Goal: Task Accomplishment & Management: Complete application form

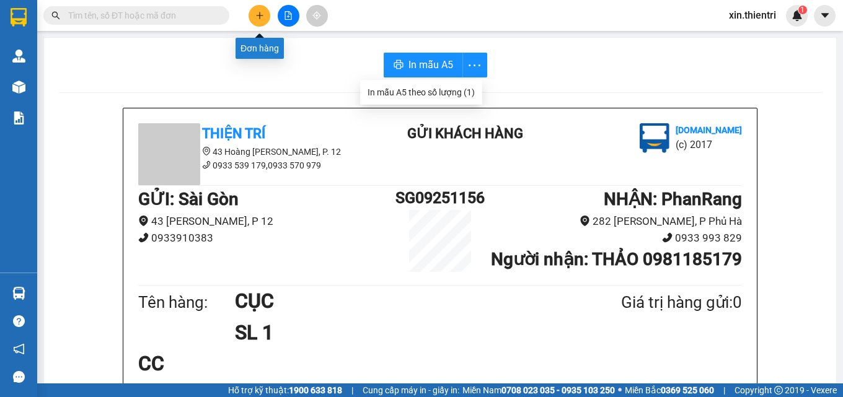
click at [256, 17] on icon "plus" at bounding box center [259, 15] width 9 height 9
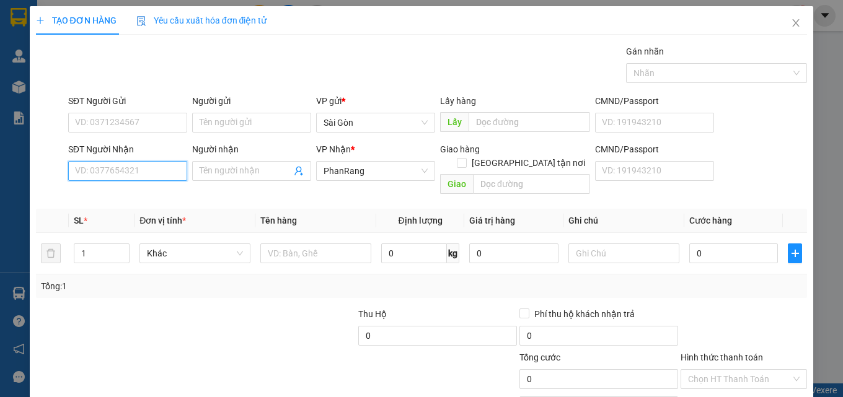
click at [159, 176] on input "SĐT Người Nhận" at bounding box center [127, 171] width 119 height 20
type input "0334040142"
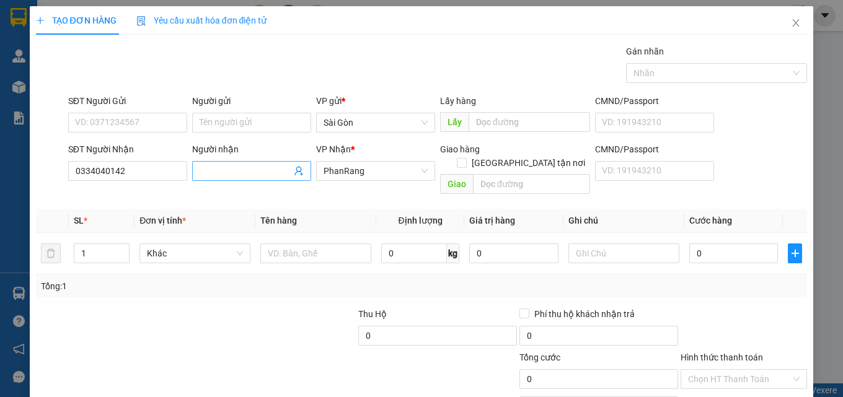
click at [224, 178] on span at bounding box center [251, 171] width 119 height 20
type input "dịu"
click at [496, 178] on input "text" at bounding box center [531, 184] width 117 height 20
type input "i"
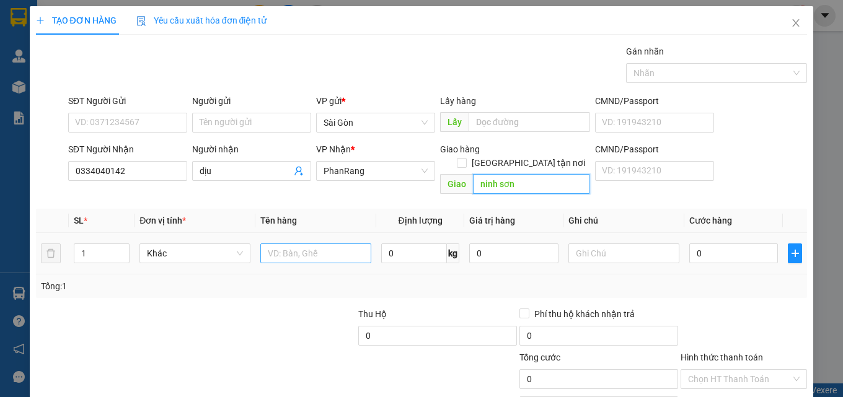
type input "ninh sơn"
click at [325, 243] on input "text" at bounding box center [315, 253] width 111 height 20
type input "giỏ đồ"
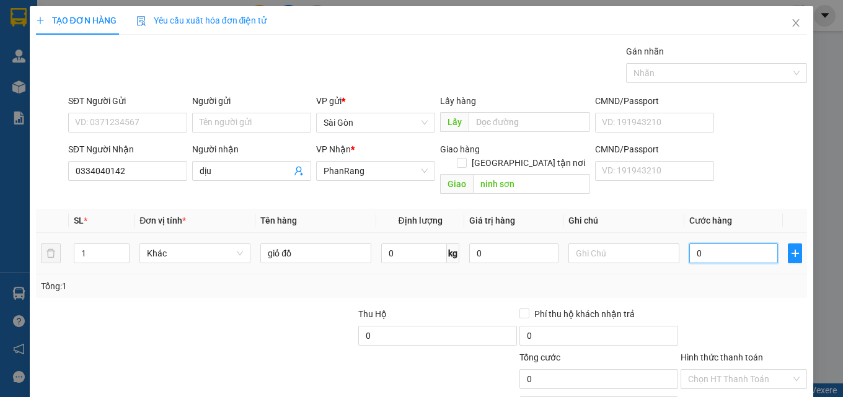
click at [709, 243] on input "0" at bounding box center [733, 253] width 89 height 20
type input "5"
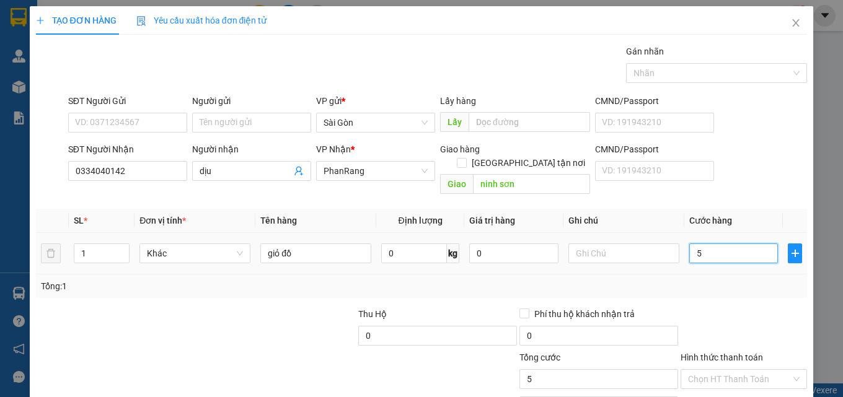
type input "50"
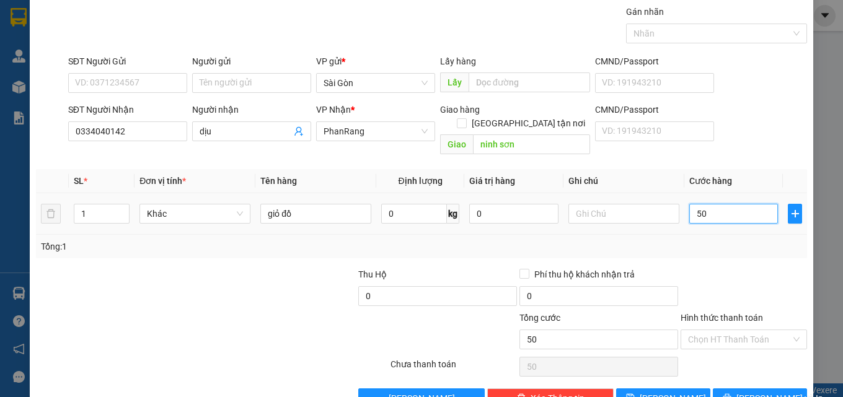
scroll to position [61, 0]
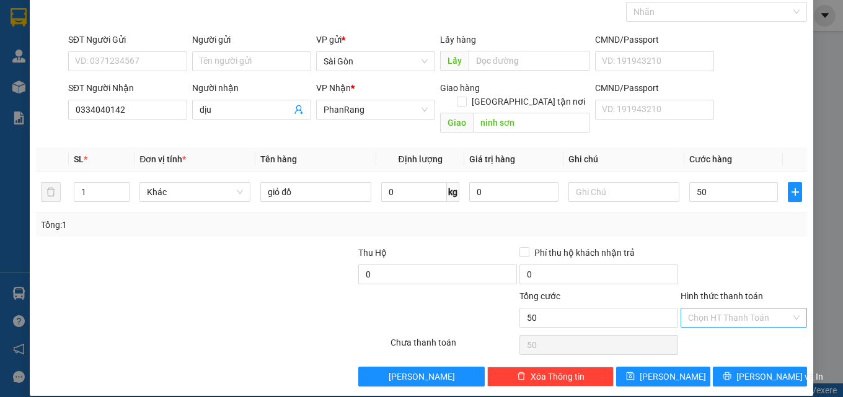
type input "50.000"
click at [730, 309] on input "Hình thức thanh toán" at bounding box center [739, 318] width 103 height 19
click at [735, 326] on div "Tại văn phòng" at bounding box center [736, 329] width 110 height 14
type input "0"
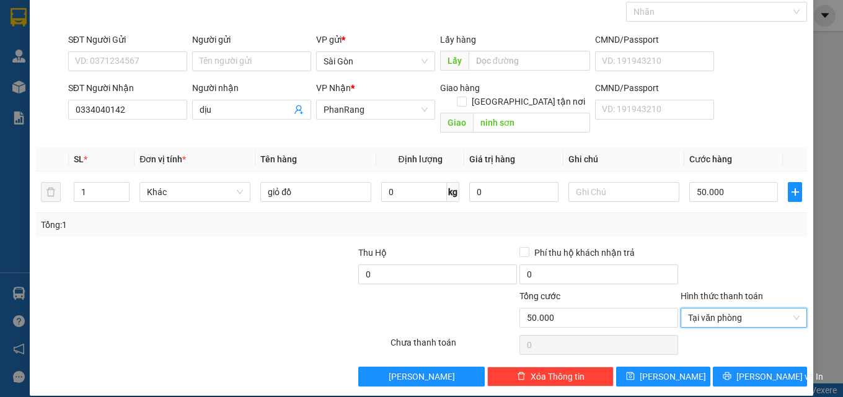
click at [751, 382] on div "TẠO ĐƠN HÀNG Yêu cầu xuất hóa đơn điện tử Transit Pickup Surcharge Ids Transit …" at bounding box center [421, 198] width 843 height 397
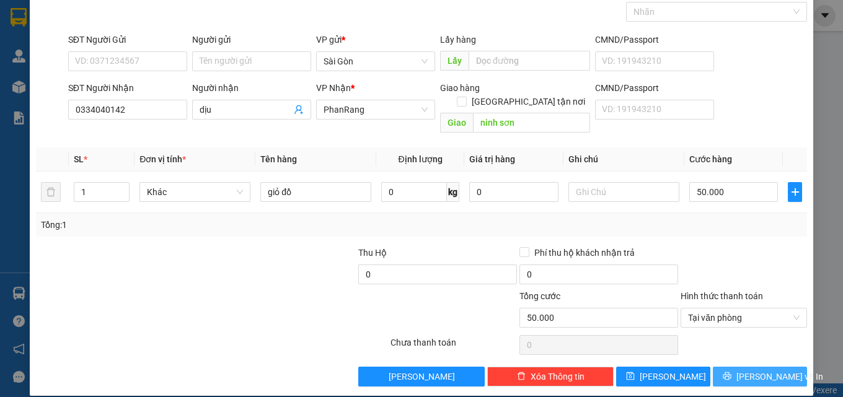
click at [756, 370] on span "[PERSON_NAME] và In" at bounding box center [779, 377] width 87 height 14
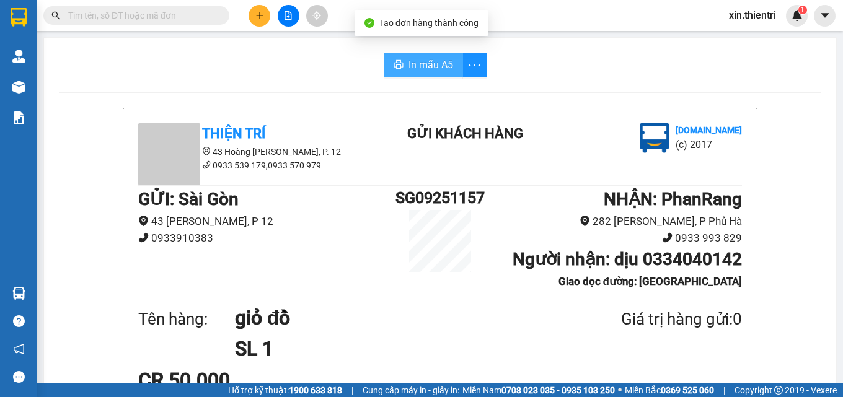
drag, startPoint x: 383, startPoint y: 35, endPoint x: 422, endPoint y: 73, distance: 53.9
click at [387, 48] on body "Kết quả tìm kiếm ( 0 ) Bộ lọc No Data xin.thientri 1 Quản Lý Quản lý khách hàng…" at bounding box center [421, 198] width 843 height 397
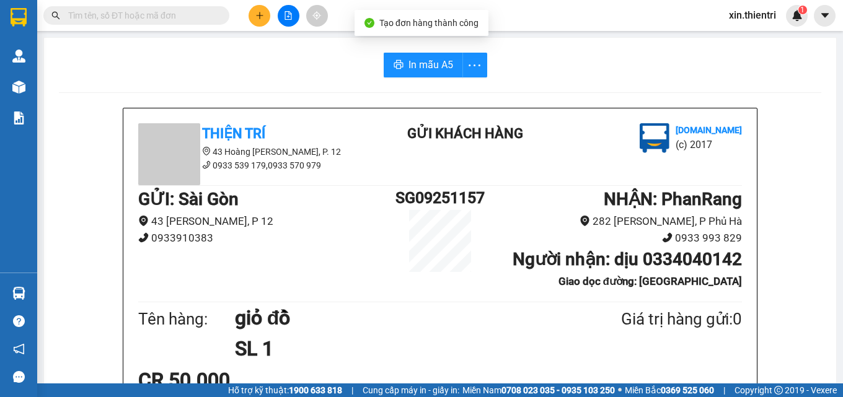
click at [436, 73] on button "In mẫu A5" at bounding box center [422, 65] width 79 height 25
click at [263, 20] on button at bounding box center [259, 16] width 22 height 22
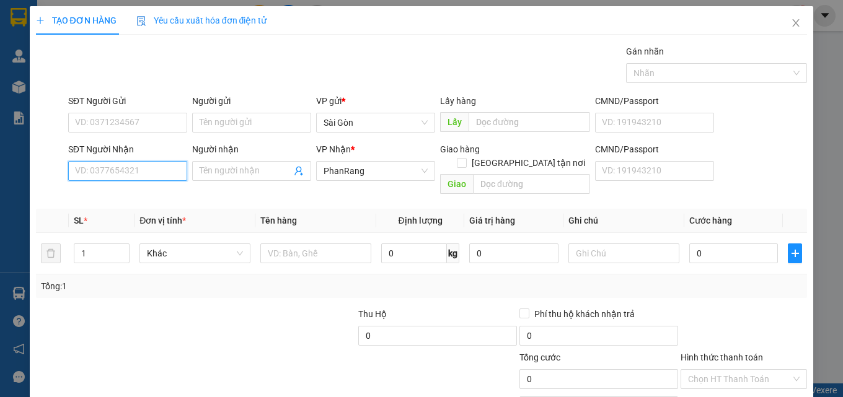
drag, startPoint x: 130, startPoint y: 165, endPoint x: 132, endPoint y: 171, distance: 6.5
click at [132, 169] on input "SĐT Người Nhận" at bounding box center [127, 171] width 119 height 20
click at [132, 171] on input "SĐT Người Nhận" at bounding box center [127, 171] width 119 height 20
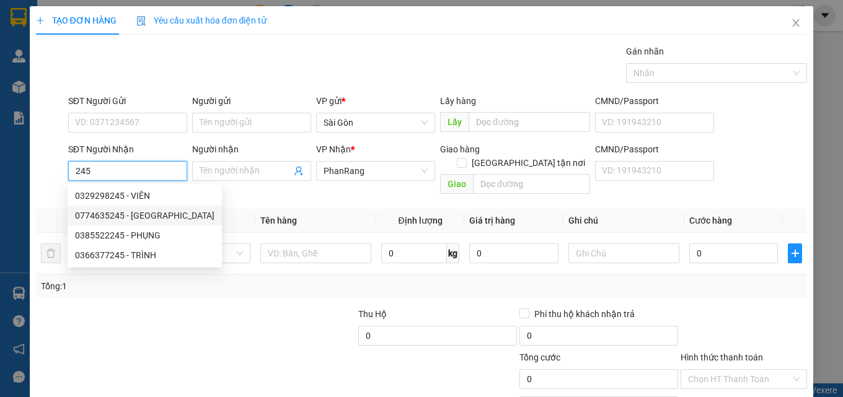
click at [133, 216] on div "0774635245 - [GEOGRAPHIC_DATA]" at bounding box center [144, 216] width 139 height 14
type input "0774635245"
type input "BÉ BA"
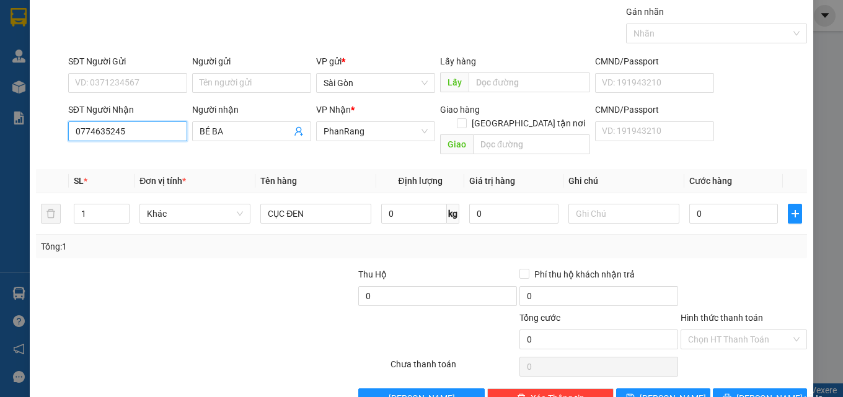
scroll to position [61, 0]
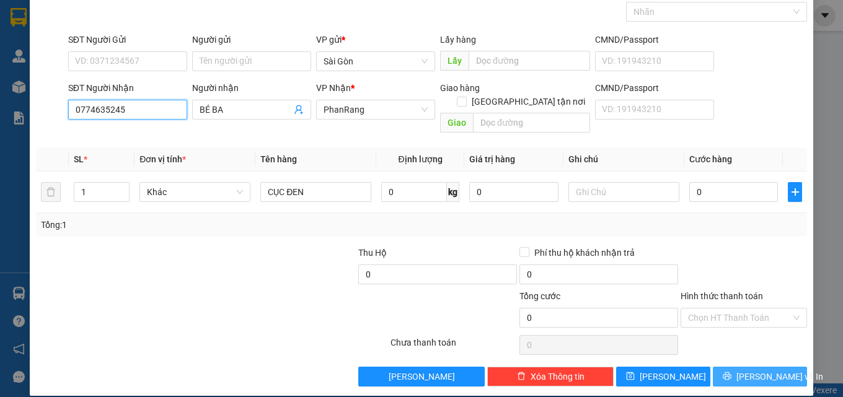
type input "0774635245"
click at [725, 367] on button "[PERSON_NAME] và In" at bounding box center [759, 377] width 94 height 20
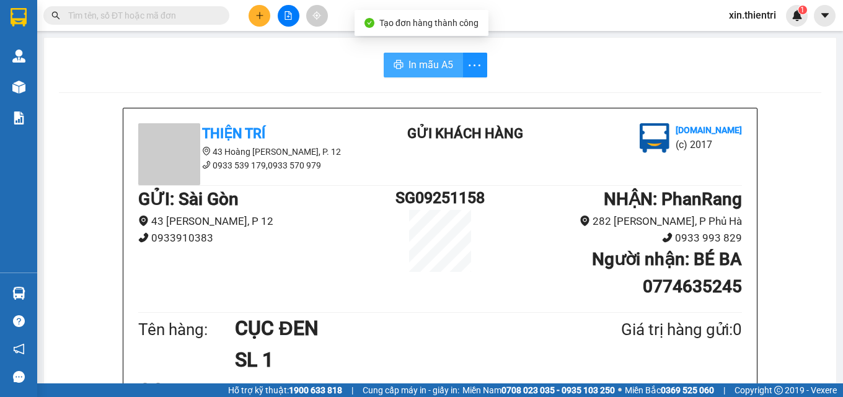
click at [429, 72] on span "In mẫu A5" at bounding box center [430, 64] width 45 height 15
click at [261, 20] on button at bounding box center [259, 16] width 22 height 22
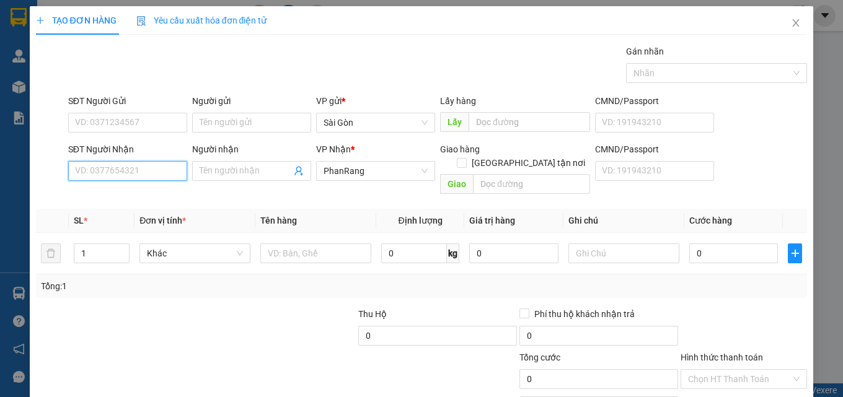
click at [170, 173] on input "SĐT Người Nhận" at bounding box center [127, 171] width 119 height 20
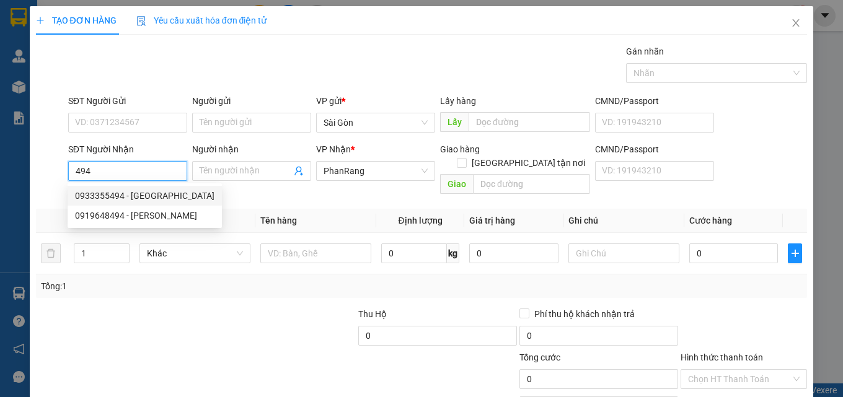
click at [163, 191] on div "0933355494 - [GEOGRAPHIC_DATA]" at bounding box center [144, 196] width 139 height 14
type input "0933355494"
type input "[GEOGRAPHIC_DATA]"
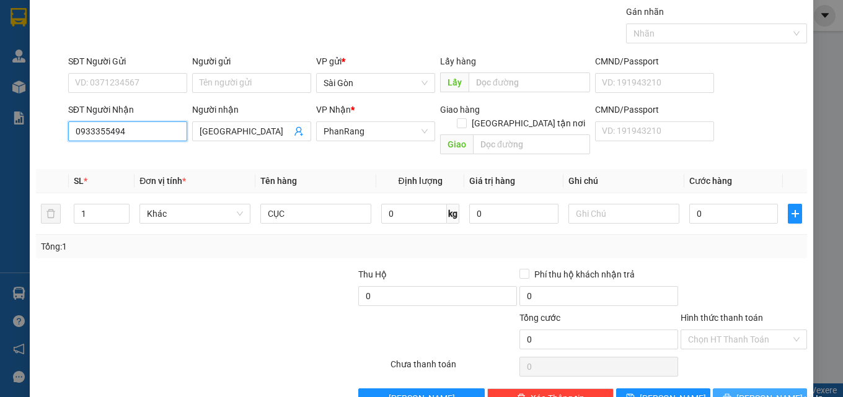
scroll to position [61, 0]
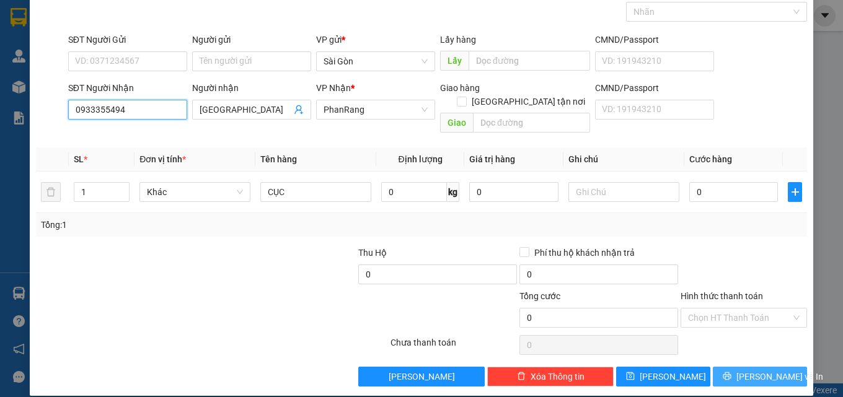
type input "0933355494"
click at [769, 370] on span "[PERSON_NAME] và In" at bounding box center [779, 377] width 87 height 14
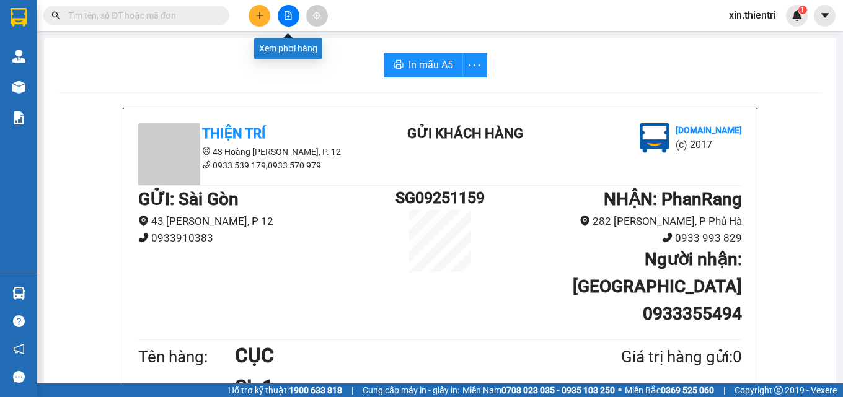
click at [263, 19] on icon "plus" at bounding box center [259, 15] width 9 height 9
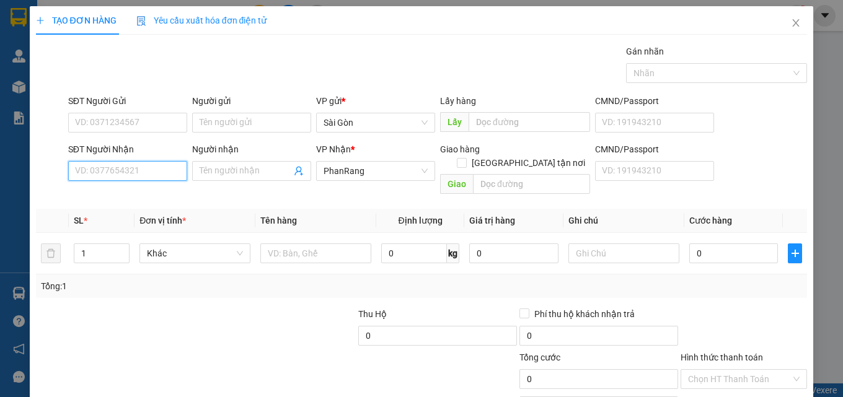
click at [145, 169] on input "SĐT Người Nhận" at bounding box center [127, 171] width 119 height 20
type input "0394097681"
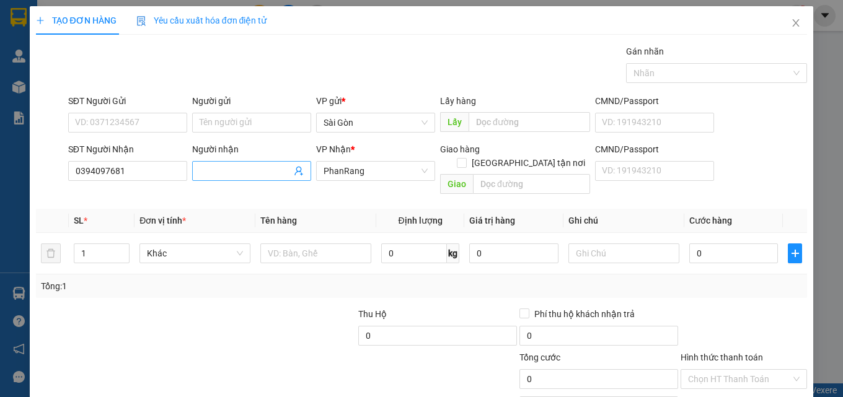
click at [239, 164] on span at bounding box center [251, 171] width 119 height 20
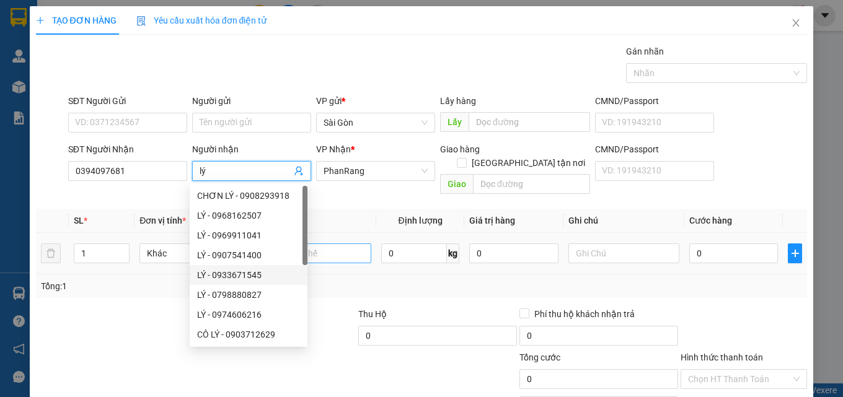
type input "lý"
click at [326, 243] on input "text" at bounding box center [315, 253] width 111 height 20
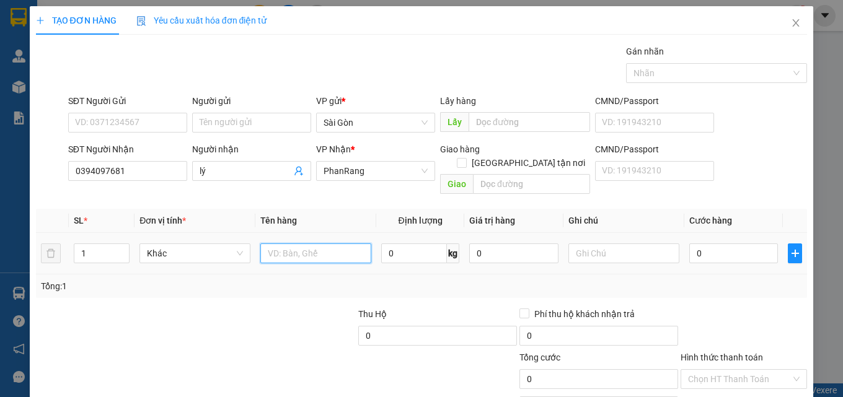
click at [329, 243] on input "text" at bounding box center [315, 253] width 111 height 20
type input "xe số 54y8.6782"
click at [704, 243] on input "0" at bounding box center [733, 253] width 89 height 20
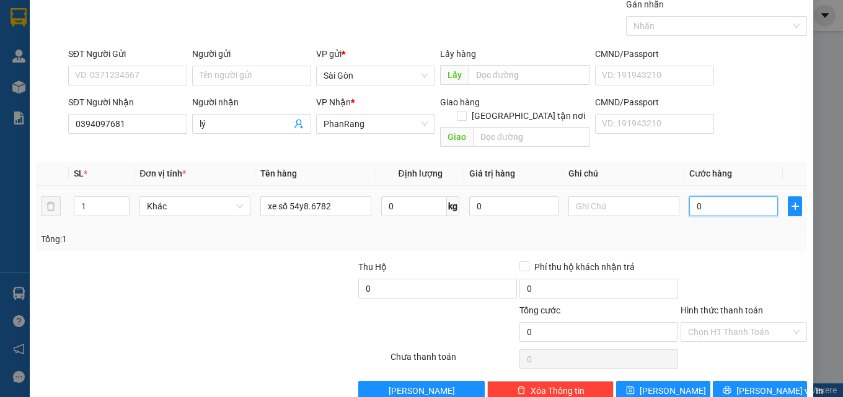
scroll to position [61, 0]
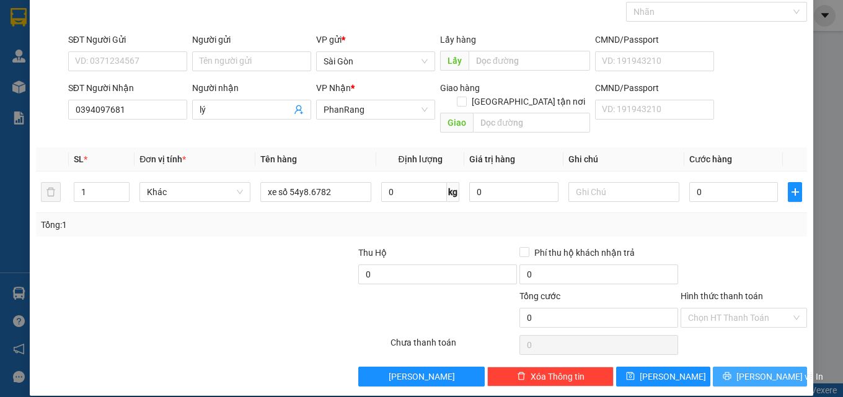
click at [741, 370] on span "[PERSON_NAME] và In" at bounding box center [779, 377] width 87 height 14
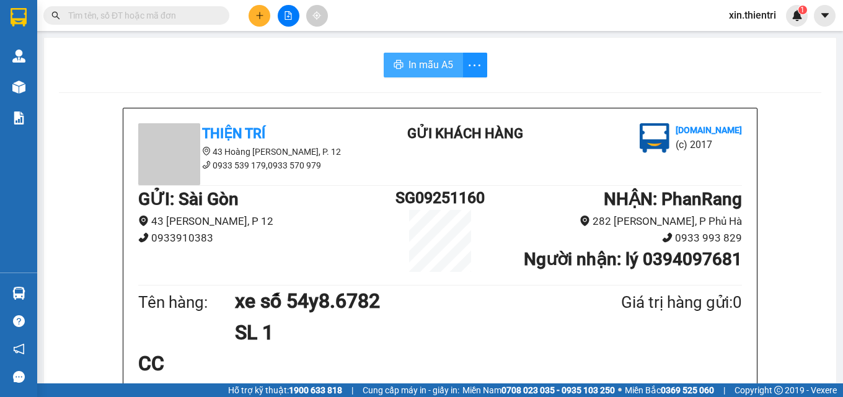
click at [440, 61] on span "In mẫu A5" at bounding box center [430, 64] width 45 height 15
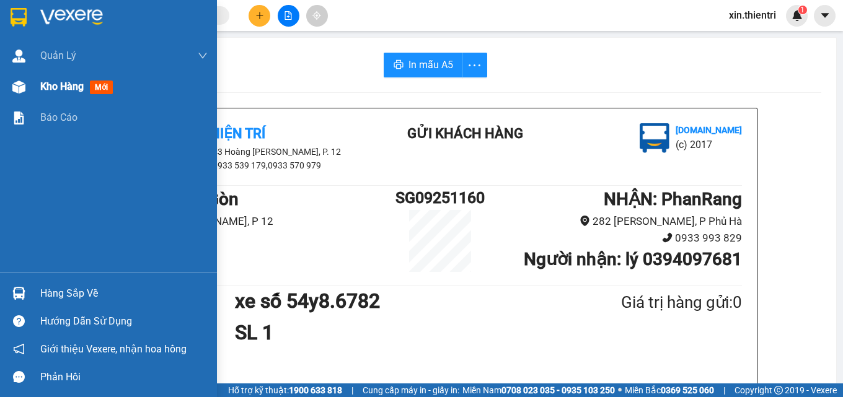
click at [89, 90] on div "Kho hàng mới" at bounding box center [78, 86] width 77 height 15
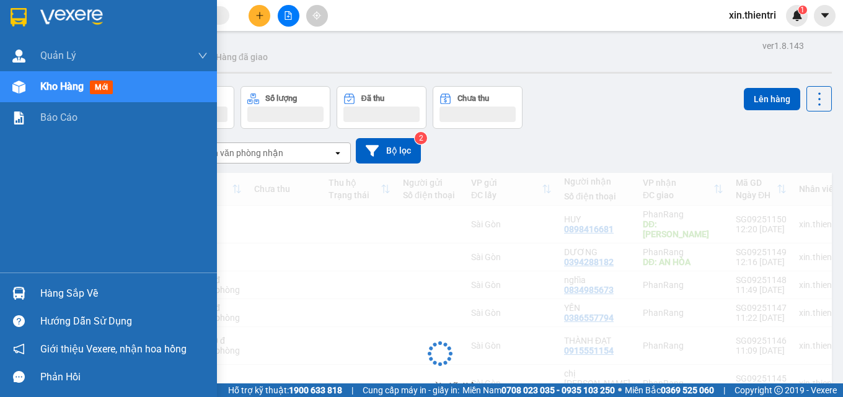
click at [88, 90] on div "Kho hàng mới" at bounding box center [78, 86] width 77 height 15
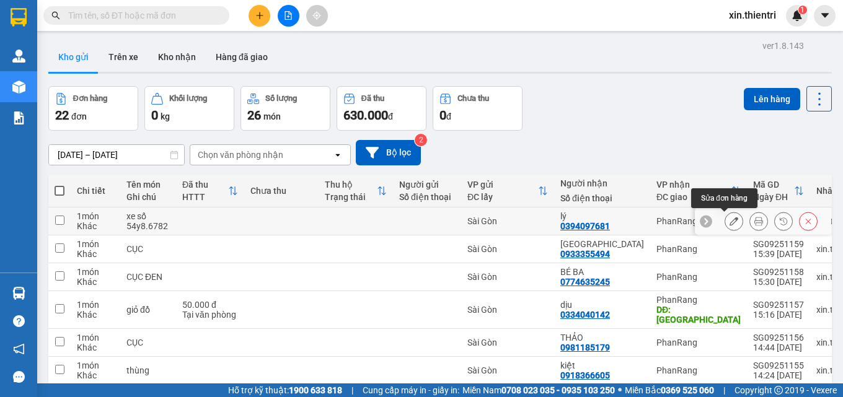
click at [729, 221] on icon at bounding box center [733, 221] width 9 height 9
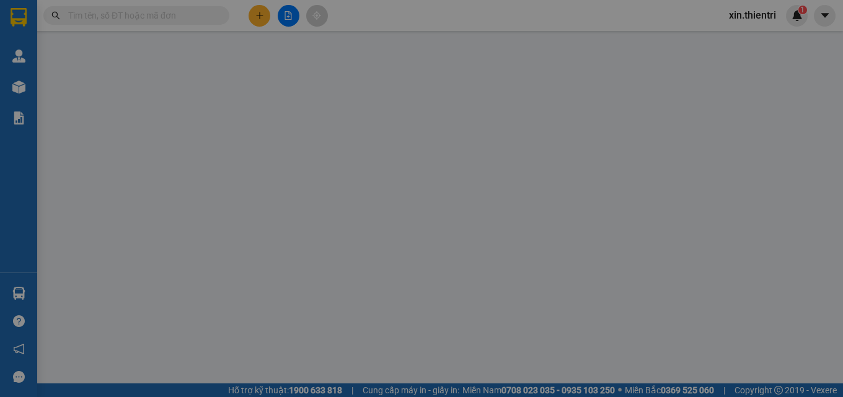
type input "0394097681"
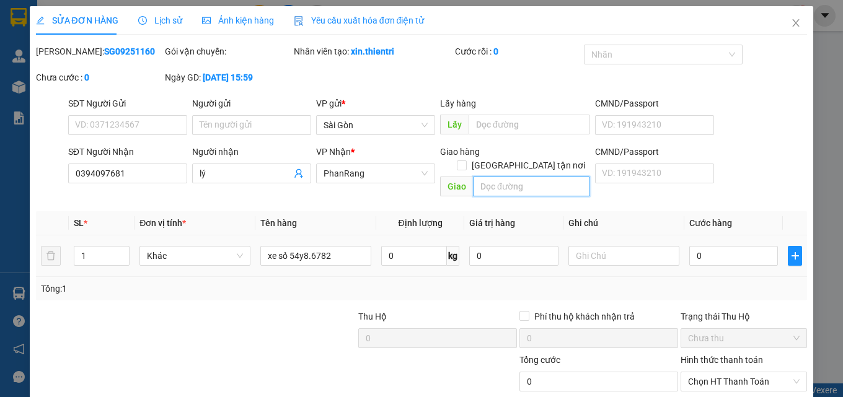
click at [532, 178] on input "text" at bounding box center [531, 187] width 117 height 20
type input "a"
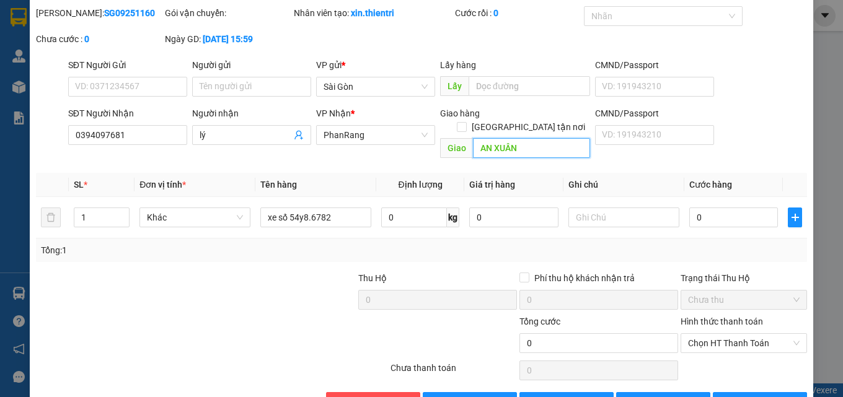
scroll to position [64, 0]
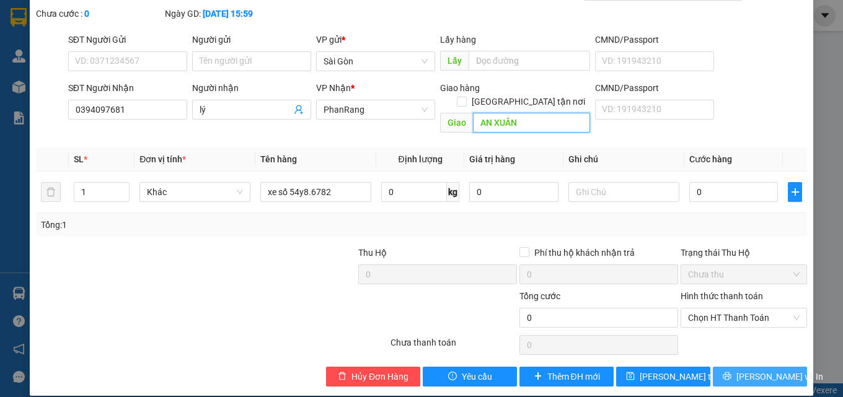
type input "AN XUÂN"
click at [757, 370] on span "[PERSON_NAME] và In" at bounding box center [779, 377] width 87 height 14
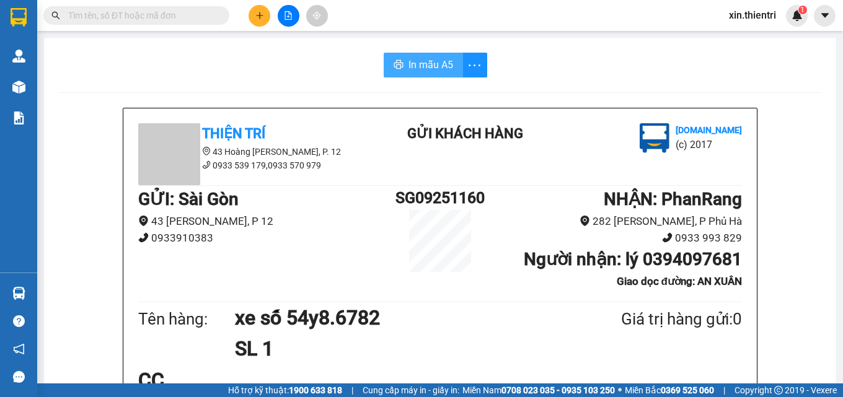
click at [431, 71] on span "In mẫu A5" at bounding box center [430, 64] width 45 height 15
click at [258, 19] on icon "plus" at bounding box center [259, 15] width 9 height 9
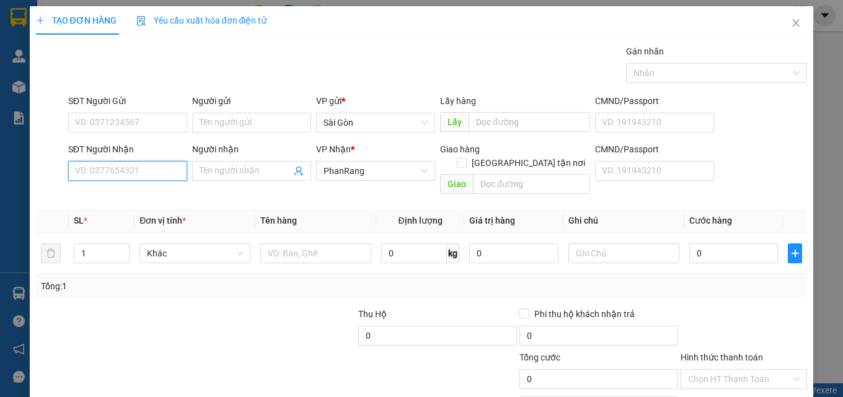
click at [144, 174] on input "SĐT Người Nhận" at bounding box center [127, 171] width 119 height 20
click at [144, 173] on input "SĐT Người Nhận" at bounding box center [127, 171] width 119 height 20
click at [142, 173] on input "09391494601" at bounding box center [127, 171] width 119 height 20
click at [138, 191] on div "0939149461 - HUY" at bounding box center [126, 196] width 103 height 14
type input "0939149461"
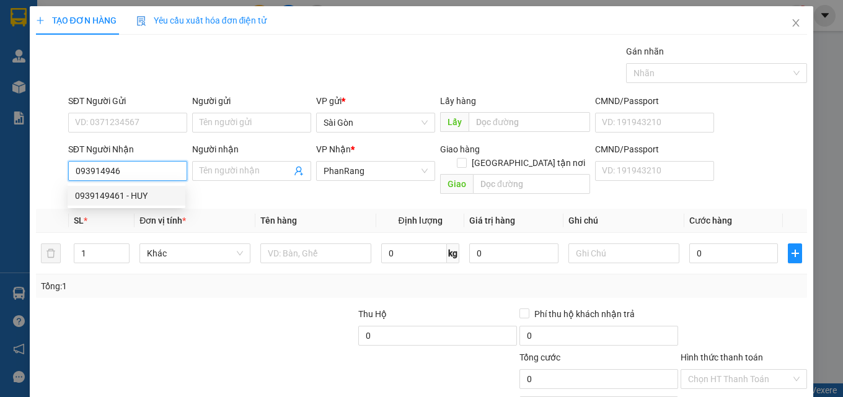
type input "HUY"
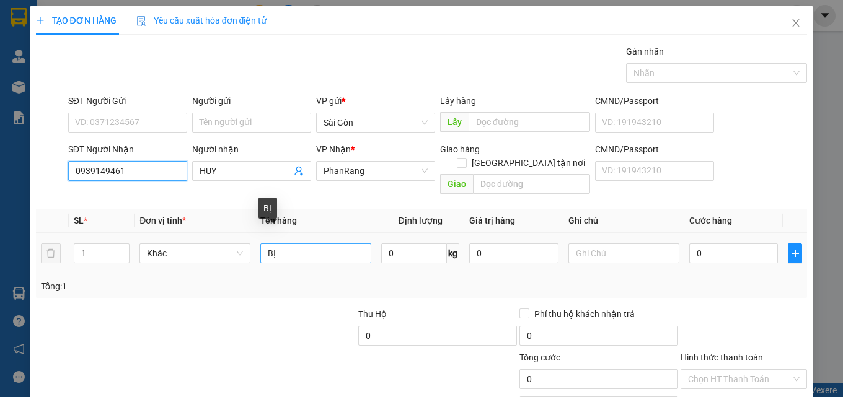
type input "0939149461"
click at [290, 243] on input "BỊ" at bounding box center [315, 253] width 111 height 20
type input "B"
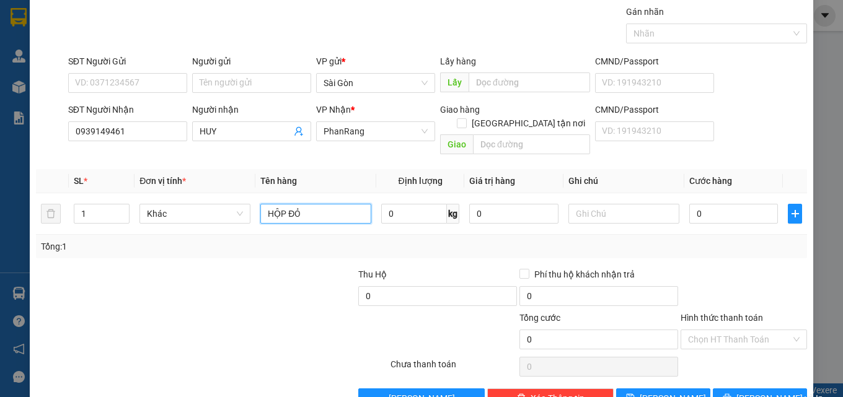
scroll to position [61, 0]
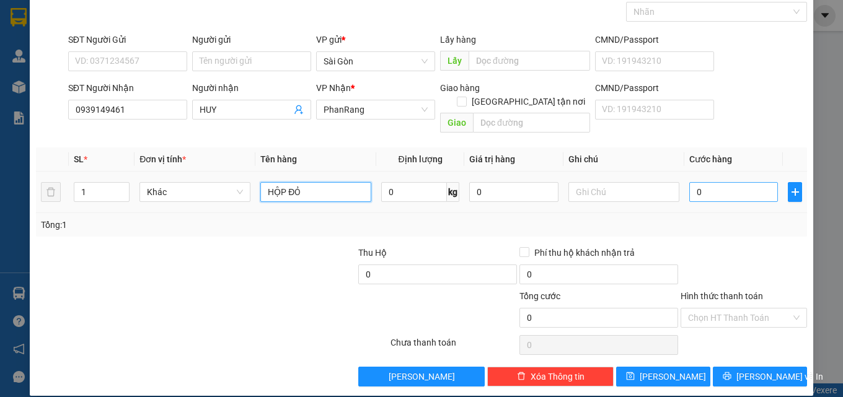
type input "HỘP ĐỎ"
click at [713, 182] on input "0" at bounding box center [733, 192] width 89 height 20
type input "3"
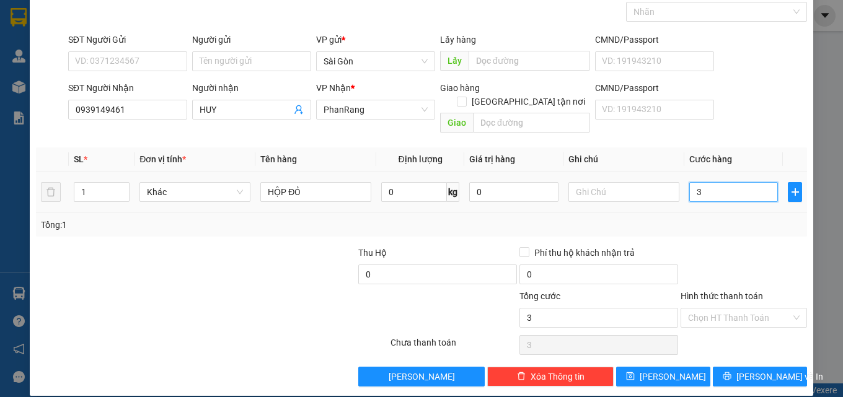
type input "30"
type input "30.000"
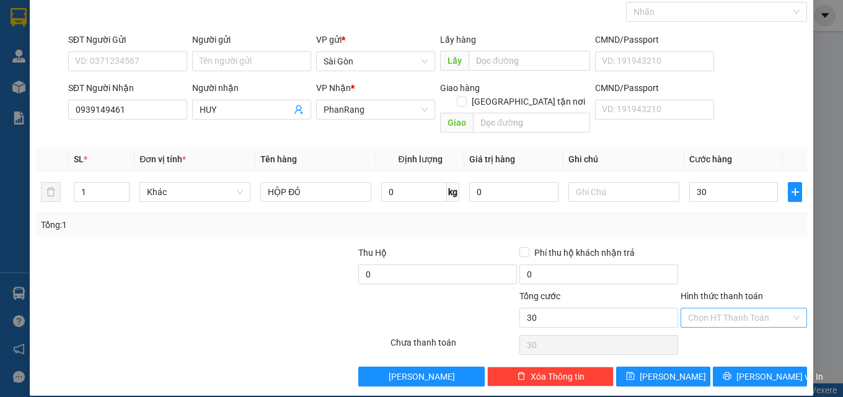
type input "30.000"
click at [737, 309] on input "Hình thức thanh toán" at bounding box center [739, 318] width 103 height 19
click at [725, 331] on div "Tại văn phòng" at bounding box center [736, 329] width 110 height 14
type input "0"
click at [748, 370] on span "[PERSON_NAME] và In" at bounding box center [779, 377] width 87 height 14
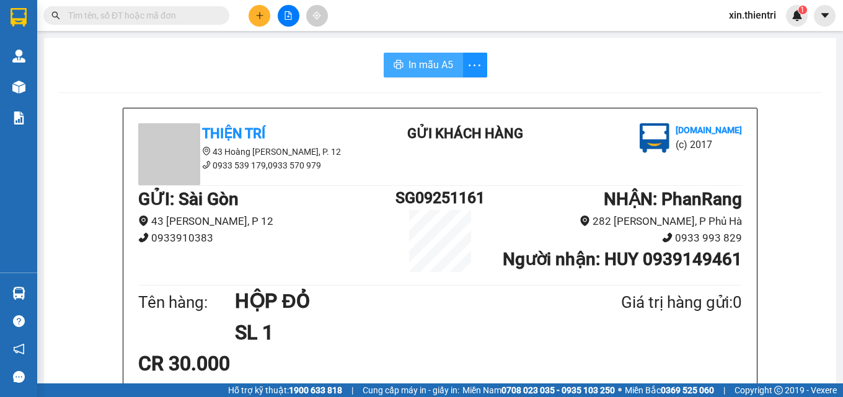
click at [433, 69] on span "In mẫu A5" at bounding box center [430, 64] width 45 height 15
click at [261, 21] on button at bounding box center [259, 16] width 22 height 22
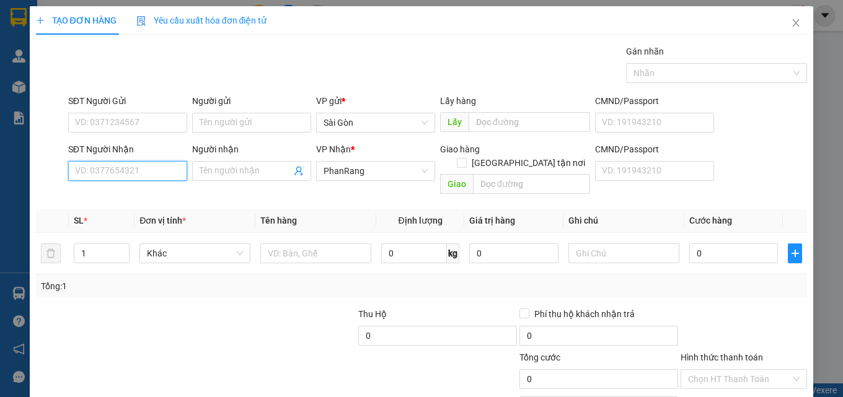
click at [154, 175] on input "SĐT Người Nhận" at bounding box center [127, 171] width 119 height 20
type input "0908625522"
click at [131, 192] on div "0908625522 - NGÂN" at bounding box center [126, 196] width 103 height 14
type input "NGÂN"
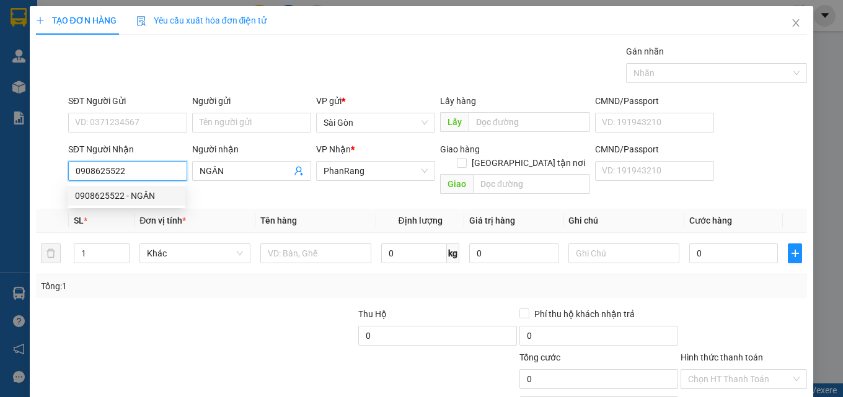
type input "60.000"
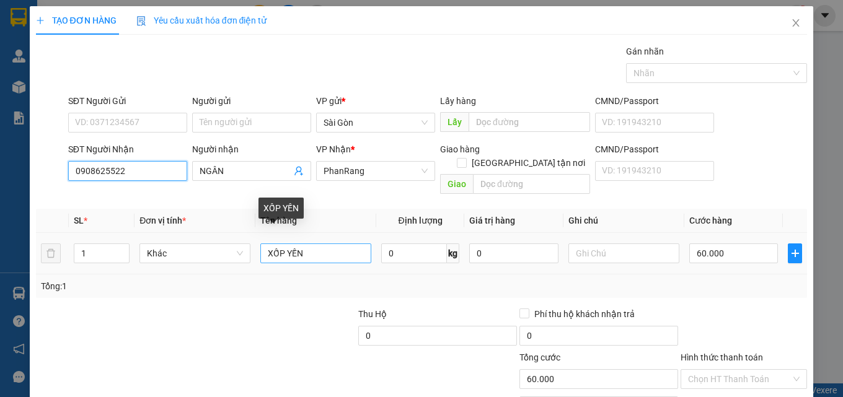
type input "0908625522"
click at [319, 243] on input "XỐP YẾN" at bounding box center [315, 253] width 111 height 20
type input "X"
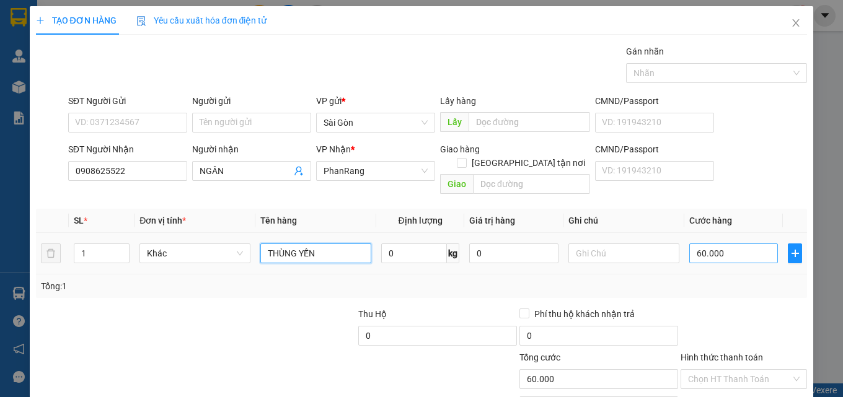
type input "THÙNG YẾN"
click at [721, 243] on input "60.000" at bounding box center [733, 253] width 89 height 20
type input "0"
click at [711, 243] on input "text" at bounding box center [733, 253] width 89 height 20
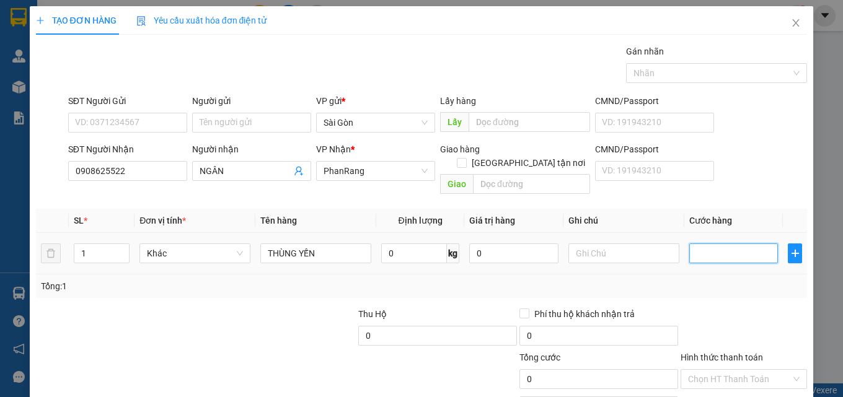
type input "5"
type input "50"
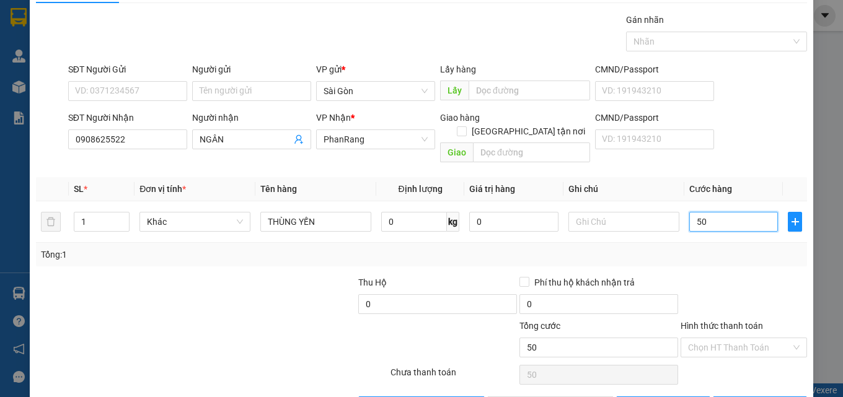
scroll to position [61, 0]
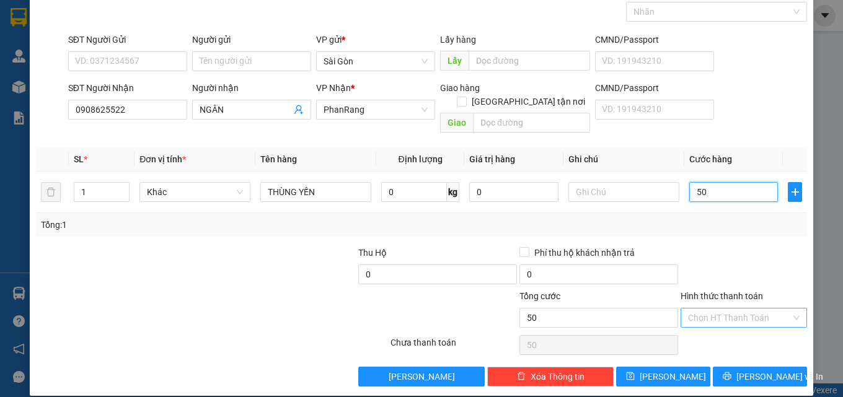
type input "50"
type input "50.000"
click at [725, 309] on input "Hình thức thanh toán" at bounding box center [739, 318] width 103 height 19
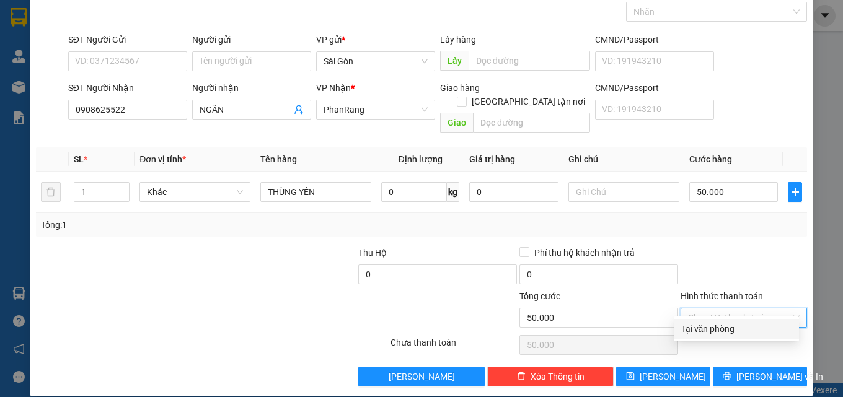
click at [735, 332] on div "Tại văn phòng" at bounding box center [736, 329] width 110 height 14
type input "0"
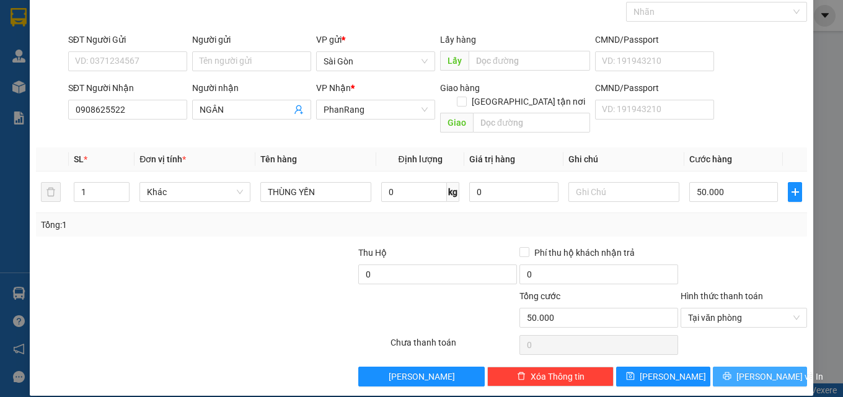
click at [756, 370] on span "[PERSON_NAME] và In" at bounding box center [779, 377] width 87 height 14
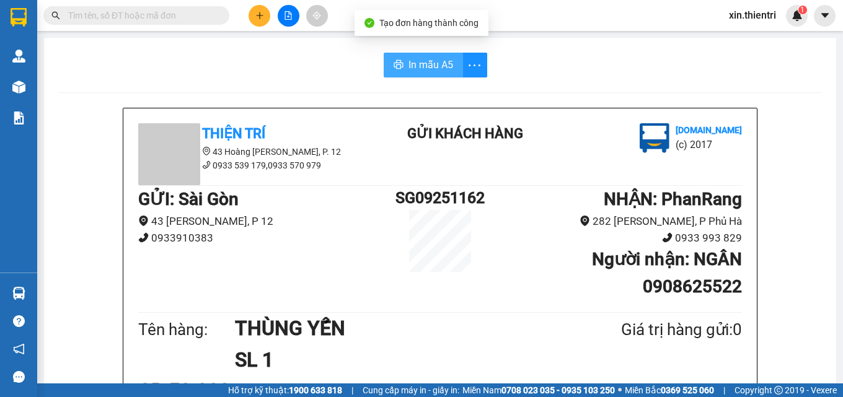
click at [435, 59] on span "In mẫu A5" at bounding box center [430, 64] width 45 height 15
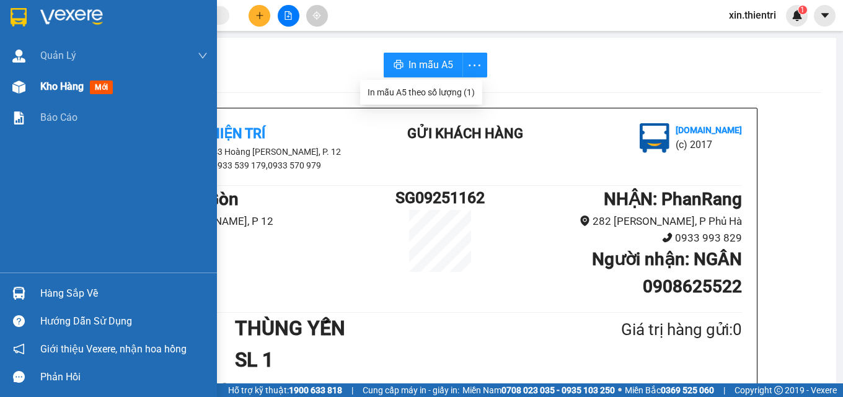
click at [69, 89] on span "Kho hàng" at bounding box center [61, 87] width 43 height 12
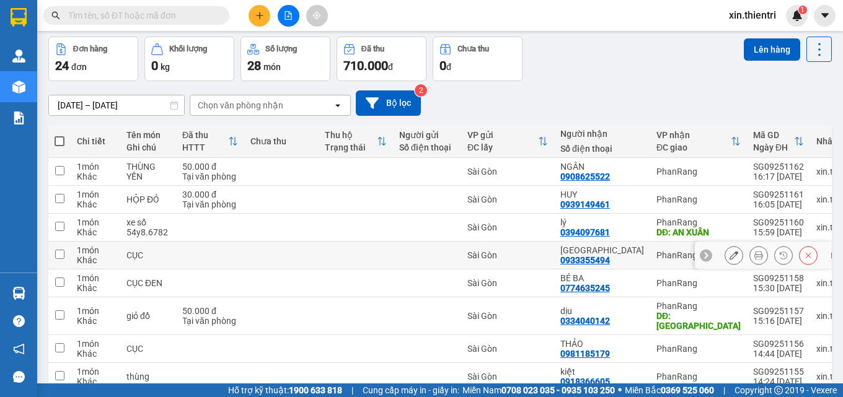
scroll to position [62, 0]
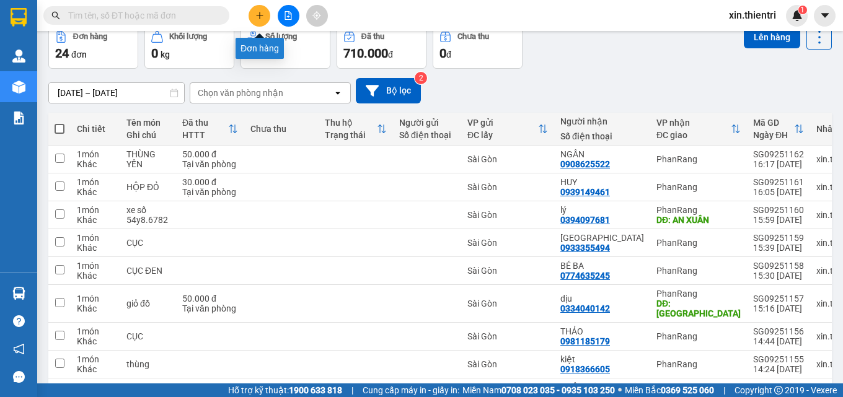
click at [253, 15] on button at bounding box center [259, 16] width 22 height 22
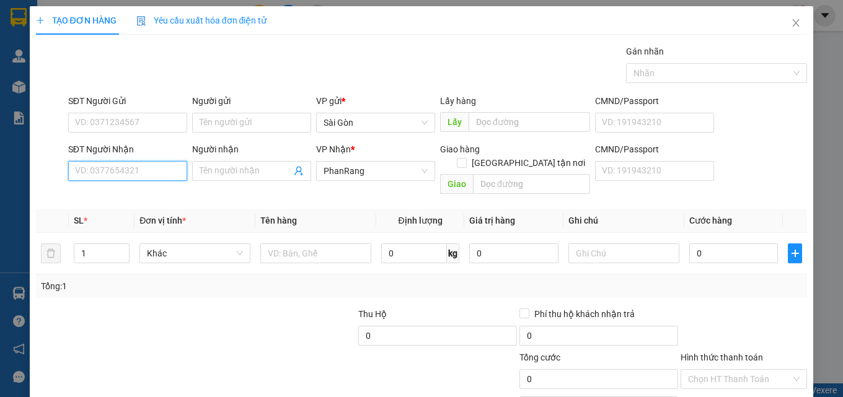
click at [151, 171] on input "SĐT Người Nhận" at bounding box center [127, 171] width 119 height 20
type input "0938177399"
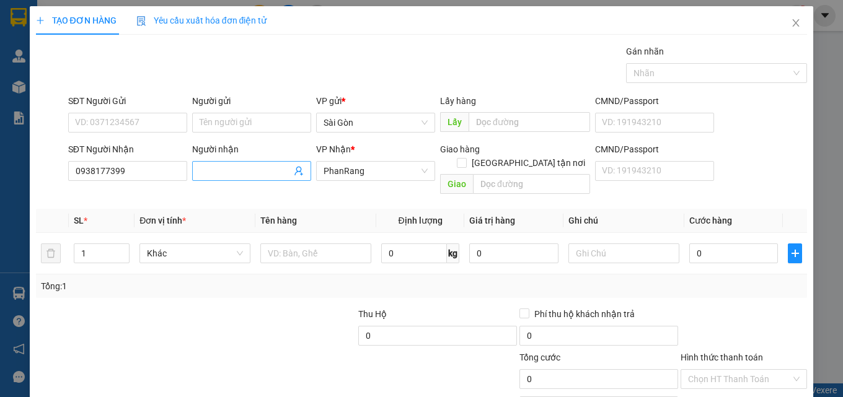
click at [226, 172] on input "Người nhận" at bounding box center [245, 171] width 92 height 14
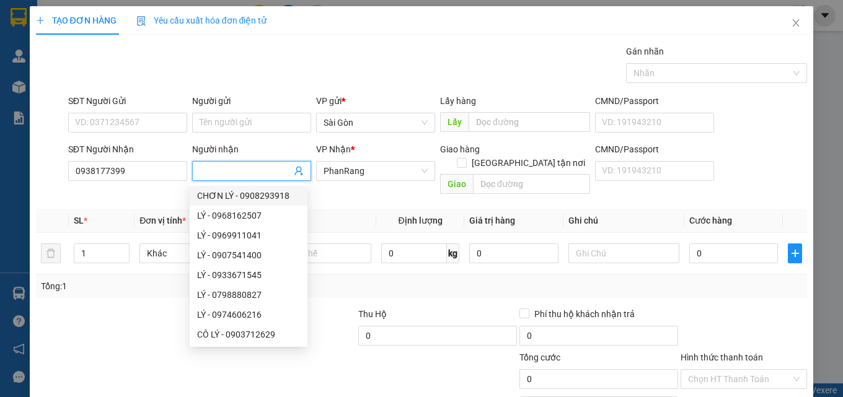
click at [222, 172] on input "Người nhận" at bounding box center [245, 171] width 92 height 14
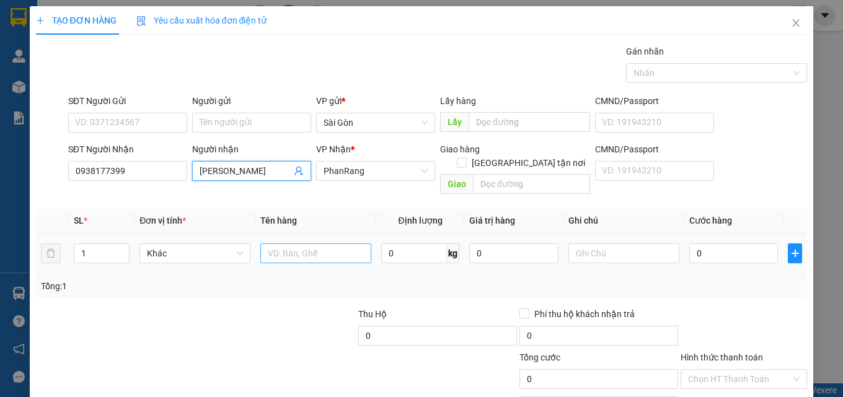
type input "[PERSON_NAME]"
click at [313, 247] on input "text" at bounding box center [315, 253] width 111 height 20
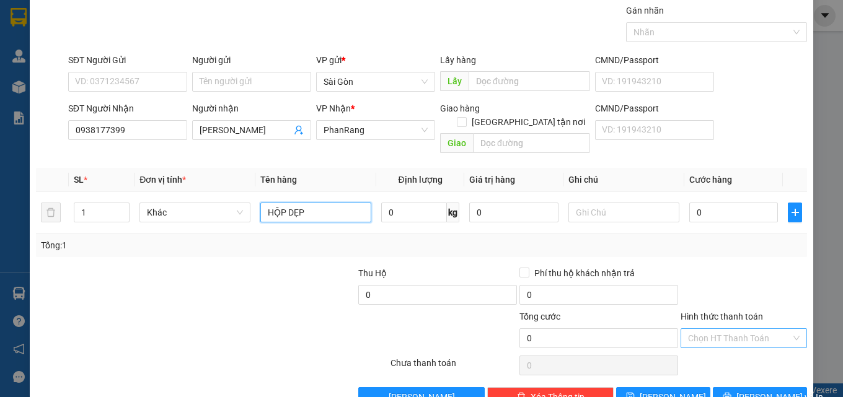
scroll to position [61, 0]
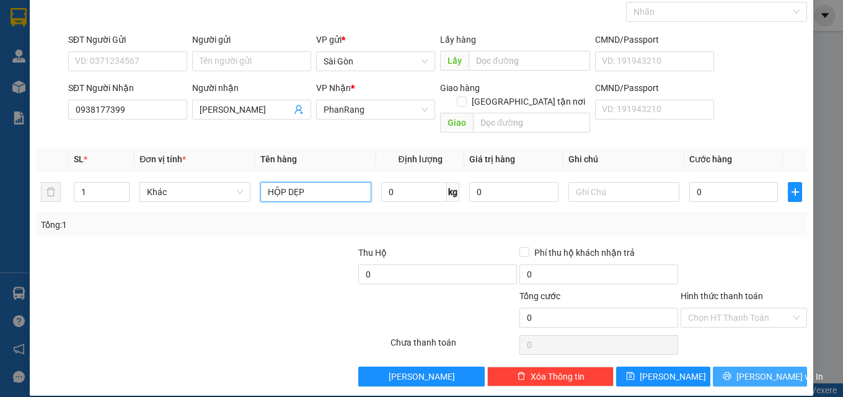
type input "HỘP DẸP"
click at [736, 369] on button "[PERSON_NAME] và In" at bounding box center [759, 377] width 94 height 20
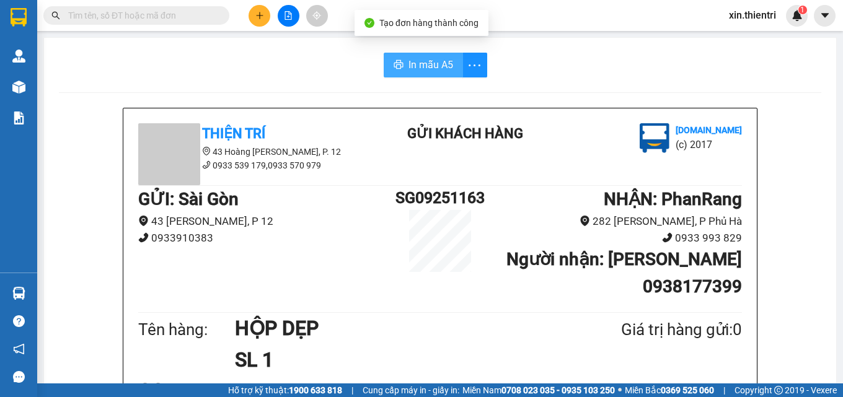
click at [440, 65] on span "In mẫu A5" at bounding box center [430, 64] width 45 height 15
click at [260, 11] on icon "plus" at bounding box center [259, 15] width 9 height 9
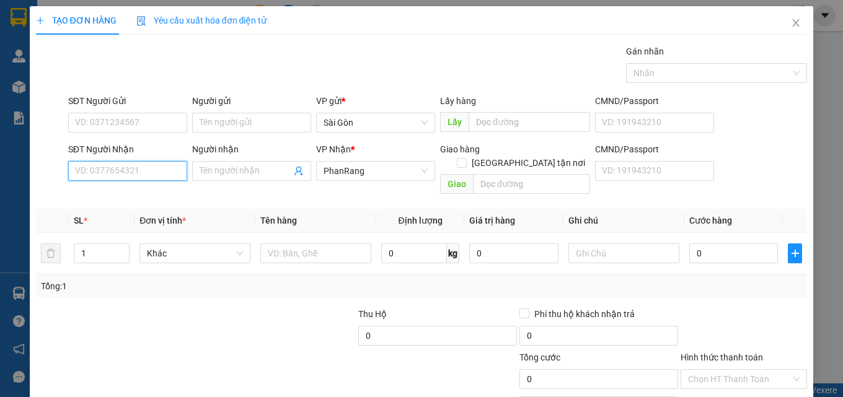
click at [144, 177] on input "SĐT Người Nhận" at bounding box center [127, 171] width 119 height 20
type input "0868960331"
click at [125, 195] on div "0868960331 - BÍCH NGA" at bounding box center [126, 196] width 103 height 14
type input "BÍCH NGA"
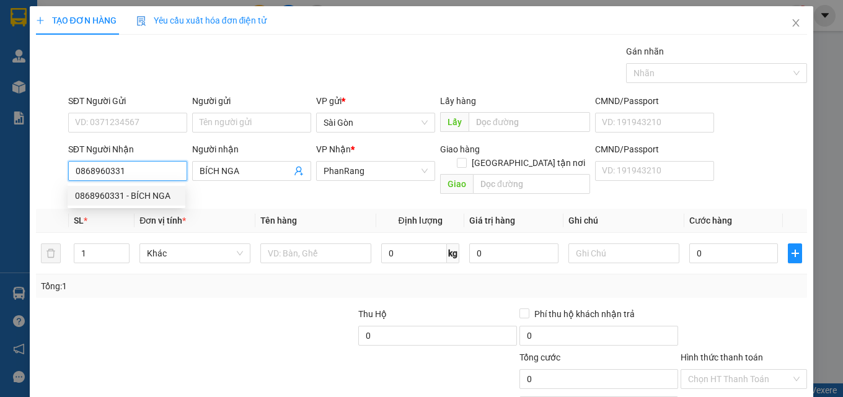
type input "20.000"
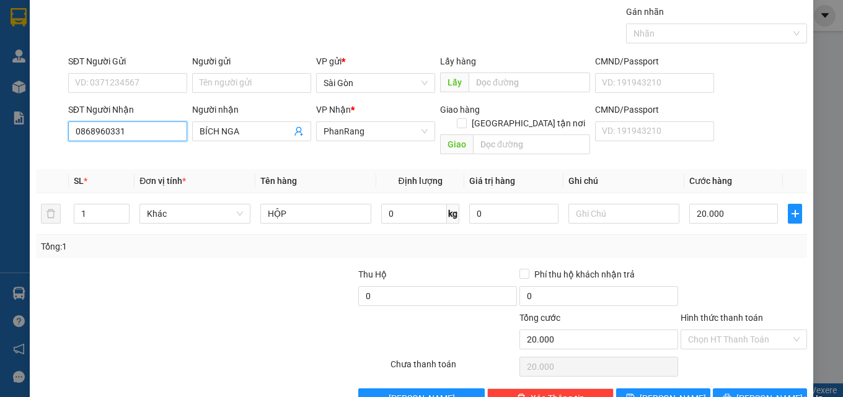
scroll to position [61, 0]
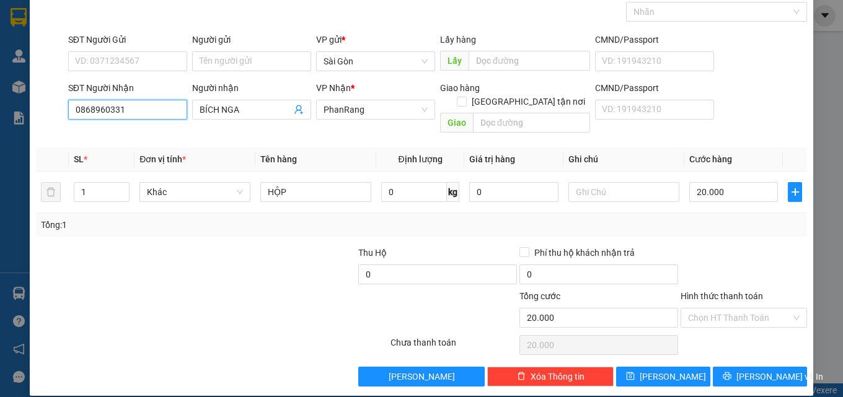
type input "0868960331"
click at [702, 315] on div "Hình thức thanh toán Chọn HT Thanh Toán" at bounding box center [743, 310] width 126 height 43
click at [707, 309] on input "Hình thức thanh toán" at bounding box center [739, 318] width 103 height 19
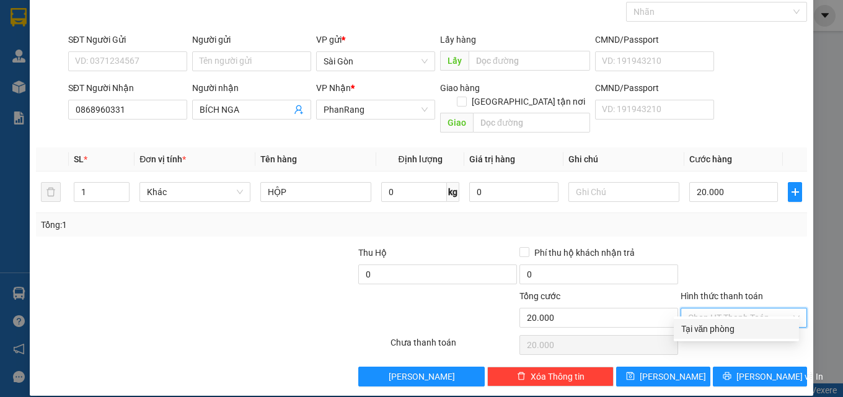
click at [701, 329] on div "Tại văn phòng" at bounding box center [736, 329] width 110 height 14
type input "0"
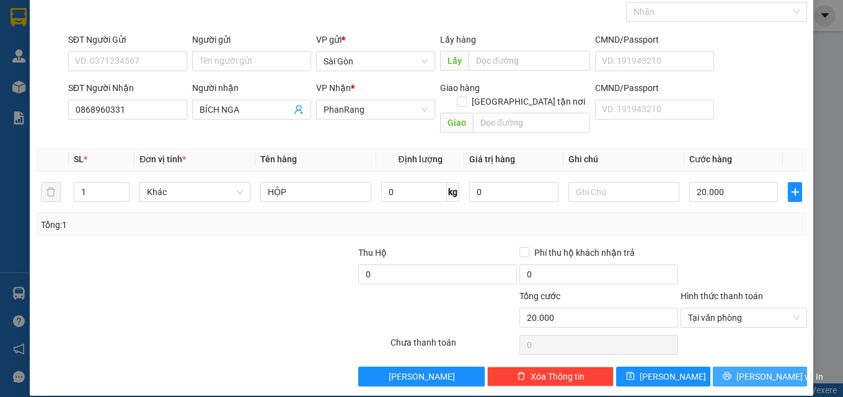
click at [736, 367] on button "[PERSON_NAME] và In" at bounding box center [759, 377] width 94 height 20
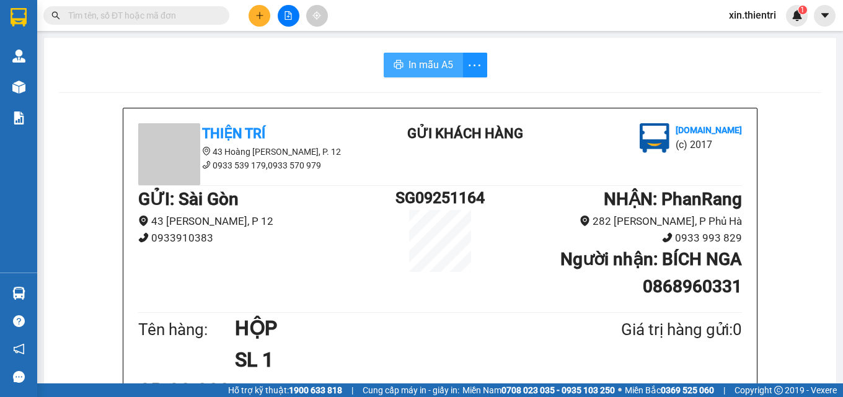
click at [416, 76] on button "In mẫu A5" at bounding box center [422, 65] width 79 height 25
click at [255, 17] on icon "plus" at bounding box center [259, 15] width 9 height 9
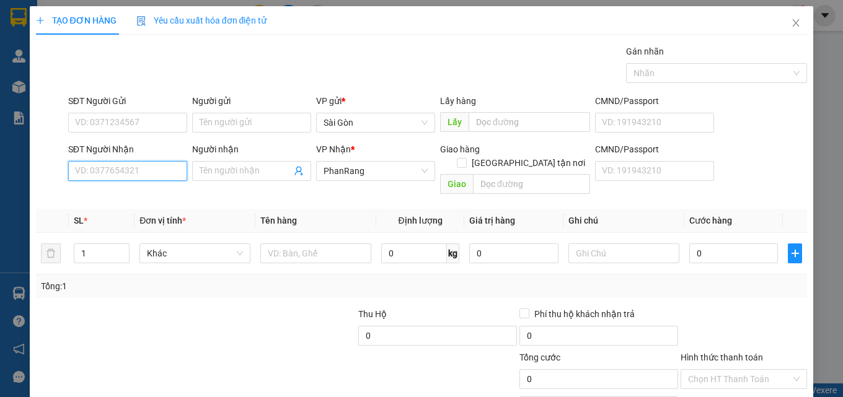
click at [170, 170] on input "SĐT Người Nhận" at bounding box center [127, 171] width 119 height 20
click at [250, 180] on span at bounding box center [251, 171] width 119 height 20
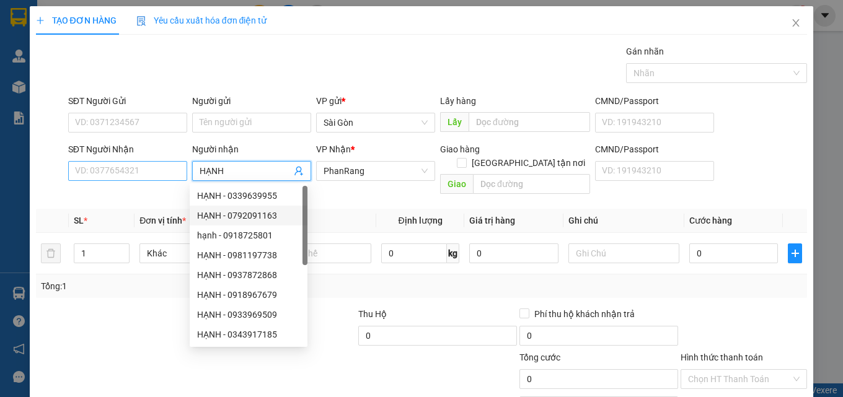
type input "HẠNH"
click at [117, 174] on input "SĐT Người Nhận" at bounding box center [127, 171] width 119 height 20
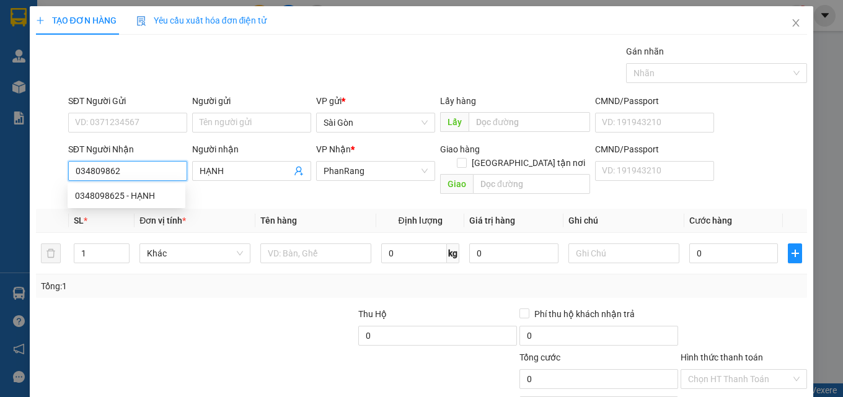
type input "0348098625"
click at [104, 188] on div "0348098625 - HẠNH" at bounding box center [127, 196] width 118 height 20
type input "[PERSON_NAME]"
type input "40.000"
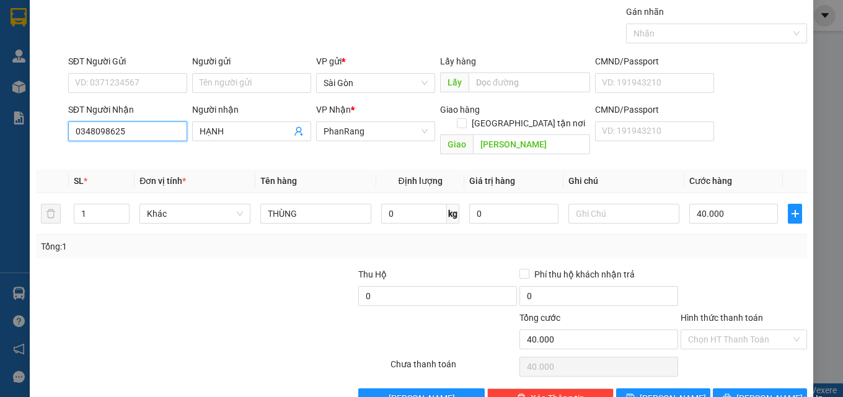
scroll to position [61, 0]
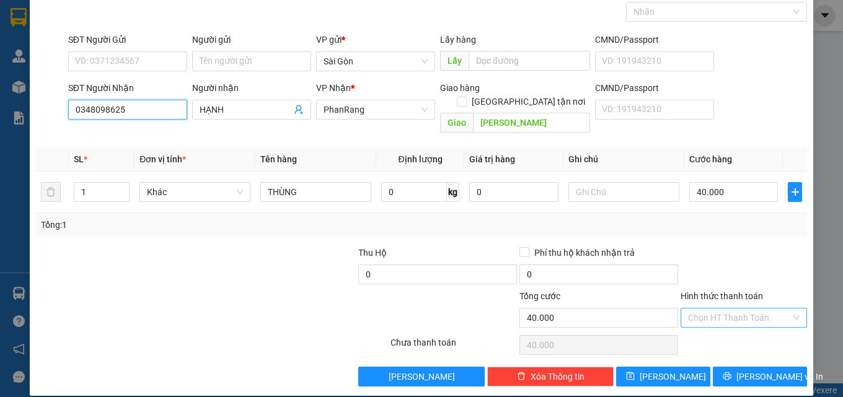
type input "0348098625"
click at [749, 309] on input "Hình thức thanh toán" at bounding box center [739, 318] width 103 height 19
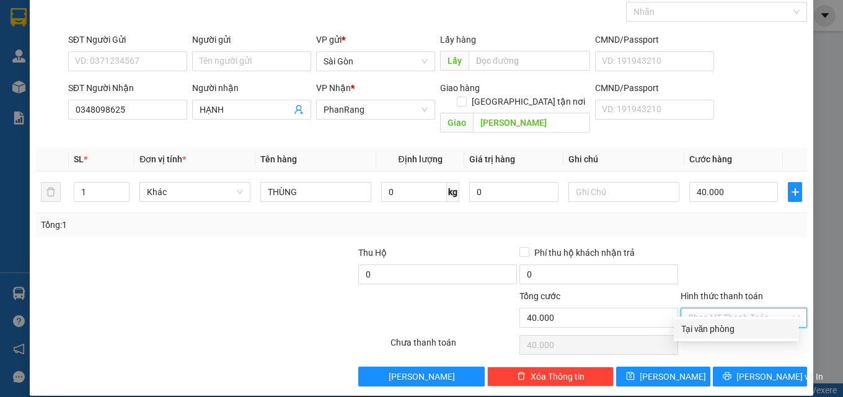
click at [737, 333] on div "Tại văn phòng" at bounding box center [736, 329] width 110 height 14
type input "0"
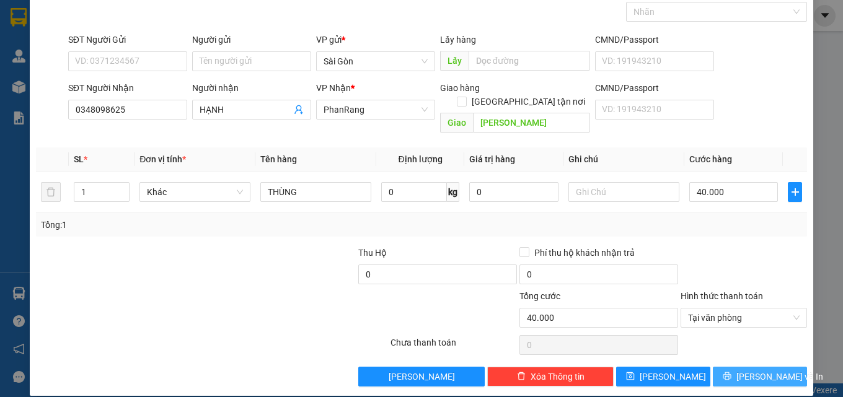
click at [746, 370] on span "[PERSON_NAME] và In" at bounding box center [779, 377] width 87 height 14
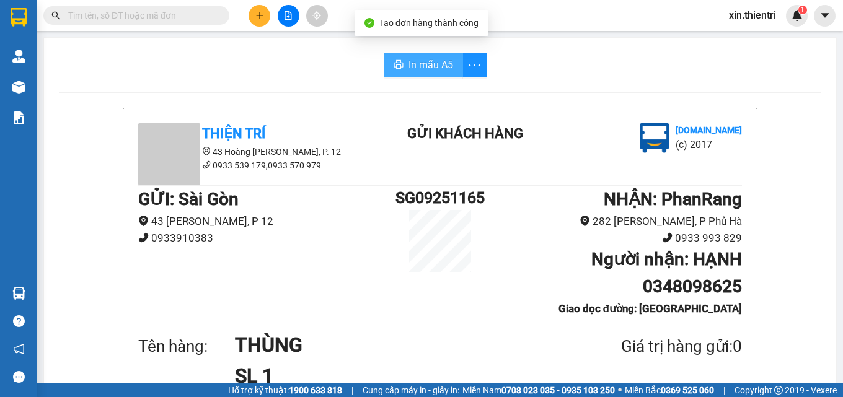
click at [437, 77] on button "In mẫu A5" at bounding box center [422, 65] width 79 height 25
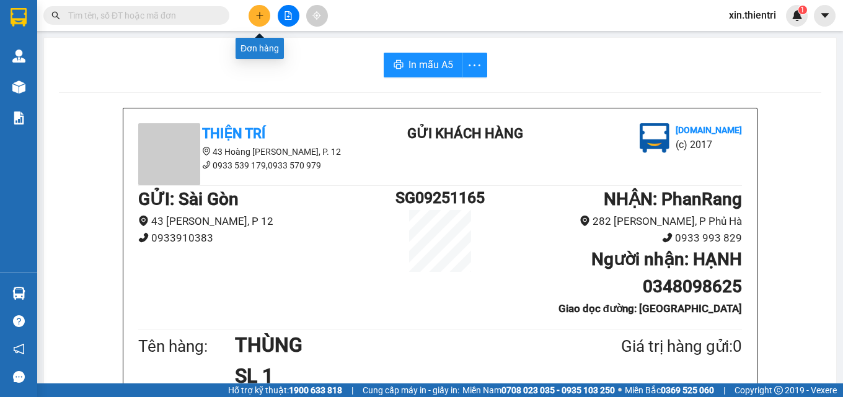
click at [262, 15] on icon "plus" at bounding box center [259, 15] width 7 height 1
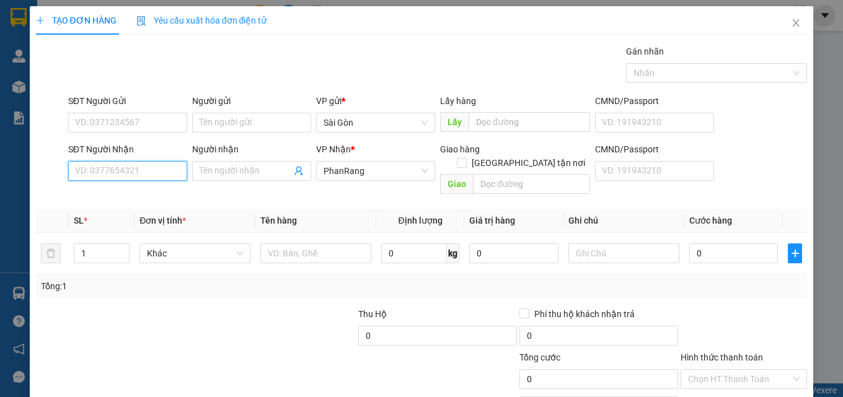
click at [115, 165] on input "SĐT Người Nhận" at bounding box center [127, 171] width 119 height 20
type input "0909398912"
click at [108, 196] on div "0909398912 - TRÍ" at bounding box center [126, 196] width 103 height 14
type input "TRÍ"
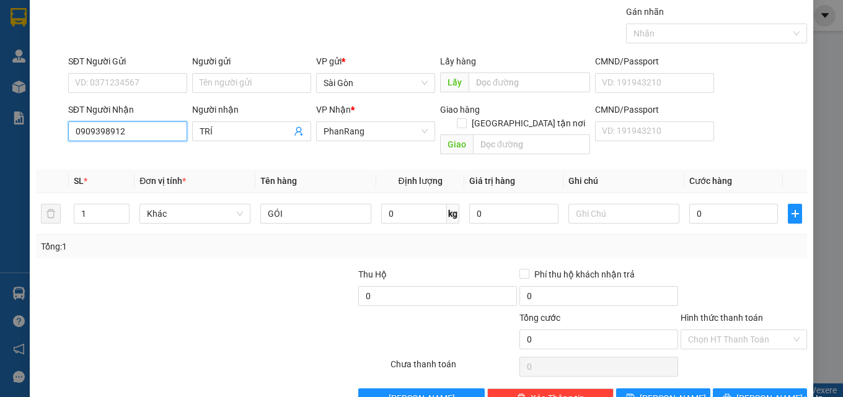
scroll to position [61, 0]
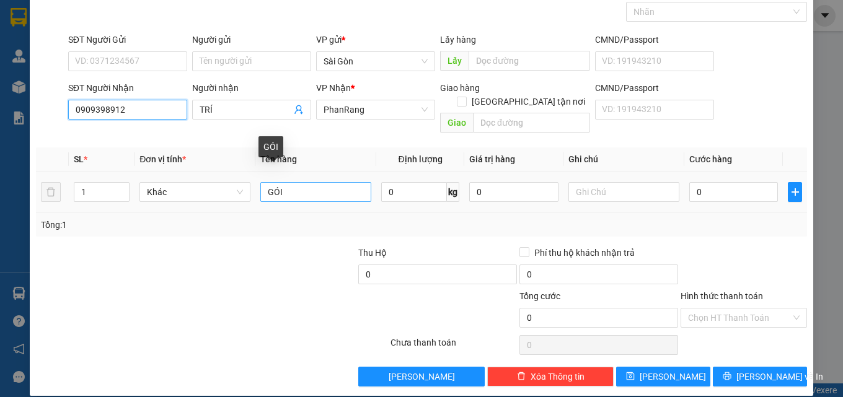
type input "0909398912"
click at [313, 182] on input "GÓI" at bounding box center [315, 192] width 111 height 20
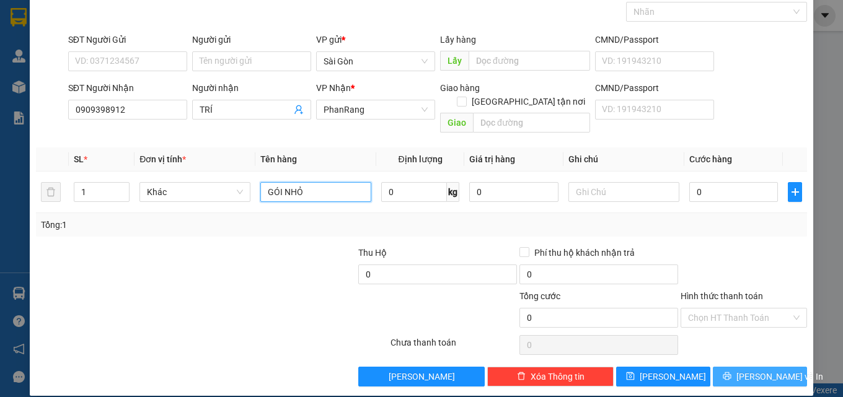
type input "GÓI NHỎ"
click at [731, 372] on icon "printer" at bounding box center [726, 376] width 9 height 9
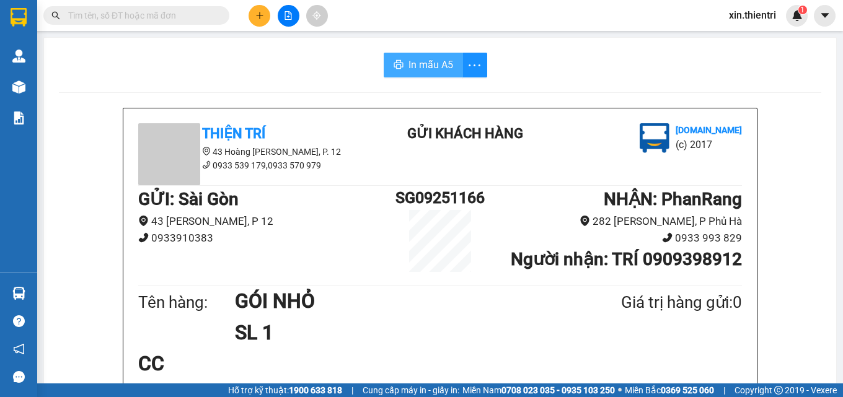
click at [428, 67] on span "In mẫu A5" at bounding box center [430, 64] width 45 height 15
click at [257, 21] on button at bounding box center [259, 16] width 22 height 22
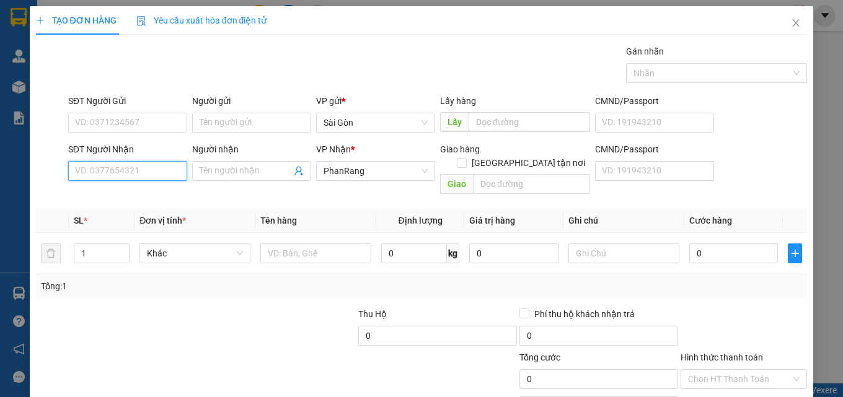
click at [134, 170] on input "SĐT Người Nhận" at bounding box center [127, 171] width 119 height 20
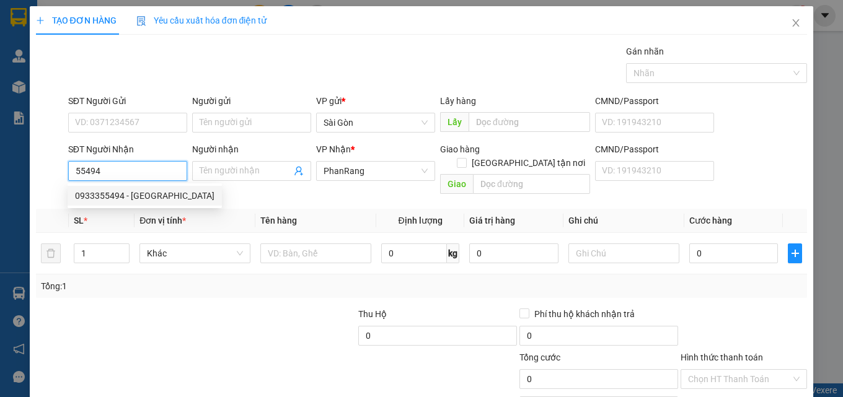
click at [143, 192] on div "0933355494 - [GEOGRAPHIC_DATA]" at bounding box center [144, 196] width 139 height 14
type input "0933355494"
type input "[GEOGRAPHIC_DATA]"
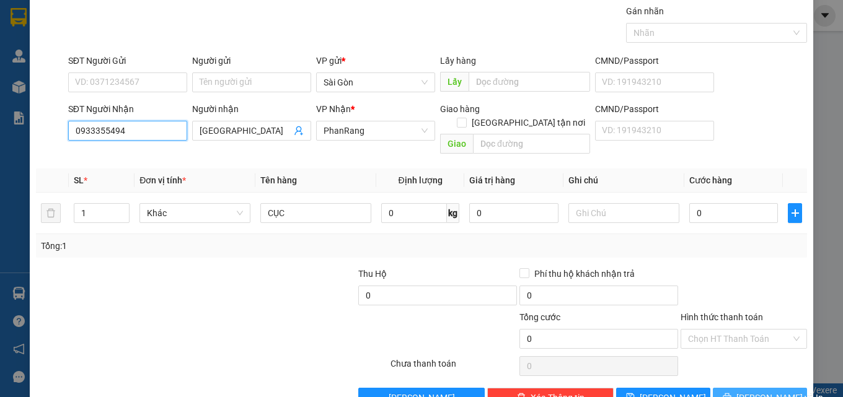
scroll to position [61, 0]
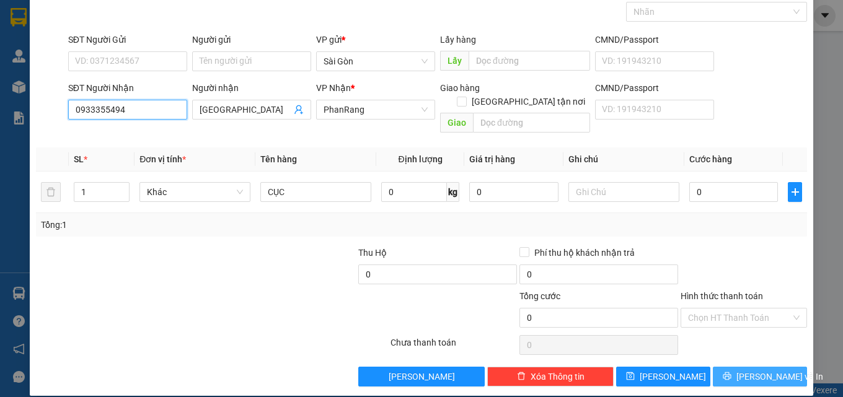
type input "0933355494"
click at [748, 370] on span "[PERSON_NAME] và In" at bounding box center [779, 377] width 87 height 14
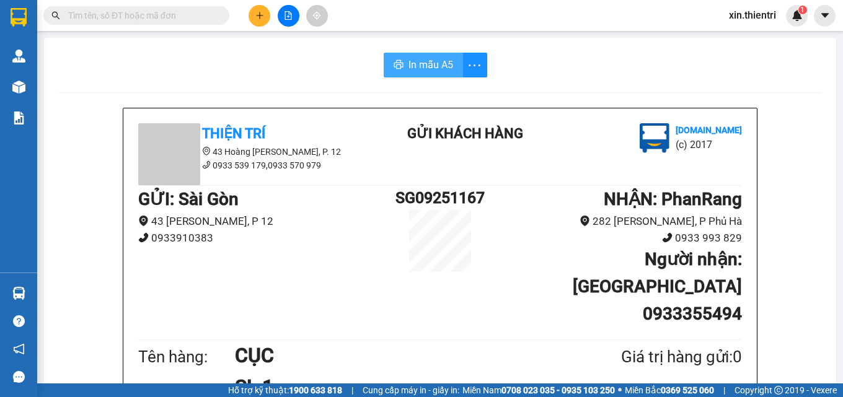
click at [405, 54] on button "In mẫu A5" at bounding box center [422, 65] width 79 height 25
click at [261, 11] on icon "plus" at bounding box center [259, 15] width 9 height 9
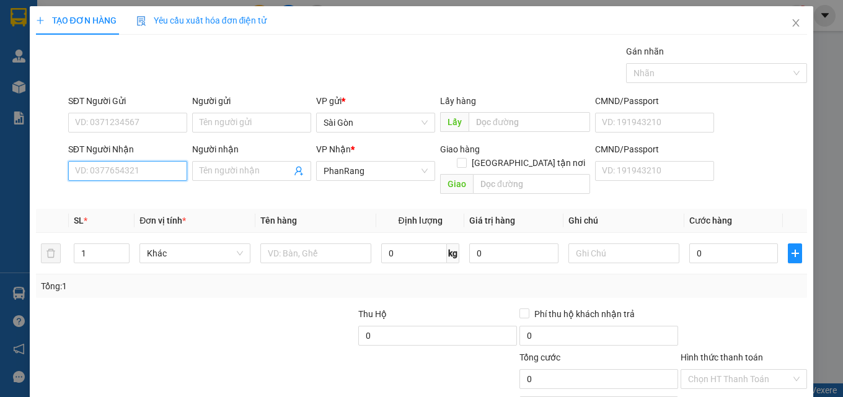
click at [157, 174] on input "SĐT Người Nhận" at bounding box center [127, 171] width 119 height 20
type input "8"
click at [157, 173] on input "SĐT Người Nhận" at bounding box center [127, 171] width 119 height 20
type input "8"
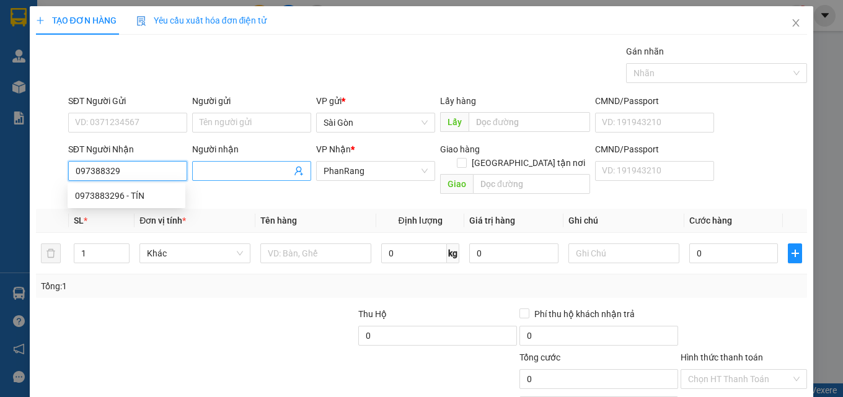
type input "0973883296"
drag, startPoint x: 108, startPoint y: 198, endPoint x: 171, endPoint y: 192, distance: 62.8
click at [109, 198] on div "0973883296 - TÍN" at bounding box center [126, 196] width 103 height 14
type input "TÍN"
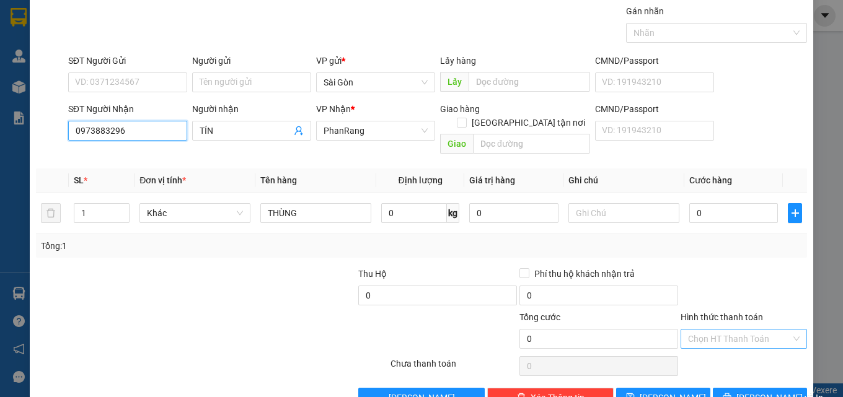
scroll to position [61, 0]
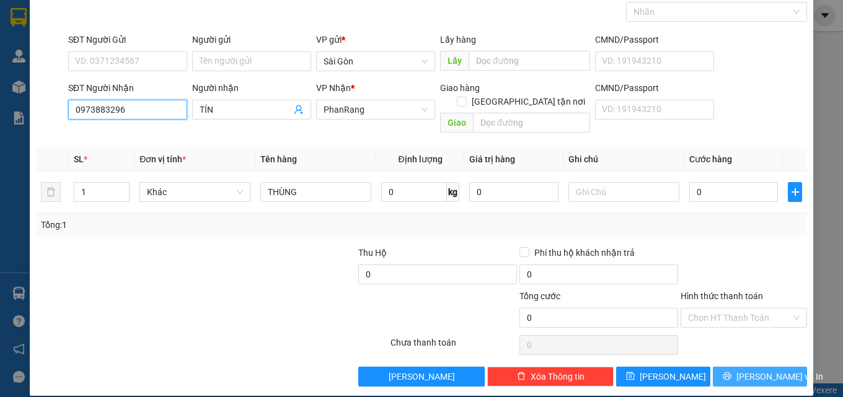
type input "0973883296"
click at [745, 367] on button "[PERSON_NAME] và In" at bounding box center [759, 377] width 94 height 20
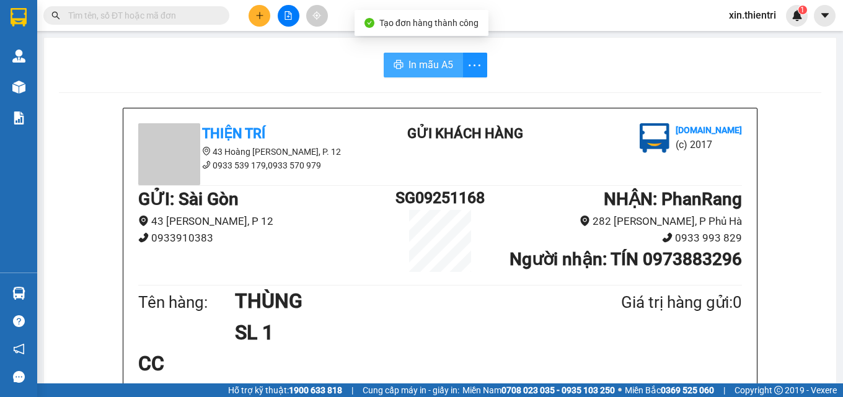
click at [423, 68] on span "In mẫu A5" at bounding box center [430, 64] width 45 height 15
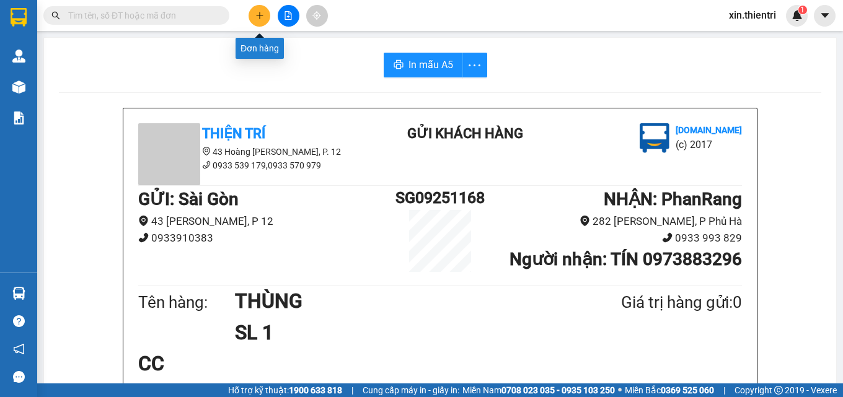
click at [265, 20] on button at bounding box center [259, 16] width 22 height 22
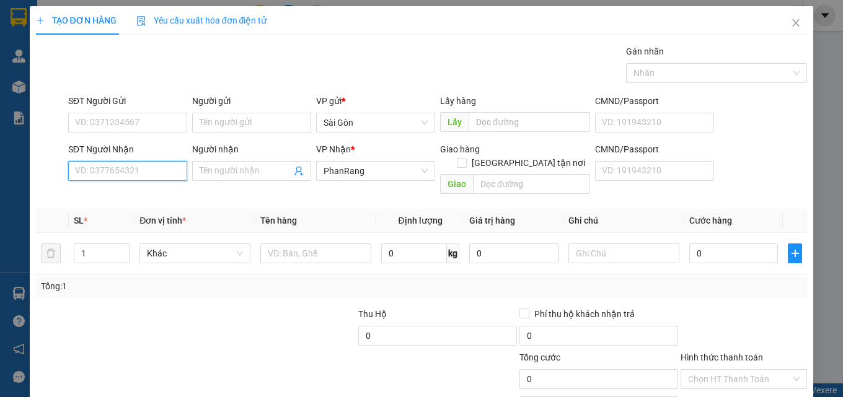
click at [131, 174] on input "SĐT Người Nhận" at bounding box center [127, 171] width 119 height 20
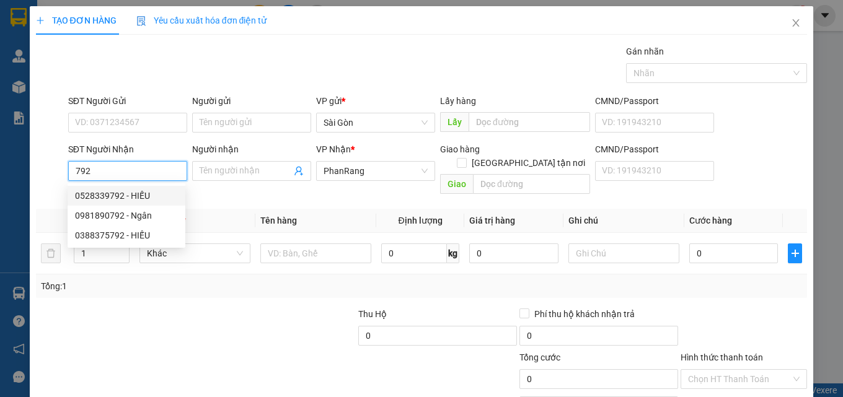
drag, startPoint x: 125, startPoint y: 189, endPoint x: 121, endPoint y: 197, distance: 8.9
click at [121, 197] on div "0528339792 - HIẾU" at bounding box center [126, 196] width 103 height 14
type input "0528339792"
type input "HIẾU"
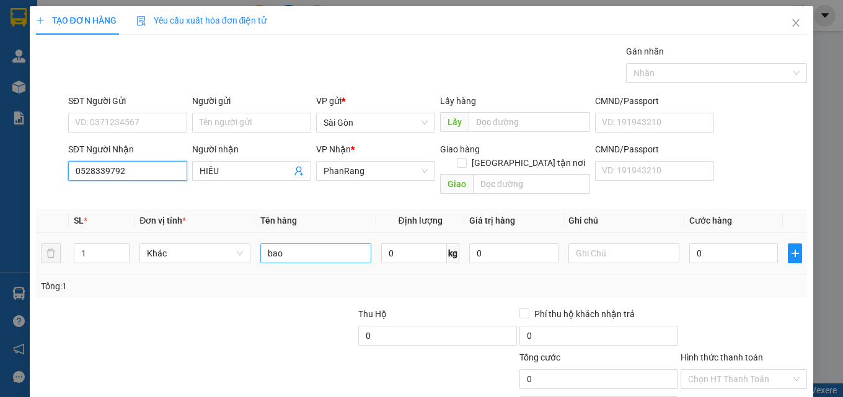
type input "0528339792"
drag, startPoint x: 274, startPoint y: 241, endPoint x: 251, endPoint y: 240, distance: 23.0
click at [271, 243] on input "bao" at bounding box center [315, 253] width 111 height 20
click at [248, 239] on td "Khác" at bounding box center [194, 254] width 121 height 42
drag, startPoint x: 264, startPoint y: 238, endPoint x: 304, endPoint y: 243, distance: 40.7
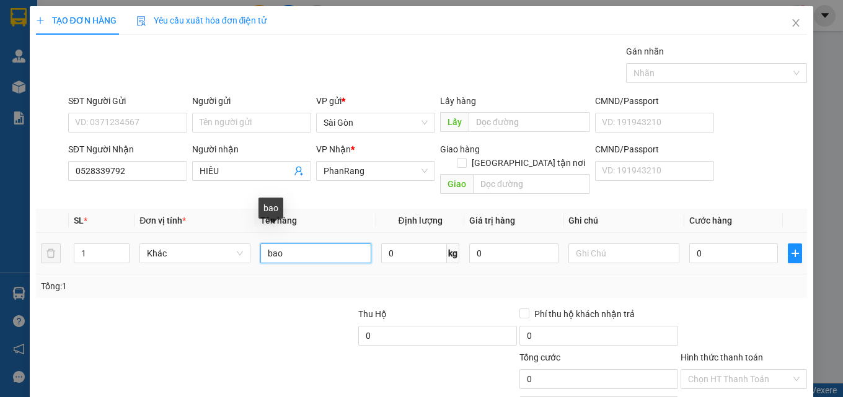
click at [304, 243] on input "bao" at bounding box center [315, 253] width 111 height 20
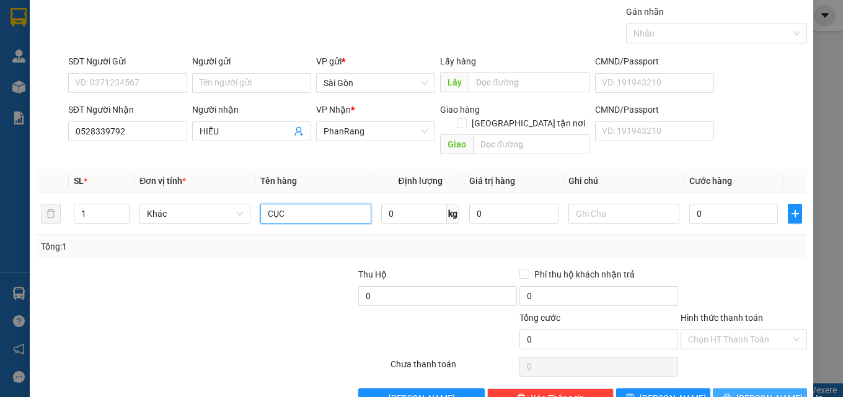
scroll to position [61, 0]
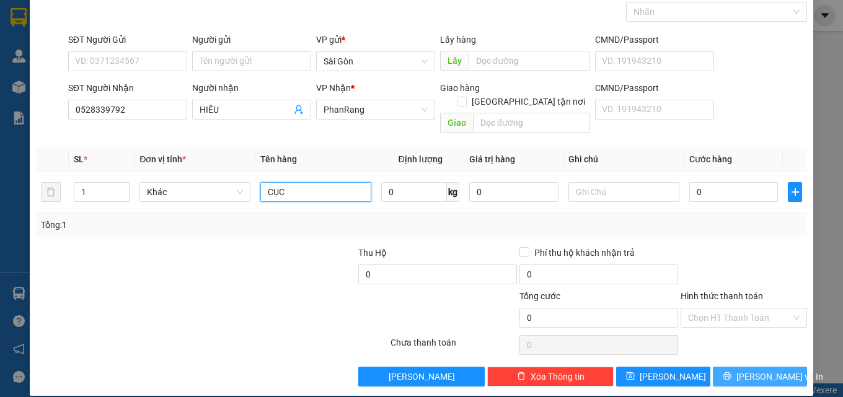
type input "CỤC"
click at [755, 367] on button "[PERSON_NAME] và In" at bounding box center [759, 377] width 94 height 20
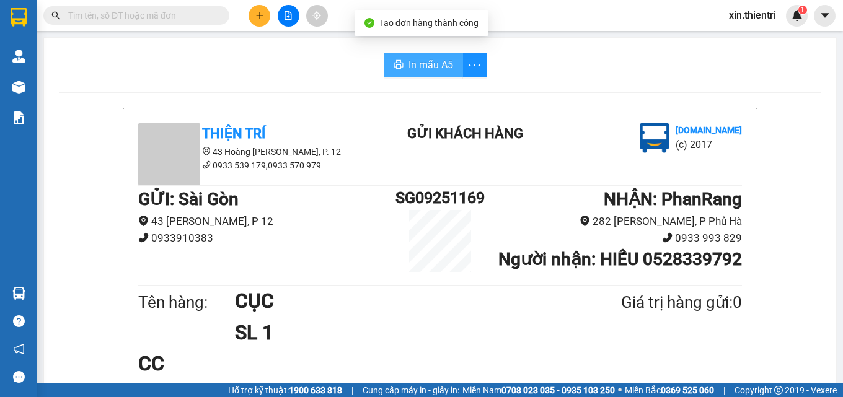
click at [444, 66] on span "In mẫu A5" at bounding box center [430, 64] width 45 height 15
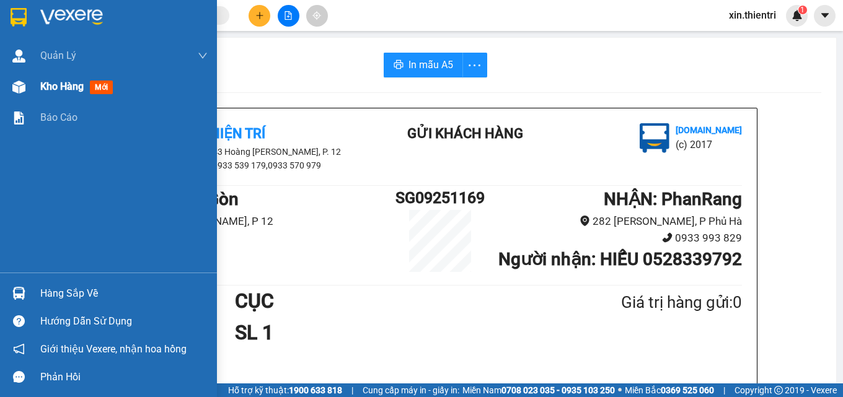
click at [82, 92] on span "Kho hàng" at bounding box center [61, 87] width 43 height 12
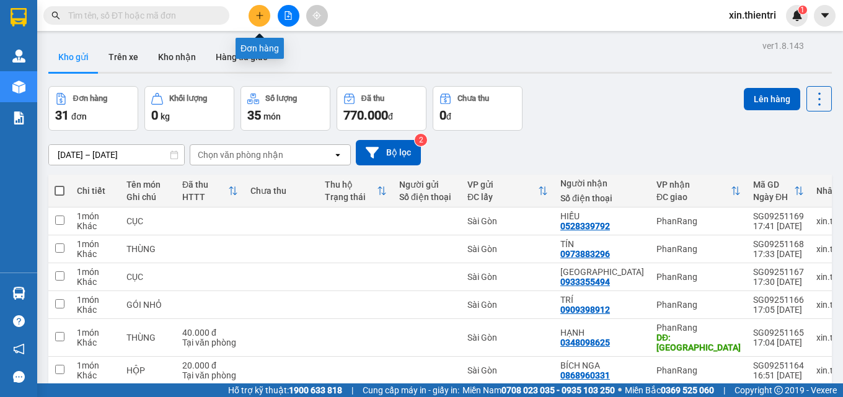
click at [255, 20] on button at bounding box center [259, 16] width 22 height 22
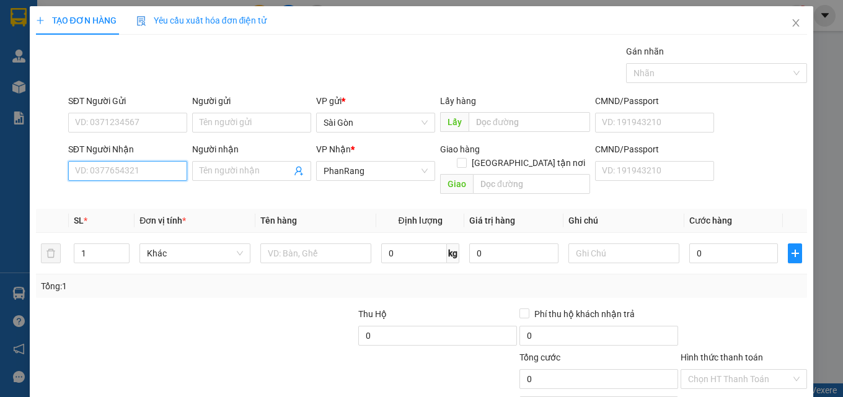
click at [152, 174] on input "SĐT Người Nhận" at bounding box center [127, 171] width 119 height 20
click at [153, 170] on input "SĐT Người Nhận" at bounding box center [127, 171] width 119 height 20
click at [103, 193] on div "0911888779 - TƯỜNG" at bounding box center [126, 196] width 103 height 14
type input "0911888779"
type input "TƯỜNG"
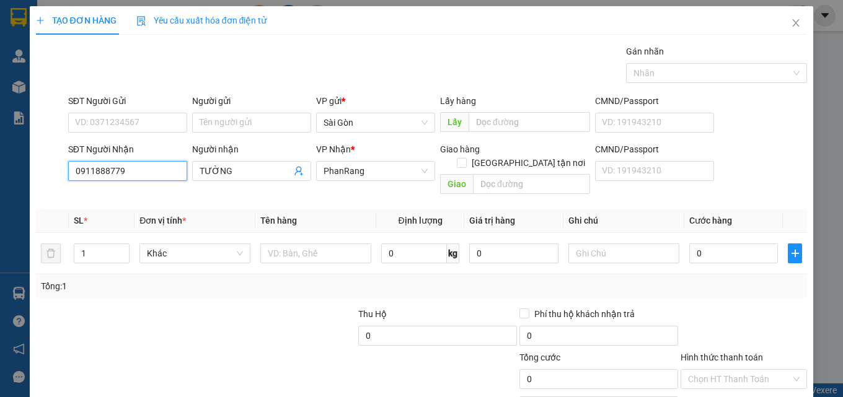
type input "30.000"
type input "0911888779"
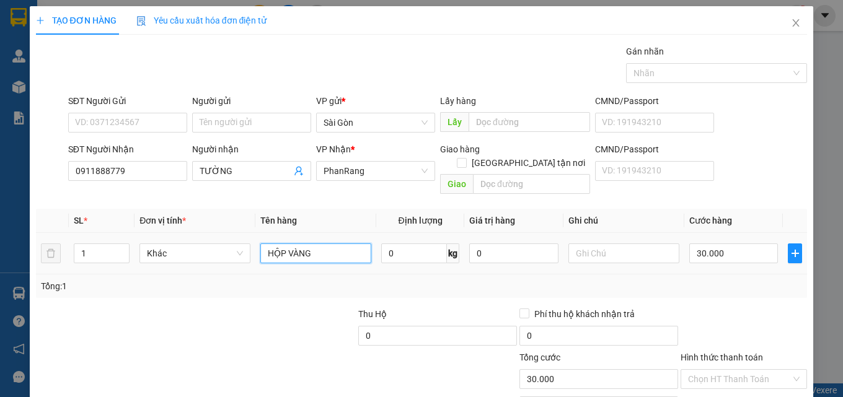
click at [332, 248] on input "HỘP VÀNG" at bounding box center [315, 253] width 111 height 20
type input "HỘP XANH"
click at [724, 243] on input "30.000" at bounding box center [733, 253] width 89 height 20
type input "0"
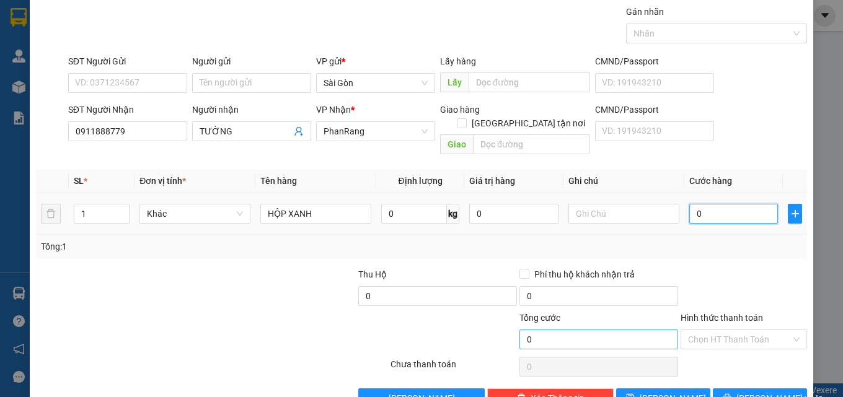
scroll to position [61, 0]
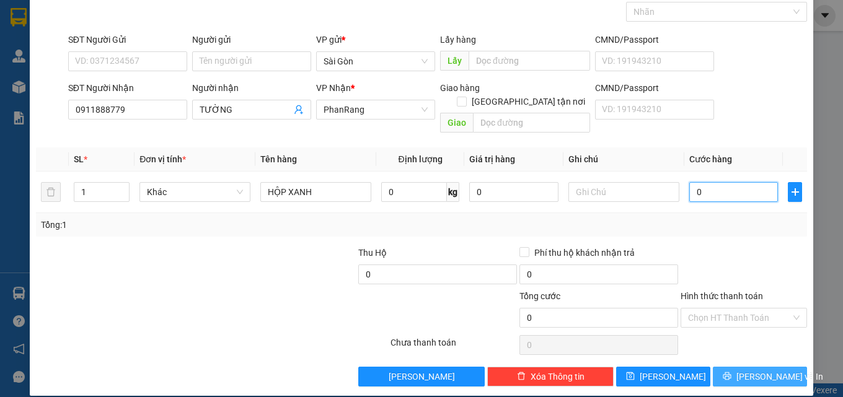
type input "0"
click at [742, 367] on button "[PERSON_NAME] và In" at bounding box center [759, 377] width 94 height 20
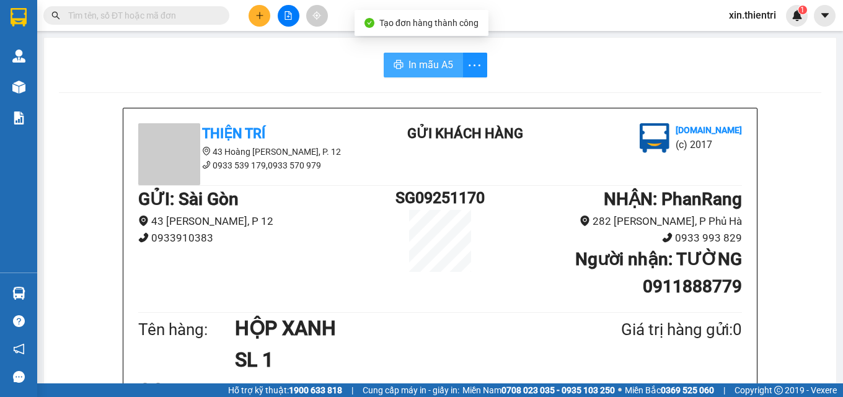
click at [431, 74] on button "In mẫu A5" at bounding box center [422, 65] width 79 height 25
click at [248, 17] on div at bounding box center [288, 16] width 93 height 22
click at [255, 27] on div "Kết quả tìm kiếm ( 0 ) Bộ lọc No Data xin.thientri 1" at bounding box center [421, 15] width 843 height 31
click at [260, 12] on icon "plus" at bounding box center [259, 15] width 1 height 7
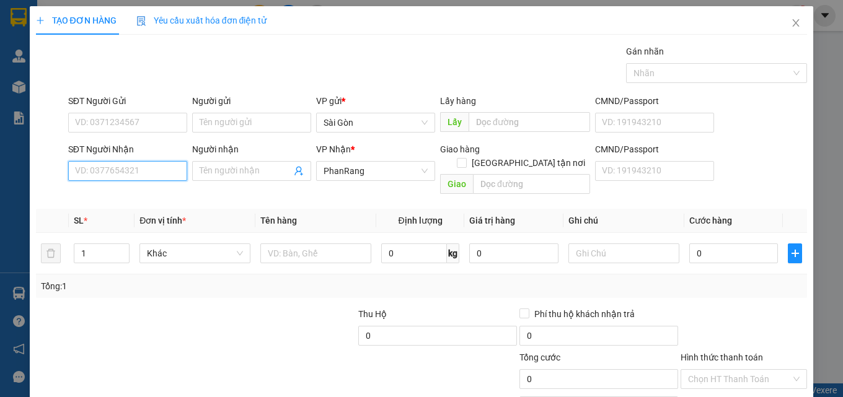
click at [129, 177] on input "SĐT Người Nhận" at bounding box center [127, 171] width 119 height 20
type input "0906108608"
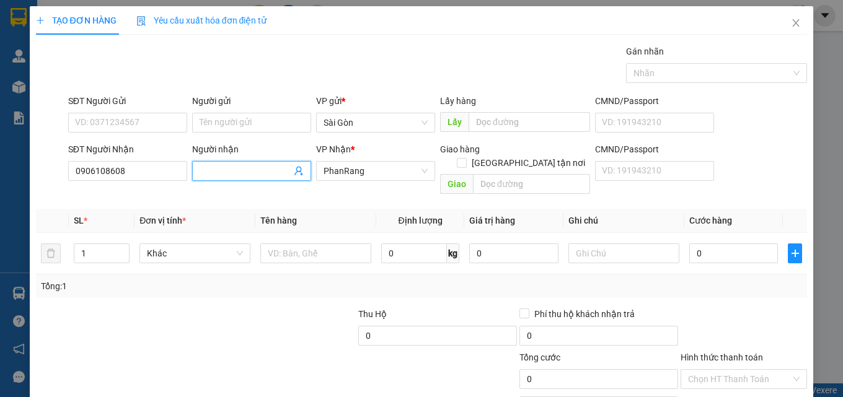
click at [235, 168] on input "Người nhận" at bounding box center [245, 171] width 92 height 14
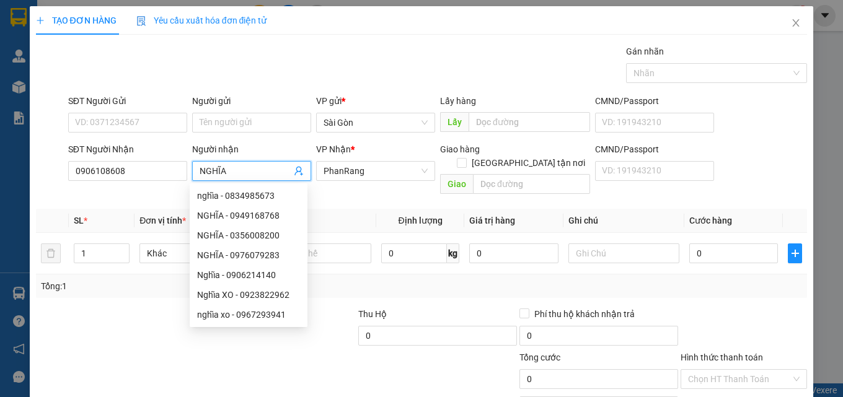
type input "NGHĨA"
click at [107, 317] on div at bounding box center [115, 328] width 161 height 43
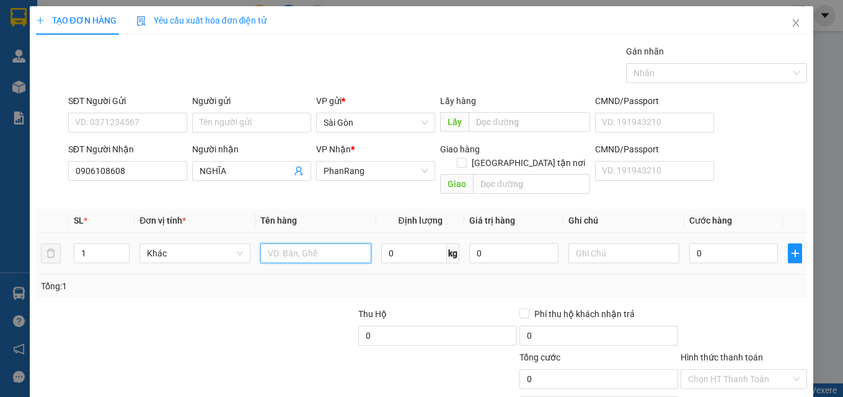
click at [295, 248] on input "text" at bounding box center [315, 253] width 111 height 20
type input "THÙNG"
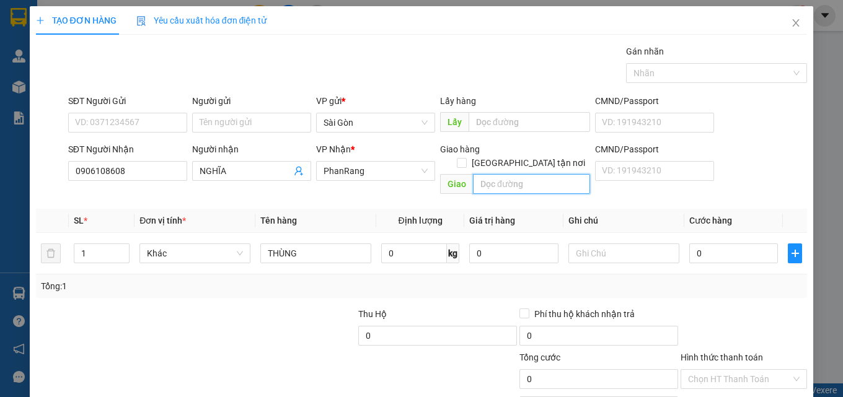
click at [514, 174] on input "text" at bounding box center [531, 184] width 117 height 20
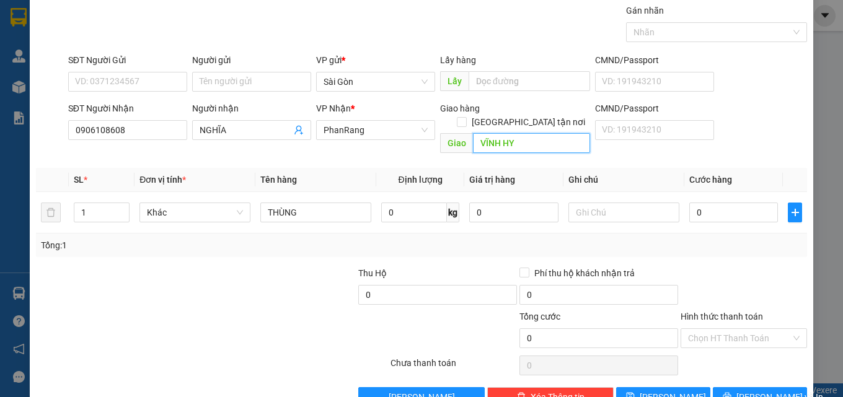
scroll to position [61, 0]
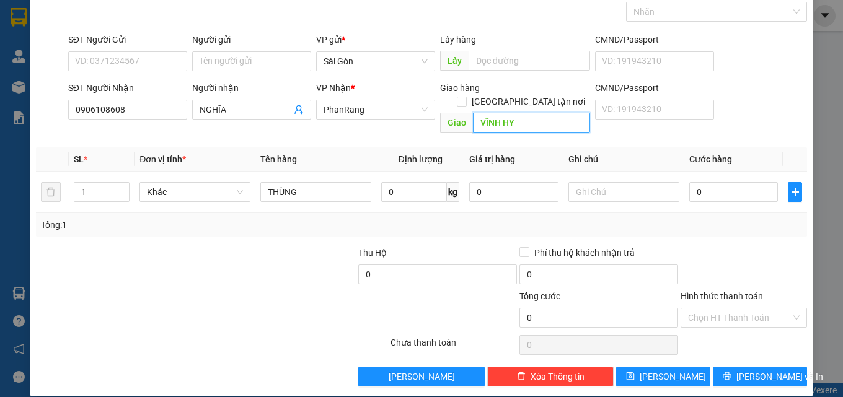
type input "VĨNH HY"
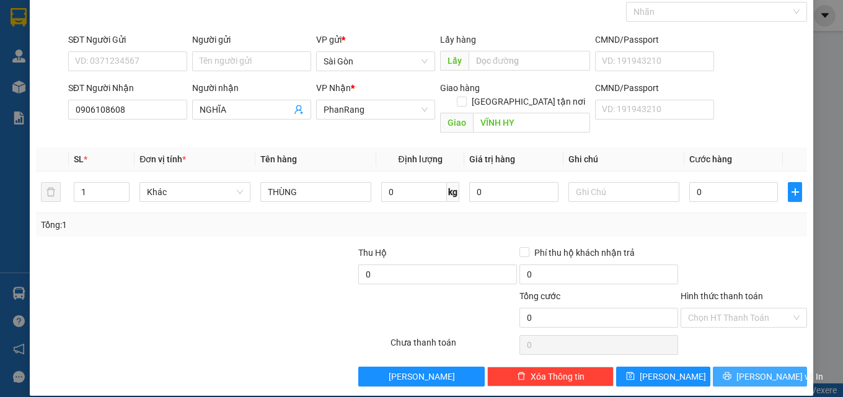
drag, startPoint x: 748, startPoint y: 382, endPoint x: 746, endPoint y: 362, distance: 20.5
click at [747, 380] on div "TẠO ĐƠN HÀNG Yêu cầu xuất hóa đơn điện tử Transit Pickup Surcharge Ids Transit …" at bounding box center [421, 198] width 843 height 397
click at [746, 370] on span "[PERSON_NAME] và In" at bounding box center [779, 377] width 87 height 14
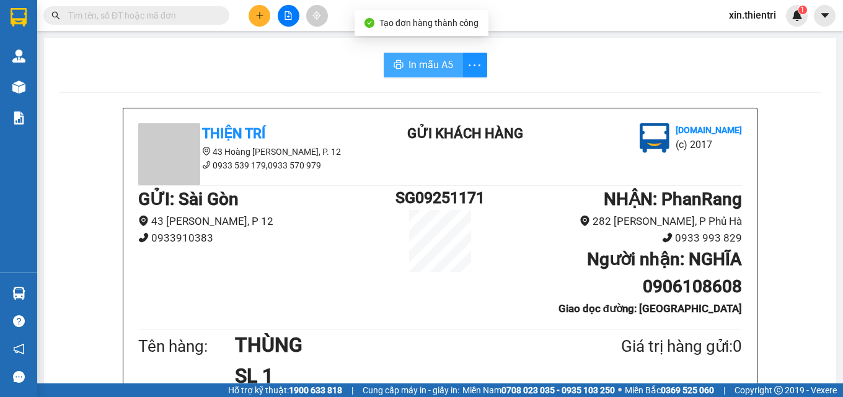
click at [434, 66] on span "In mẫu A5" at bounding box center [430, 64] width 45 height 15
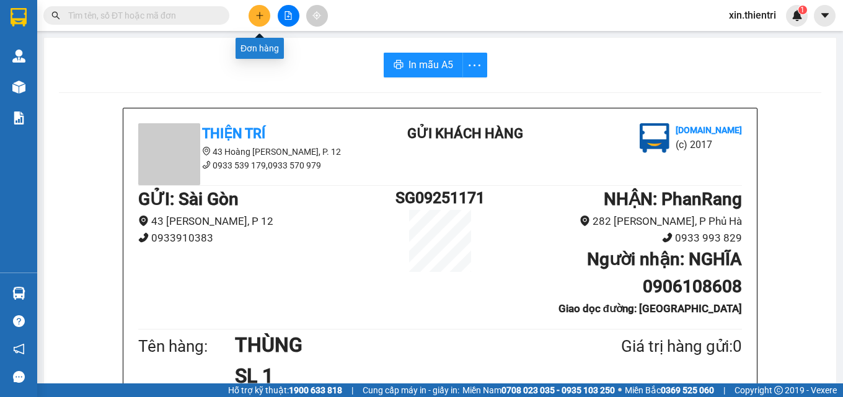
click at [260, 22] on button at bounding box center [259, 16] width 22 height 22
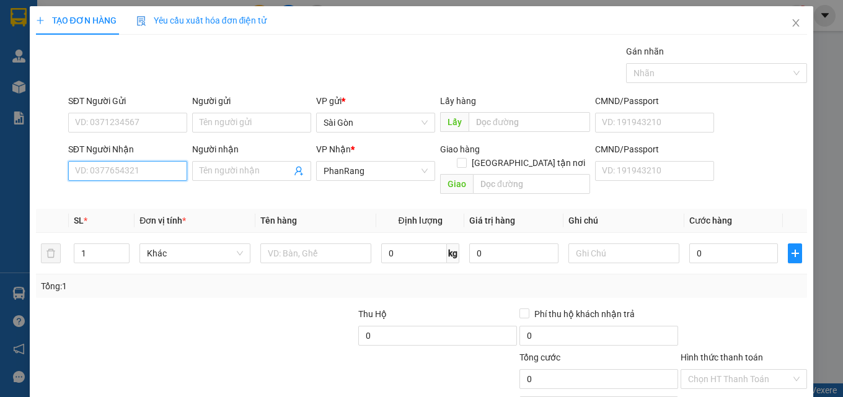
click at [168, 174] on input "SĐT Người Nhận" at bounding box center [127, 171] width 119 height 20
click at [118, 189] on div "0911888779 - TƯỜNG" at bounding box center [127, 196] width 118 height 20
type input "0911888779"
type input "TƯỜNG"
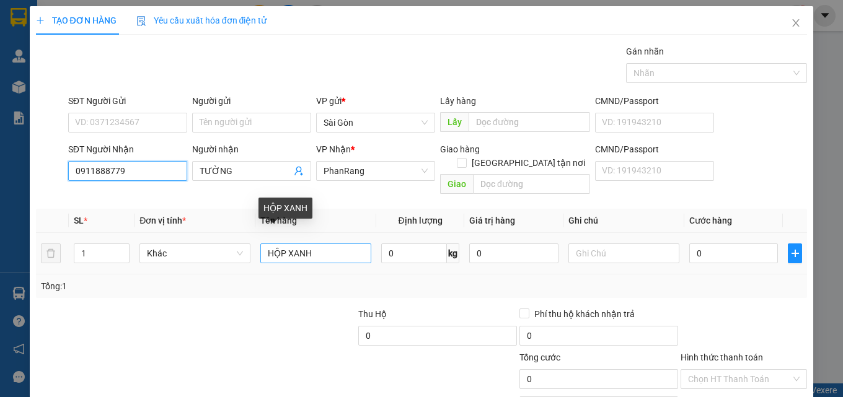
type input "0911888779"
drag, startPoint x: 286, startPoint y: 240, endPoint x: 354, endPoint y: 234, distance: 69.0
click at [353, 243] on input "HỘP XANH" at bounding box center [315, 253] width 111 height 20
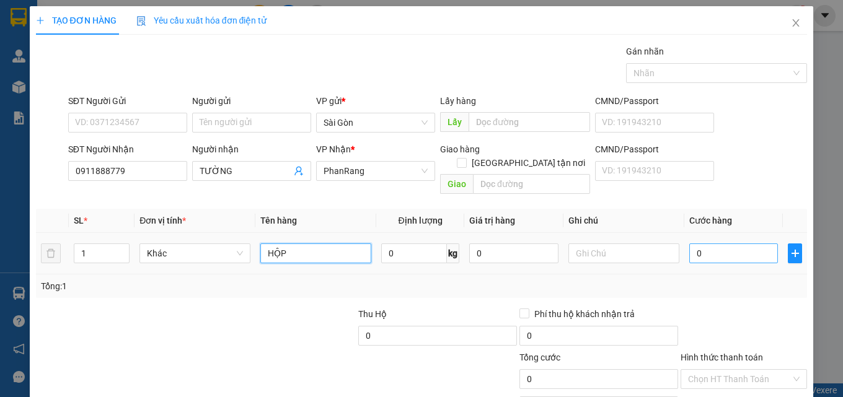
type input "HỘP"
click at [702, 243] on input "0" at bounding box center [733, 253] width 89 height 20
type input "3"
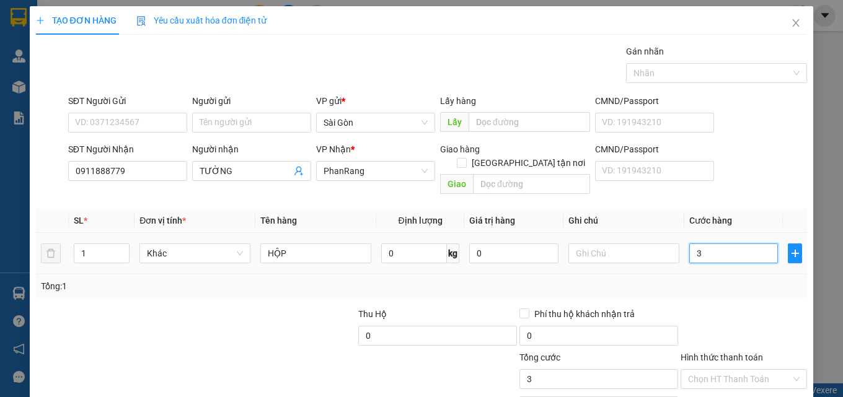
type input "30"
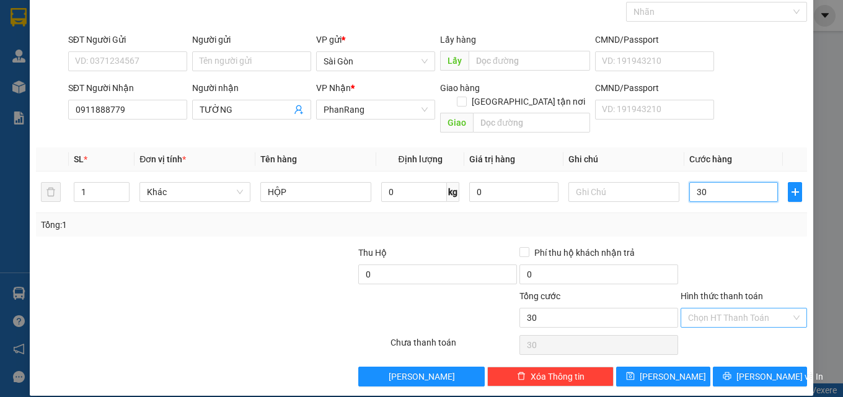
type input "30"
type input "30.000"
click at [721, 309] on input "Hình thức thanh toán" at bounding box center [739, 318] width 103 height 19
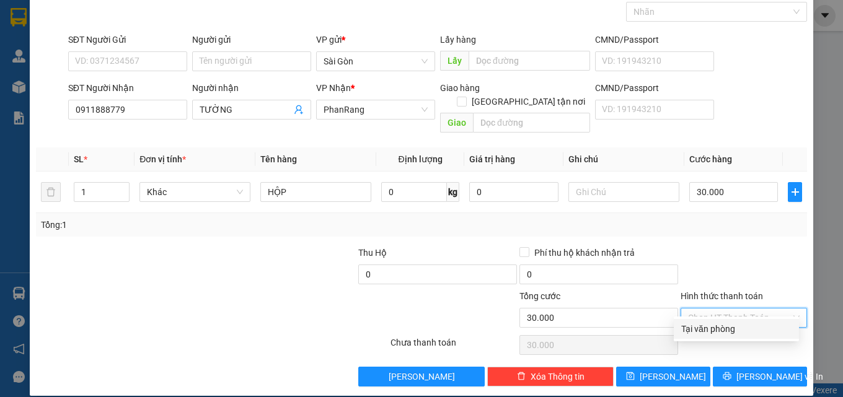
drag, startPoint x: 723, startPoint y: 328, endPoint x: 724, endPoint y: 335, distance: 6.2
click at [724, 328] on div "Tại văn phòng" at bounding box center [736, 329] width 110 height 14
type input "0"
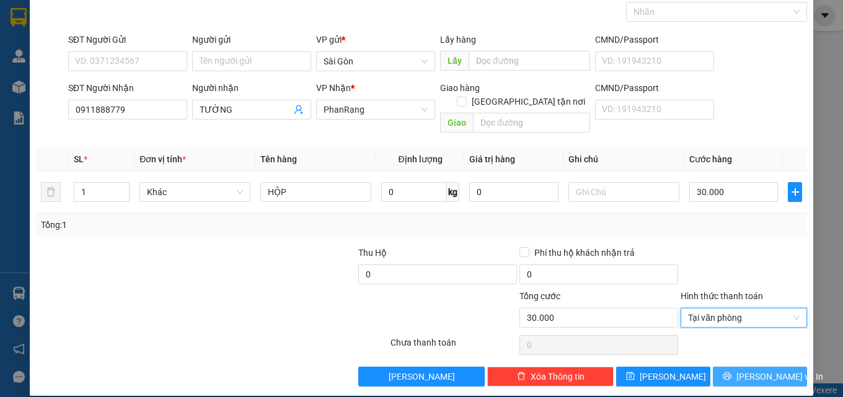
click at [731, 372] on icon "printer" at bounding box center [727, 376] width 8 height 8
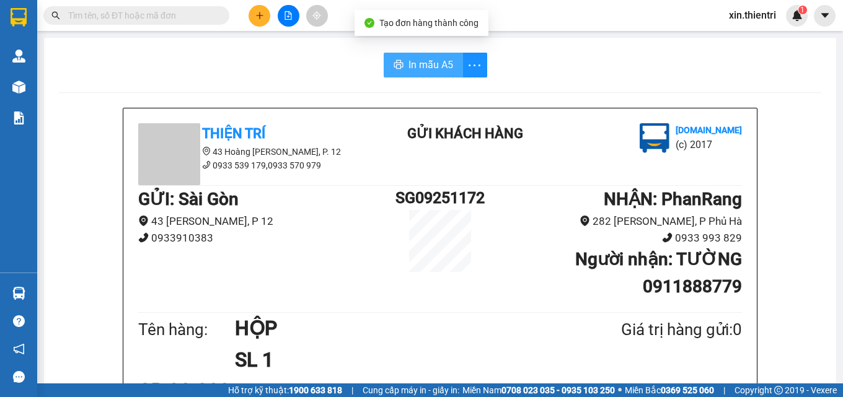
click at [432, 68] on span "In mẫu A5" at bounding box center [430, 64] width 45 height 15
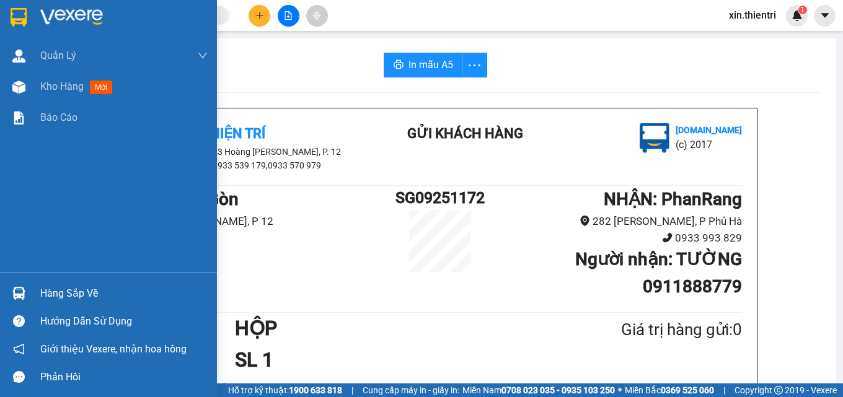
click at [82, 265] on div "Quản [PERSON_NAME] lý khách hàng Quản lý khách hàng mới Kho hàng mới Báo cáo" at bounding box center [108, 156] width 217 height 232
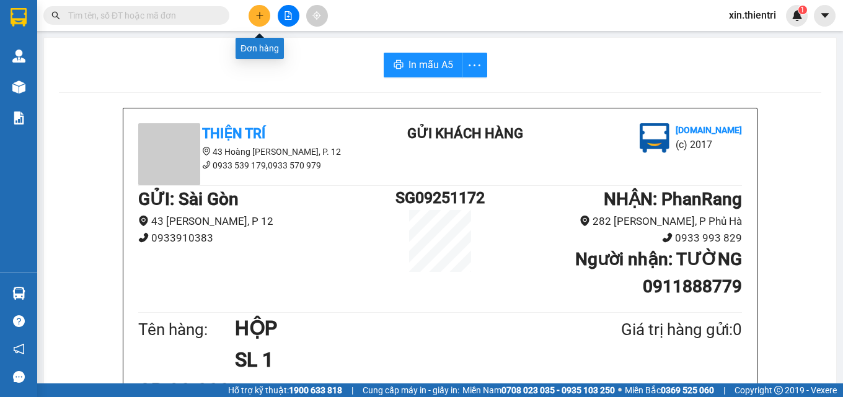
click at [255, 17] on icon "plus" at bounding box center [259, 15] width 9 height 9
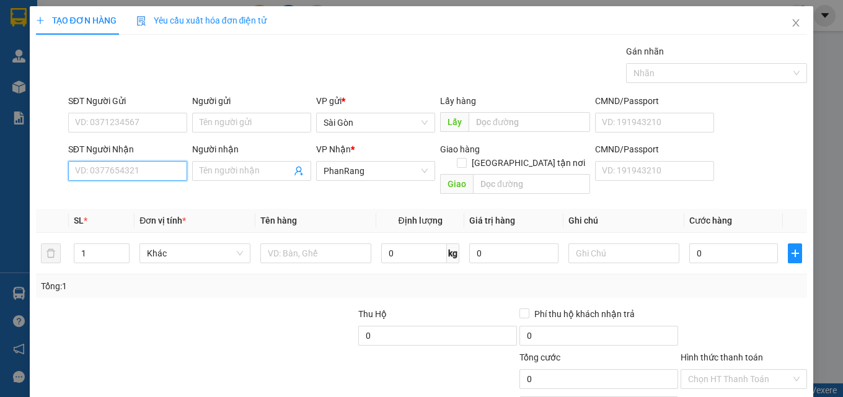
click at [160, 173] on input "SĐT Người Nhận" at bounding box center [127, 171] width 119 height 20
type input "0829465421"
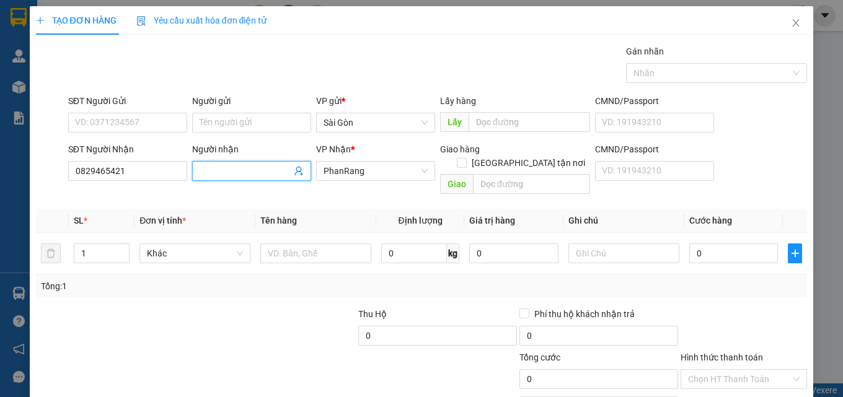
click at [258, 172] on input "Người nhận" at bounding box center [245, 171] width 92 height 14
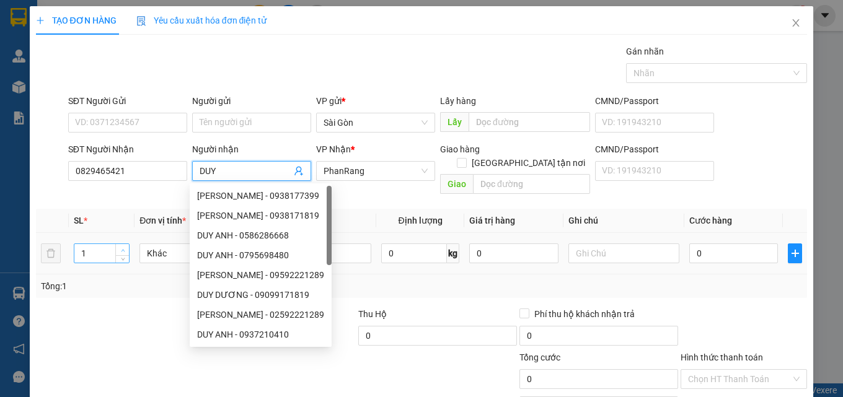
type input "DUY"
type input "2"
click at [123, 247] on span "up" at bounding box center [122, 250] width 7 height 7
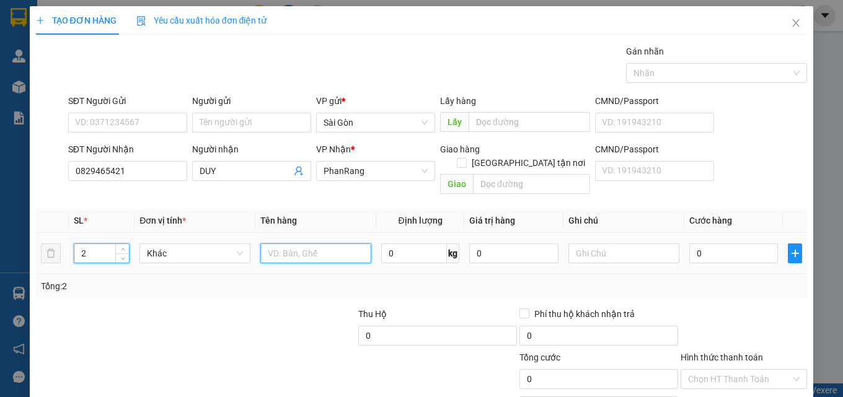
click at [351, 244] on input "text" at bounding box center [315, 253] width 111 height 20
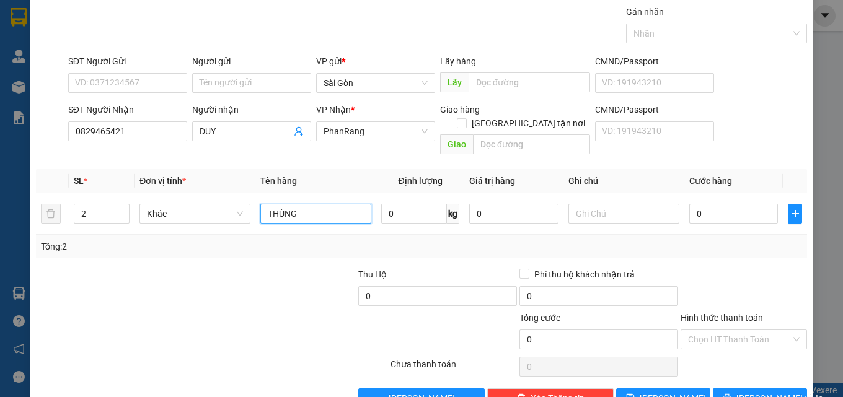
scroll to position [61, 0]
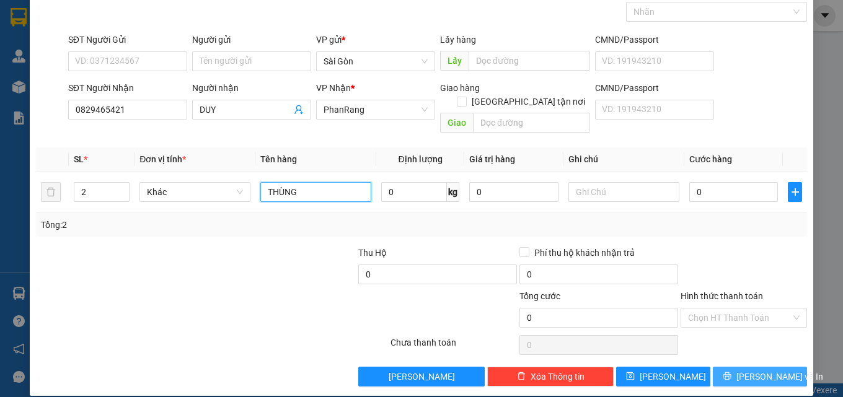
type input "THÙNG"
click at [740, 367] on button "[PERSON_NAME] và In" at bounding box center [759, 377] width 94 height 20
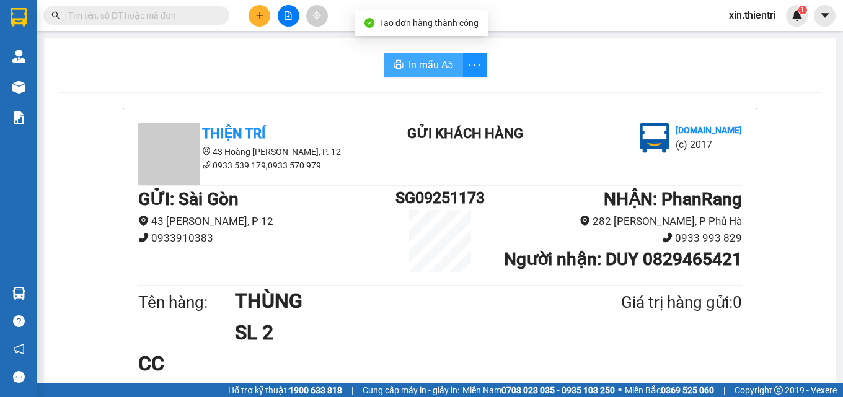
click at [432, 71] on span "In mẫu A5" at bounding box center [430, 64] width 45 height 15
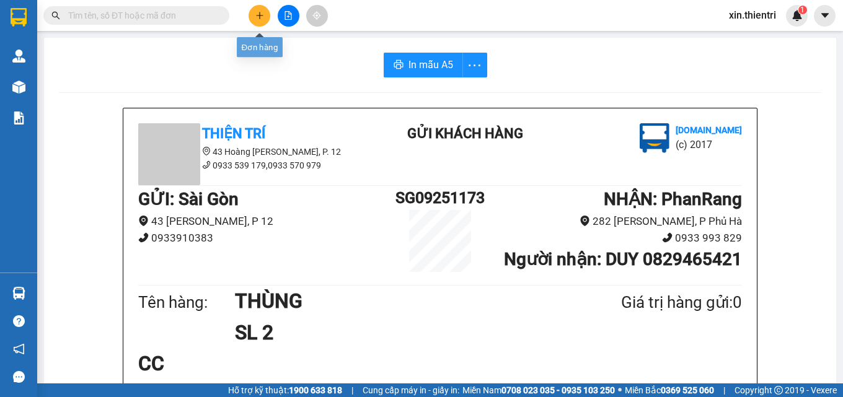
click at [262, 14] on icon "plus" at bounding box center [259, 15] width 9 height 9
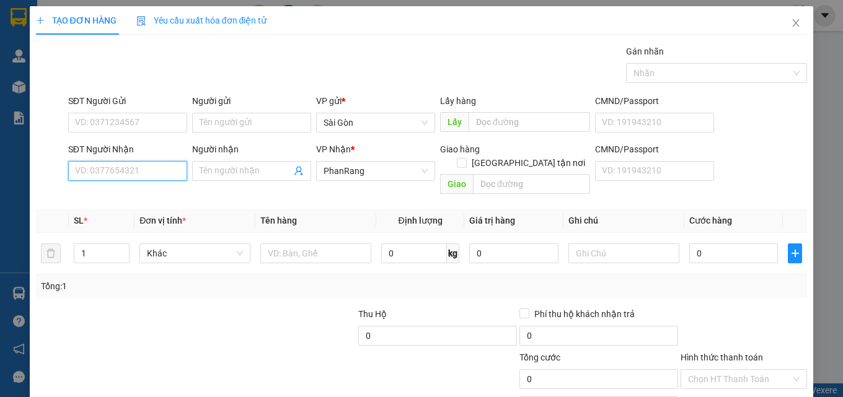
click at [162, 173] on input "SĐT Người Nhận" at bounding box center [127, 171] width 119 height 20
type input "0942566328"
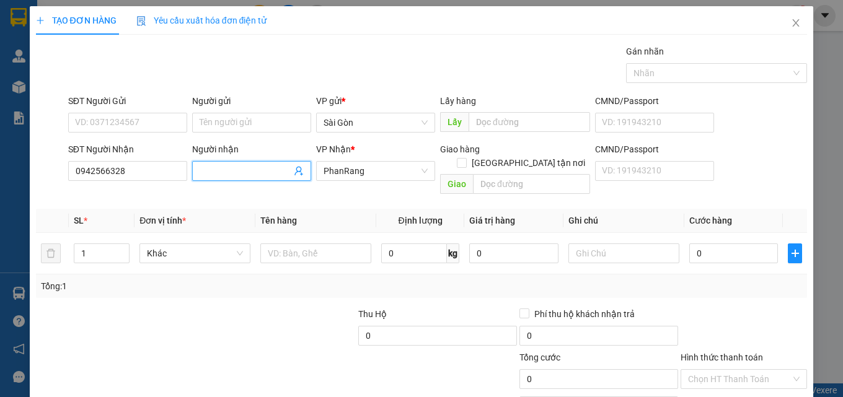
click at [255, 173] on input "Người nhận" at bounding box center [245, 171] width 92 height 14
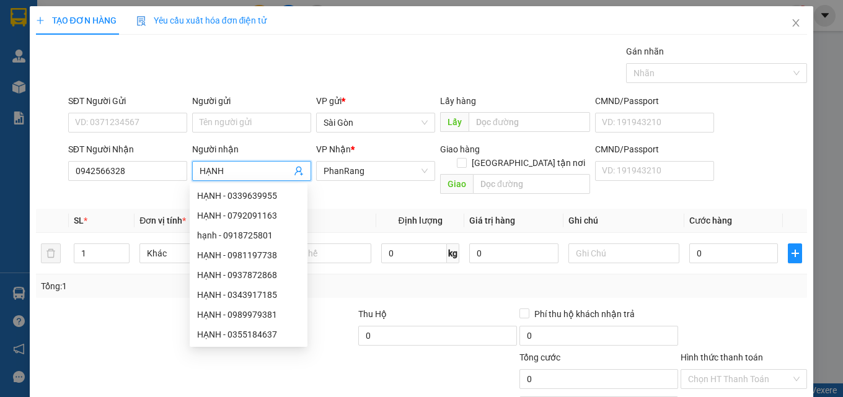
type input "HẠNH"
click at [131, 320] on div at bounding box center [115, 328] width 161 height 43
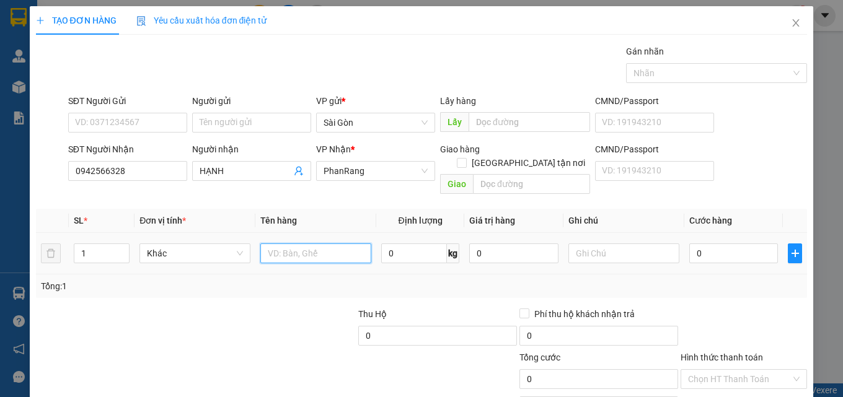
click at [321, 246] on input "text" at bounding box center [315, 253] width 111 height 20
type input "THÙNG"
drag, startPoint x: 726, startPoint y: 242, endPoint x: 709, endPoint y: 247, distance: 17.4
click at [724, 243] on input "0" at bounding box center [733, 253] width 89 height 20
type input "4"
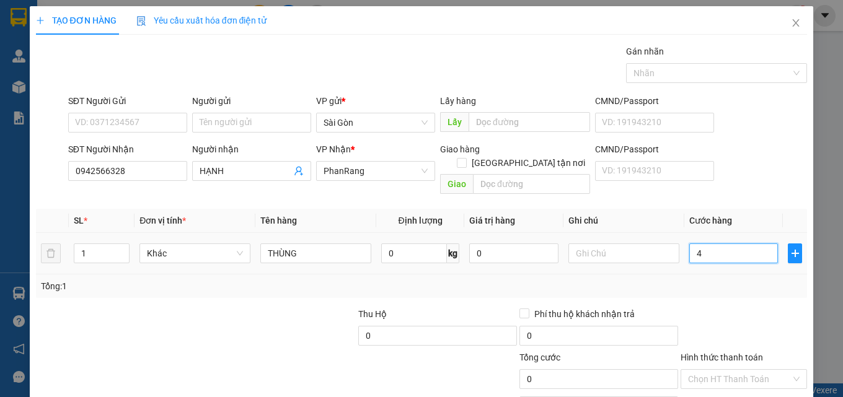
type input "4"
type input "40"
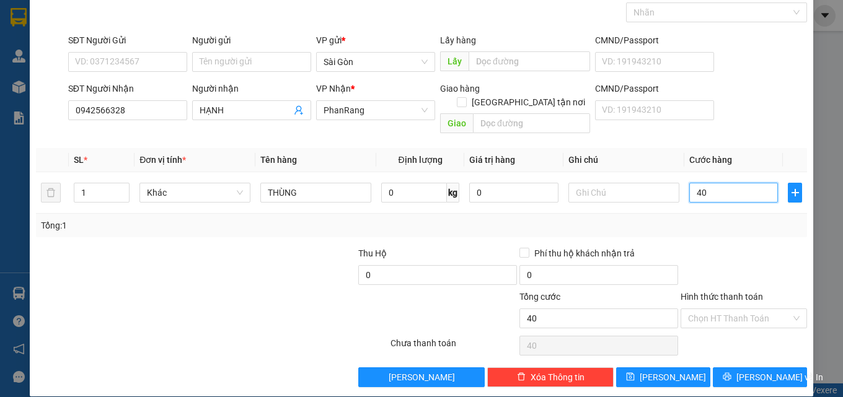
scroll to position [61, 0]
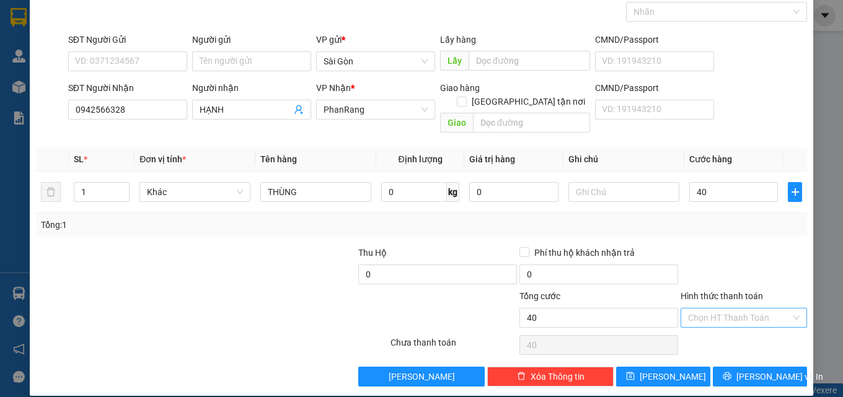
type input "40.000"
click at [753, 309] on input "Hình thức thanh toán" at bounding box center [739, 318] width 103 height 19
click at [748, 335] on div "Tại văn phòng" at bounding box center [736, 329] width 110 height 14
type input "0"
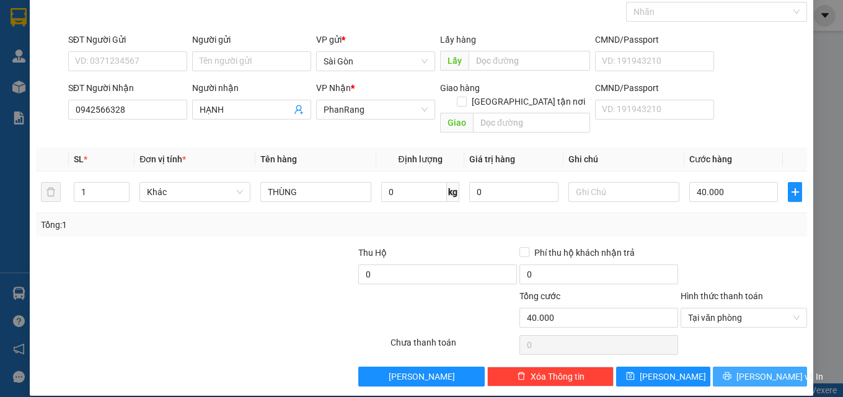
click at [743, 370] on span "[PERSON_NAME] và In" at bounding box center [779, 377] width 87 height 14
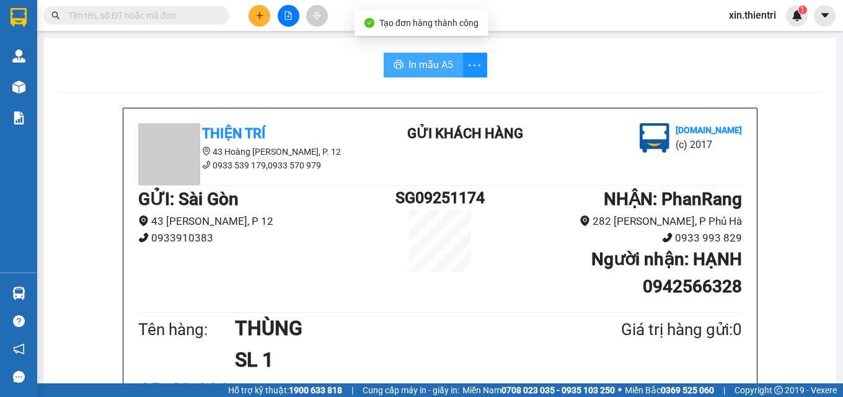
click at [423, 67] on span "In mẫu A5" at bounding box center [430, 64] width 45 height 15
click at [265, 19] on button at bounding box center [259, 16] width 22 height 22
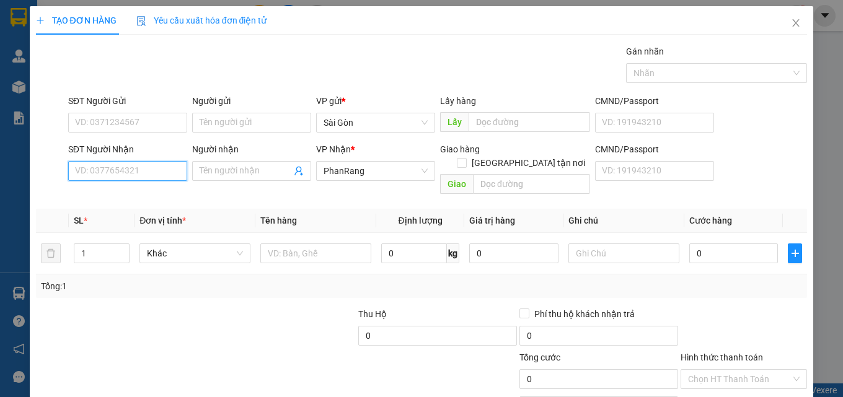
click at [170, 171] on input "SĐT Người Nhận" at bounding box center [127, 171] width 119 height 20
click at [142, 198] on div "0911888779 - TƯỜNG" at bounding box center [126, 196] width 103 height 14
type input "0911888779"
type input "TƯỜNG"
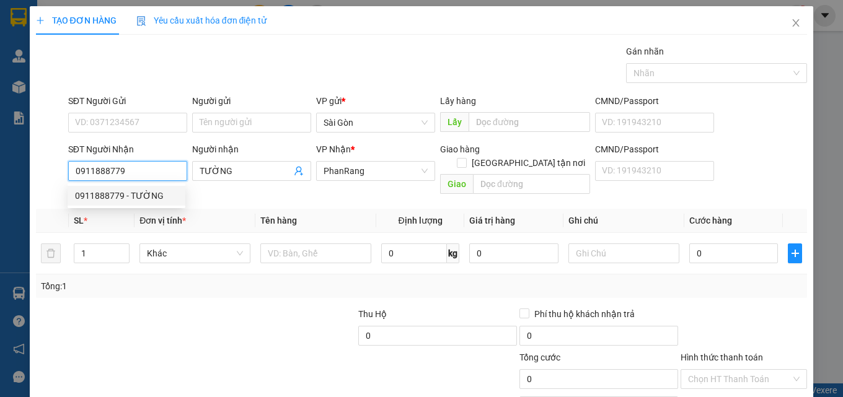
type input "30.000"
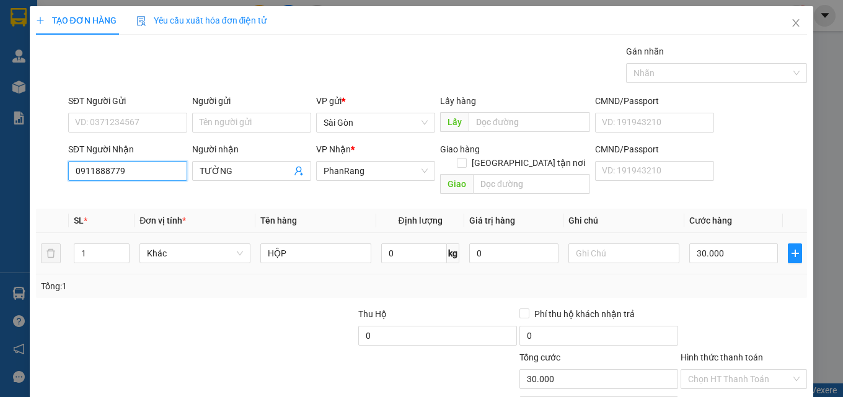
type input "0911888779"
click at [721, 251] on div "30.000" at bounding box center [733, 253] width 89 height 25
click at [724, 243] on input "30.000" at bounding box center [733, 253] width 89 height 20
type input "0"
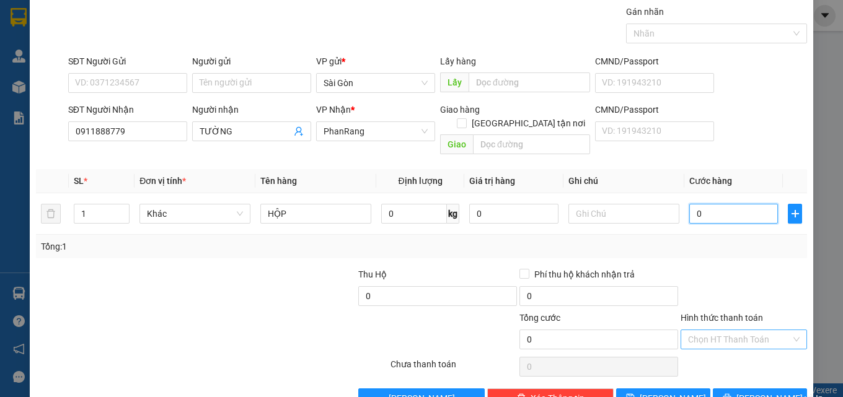
scroll to position [61, 0]
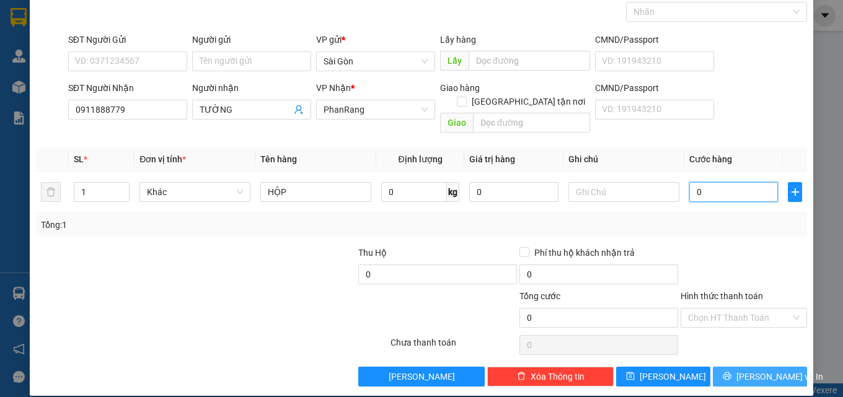
type input "0"
click at [752, 370] on span "[PERSON_NAME] và In" at bounding box center [779, 377] width 87 height 14
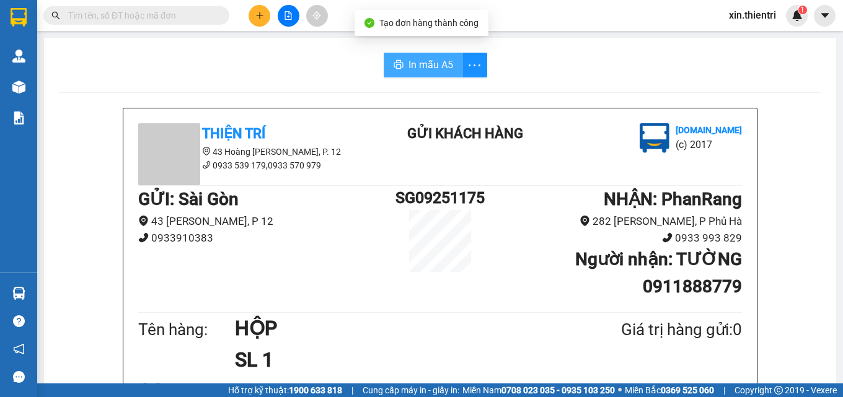
click at [403, 54] on button "In mẫu A5" at bounding box center [422, 65] width 79 height 25
click at [258, 15] on icon "plus" at bounding box center [259, 15] width 9 height 9
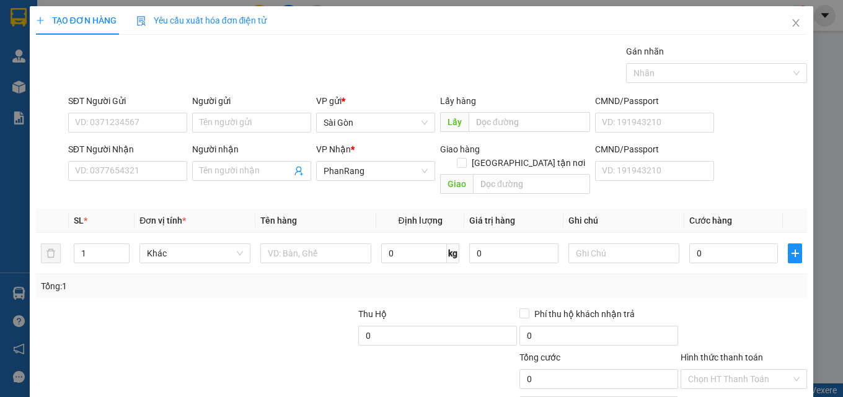
click at [149, 183] on div "SĐT Người Nhận VD: 0377654321" at bounding box center [127, 163] width 119 height 43
click at [151, 178] on input "SĐT Người Nhận" at bounding box center [127, 171] width 119 height 20
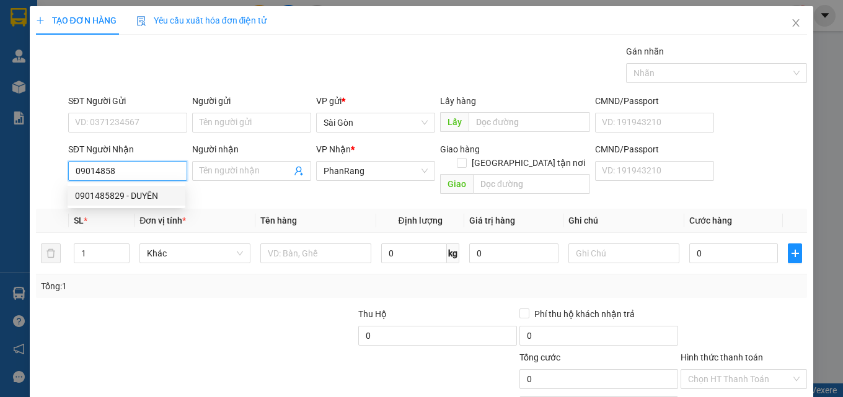
click at [157, 196] on div "0901485829 - DUYÊN" at bounding box center [126, 196] width 103 height 14
type input "0901485829"
type input "DUYÊN"
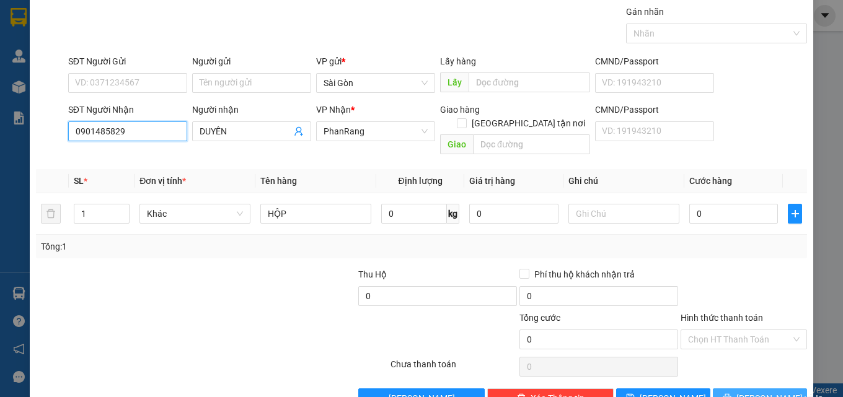
scroll to position [61, 0]
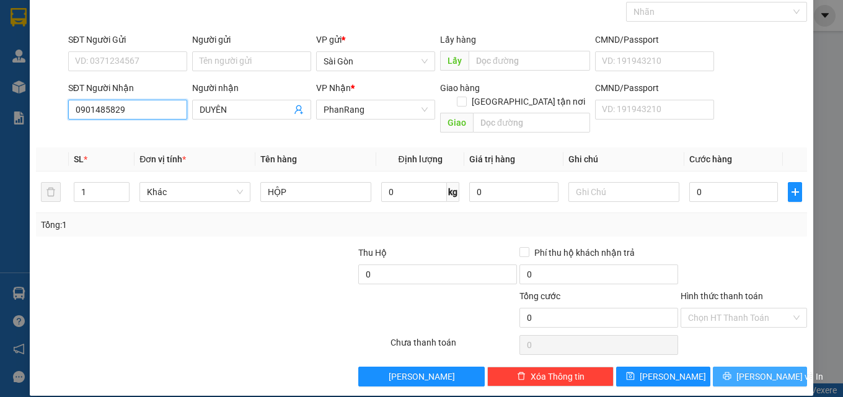
type input "0901485829"
click at [756, 370] on span "[PERSON_NAME] và In" at bounding box center [779, 377] width 87 height 14
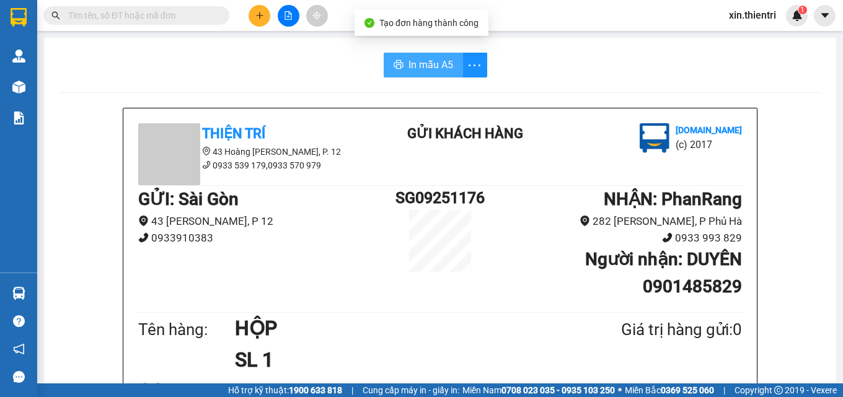
click at [407, 55] on button "In mẫu A5" at bounding box center [422, 65] width 79 height 25
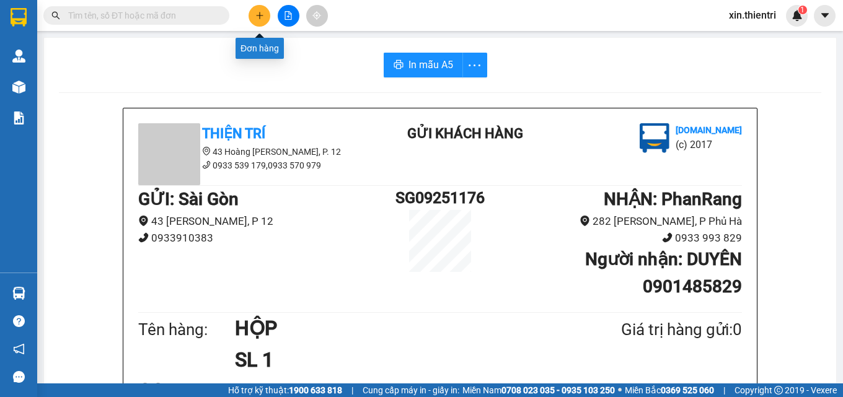
click at [258, 18] on icon "plus" at bounding box center [259, 15] width 9 height 9
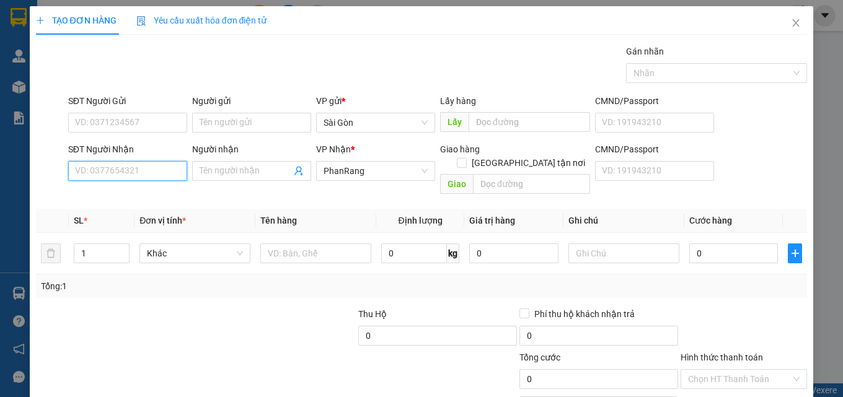
click at [146, 173] on input "SĐT Người Nhận" at bounding box center [127, 171] width 119 height 20
type input "361"
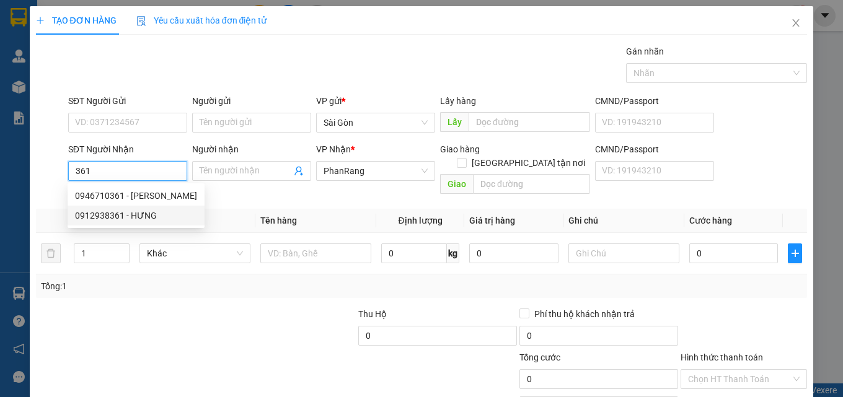
click at [156, 212] on div "0912938361 - HƯNG" at bounding box center [136, 216] width 122 height 14
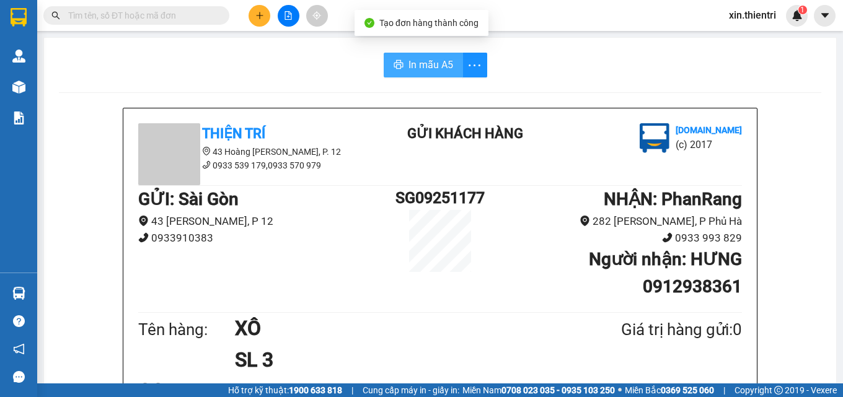
click at [445, 69] on span "In mẫu A5" at bounding box center [430, 64] width 45 height 15
click at [257, 22] on button at bounding box center [259, 16] width 22 height 22
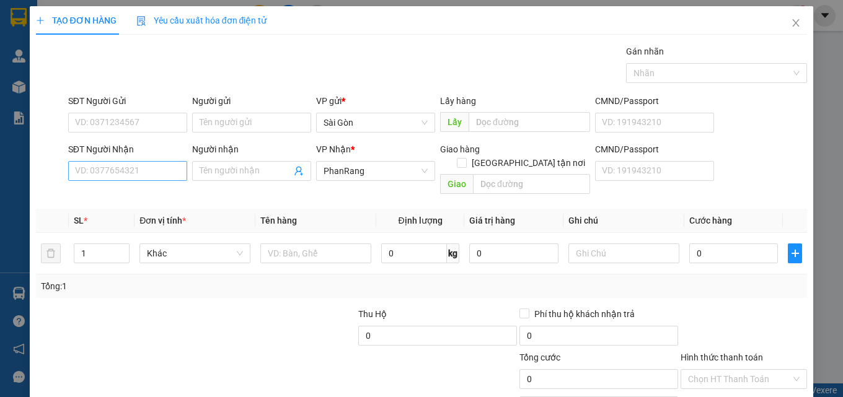
drag, startPoint x: 166, startPoint y: 158, endPoint x: 162, endPoint y: 173, distance: 16.1
click at [162, 172] on div "SĐT Người Nhận VD: 0377654321" at bounding box center [127, 163] width 119 height 43
click at [160, 174] on input "SĐT Người Nhận" at bounding box center [127, 171] width 119 height 20
type input "251"
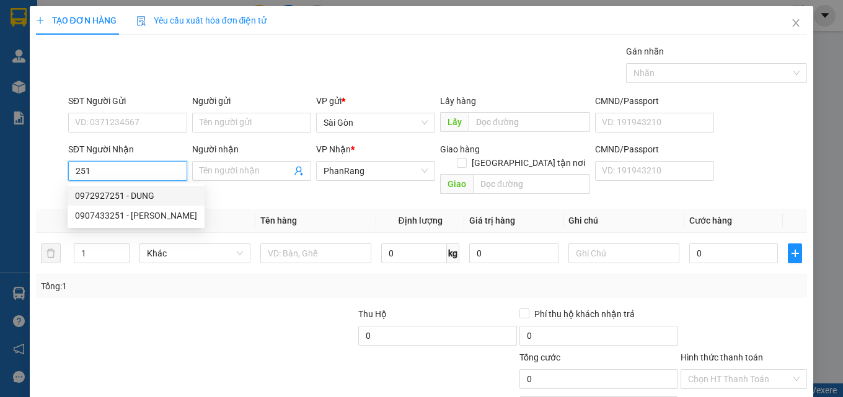
click at [159, 193] on div "0972927251 - DUNG" at bounding box center [136, 196] width 122 height 14
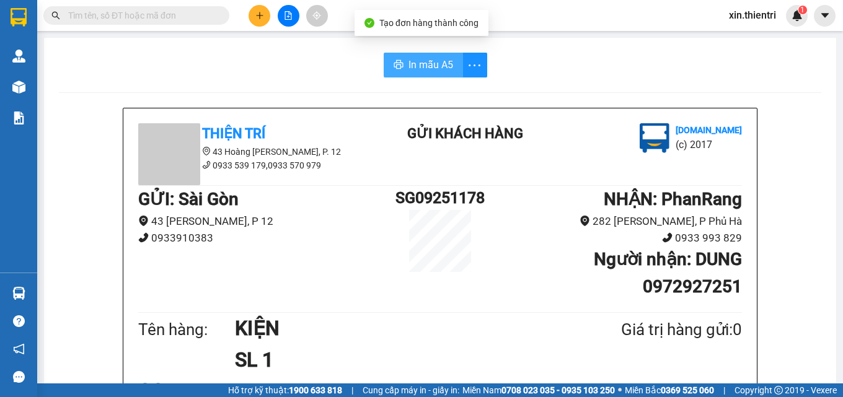
click at [435, 63] on span "In mẫu A5" at bounding box center [430, 64] width 45 height 15
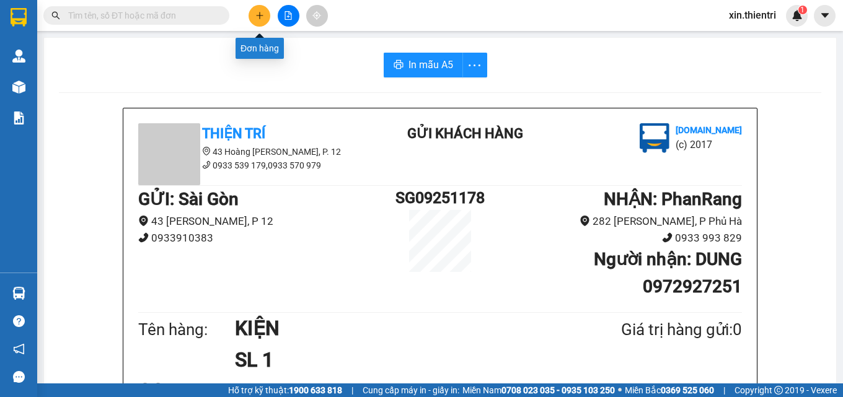
click at [264, 15] on button at bounding box center [259, 16] width 22 height 22
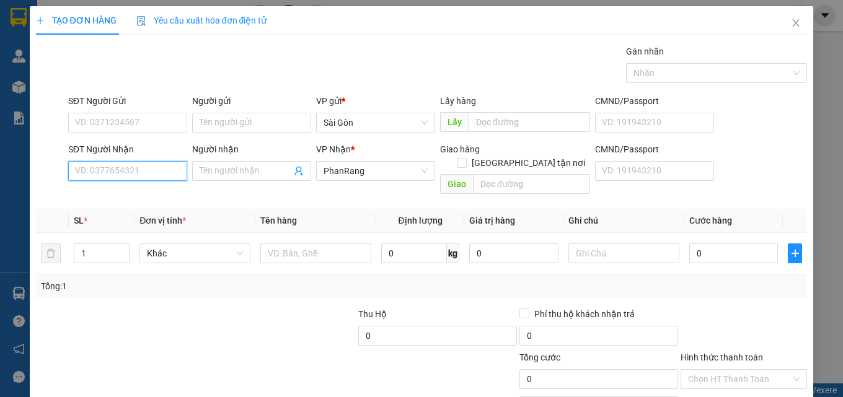
click at [165, 168] on input "SĐT Người Nhận" at bounding box center [127, 171] width 119 height 20
type input "0967232477"
click at [155, 193] on div "0967232477 - THUẬN" at bounding box center [126, 196] width 103 height 14
type input "THUẬN"
type input "[PERSON_NAME]"
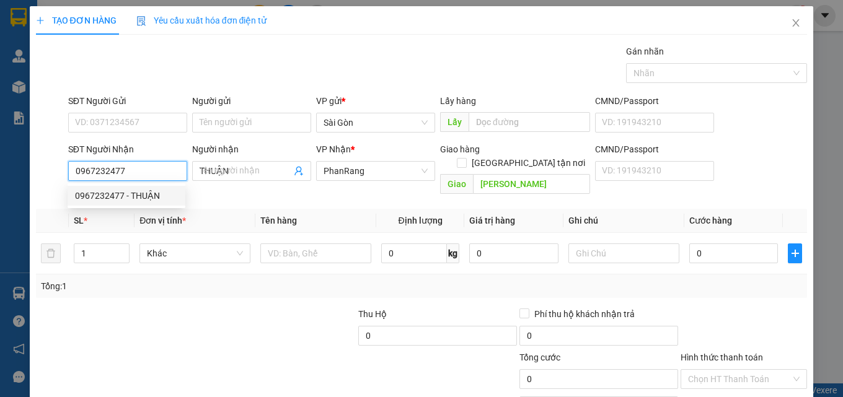
type input "40.000"
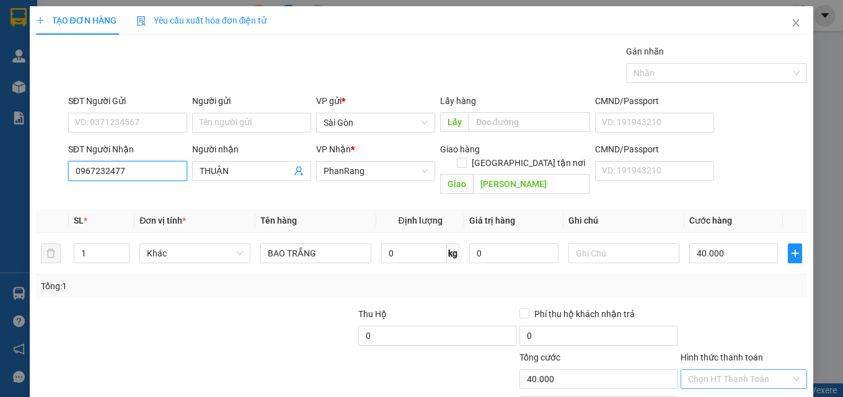
type input "0967232477"
drag, startPoint x: 749, startPoint y: 305, endPoint x: 743, endPoint y: 312, distance: 8.8
click at [749, 370] on input "Hình thức thanh toán" at bounding box center [739, 379] width 103 height 19
click at [738, 383] on div "Tại văn phòng" at bounding box center [736, 390] width 110 height 14
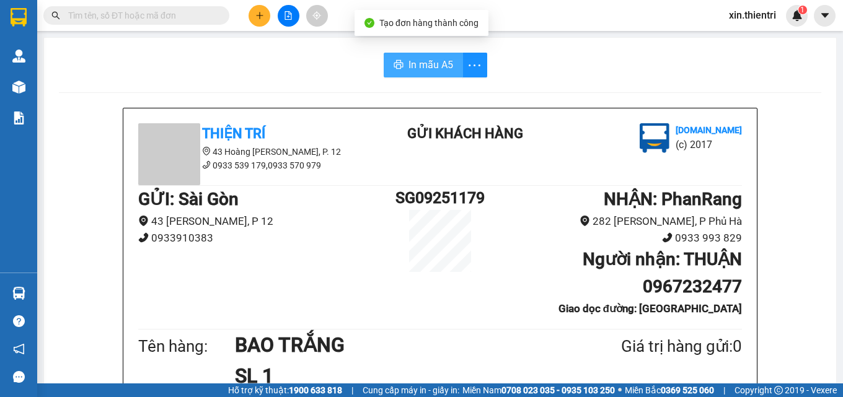
click at [430, 66] on span "In mẫu A5" at bounding box center [430, 64] width 45 height 15
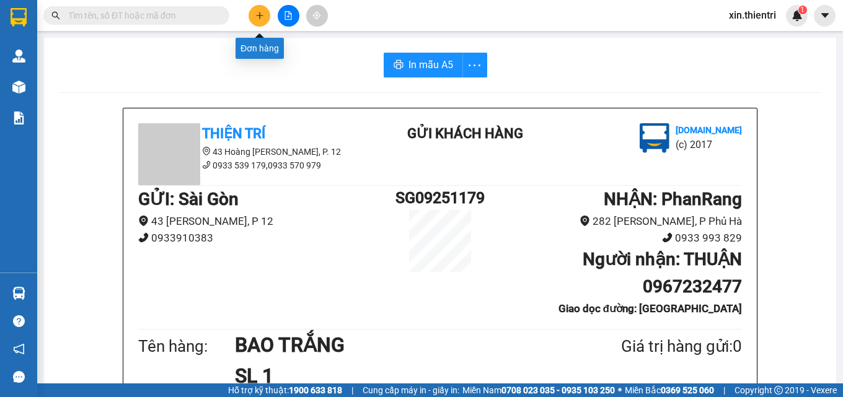
click at [260, 12] on icon "plus" at bounding box center [259, 15] width 9 height 9
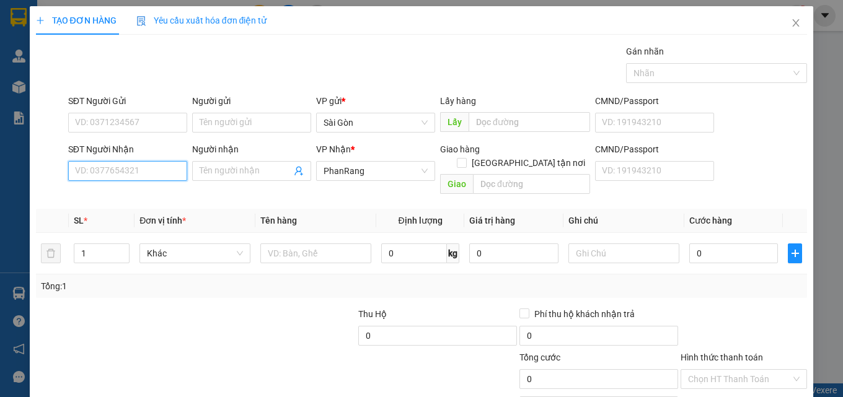
click at [162, 170] on input "SĐT Người Nhận" at bounding box center [127, 171] width 119 height 20
click at [792, 23] on icon "close" at bounding box center [795, 22] width 7 height 7
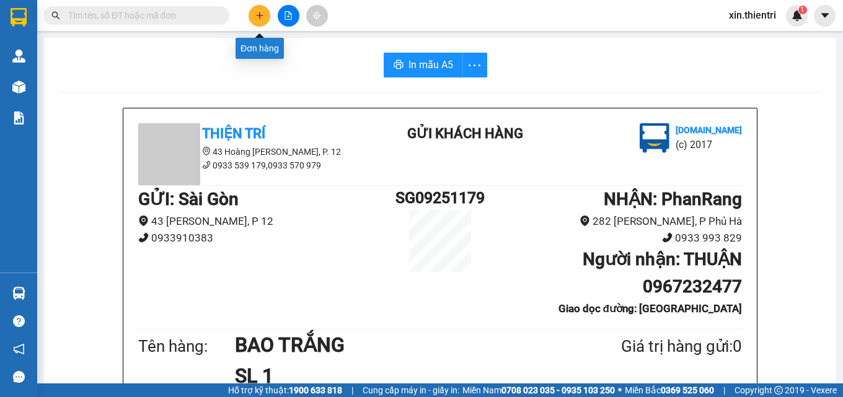
click at [260, 17] on icon "plus" at bounding box center [259, 15] width 9 height 9
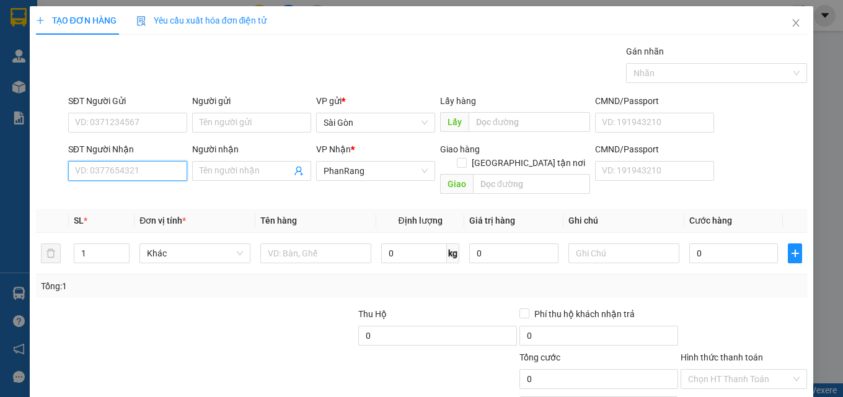
click at [164, 173] on input "SĐT Người Nhận" at bounding box center [127, 171] width 119 height 20
type input "0817893362"
click at [143, 198] on div "0817893362 - CHÚ ĐỎ" at bounding box center [126, 196] width 103 height 14
type input "CHÚ ĐỎ"
type input "TRI THỦY"
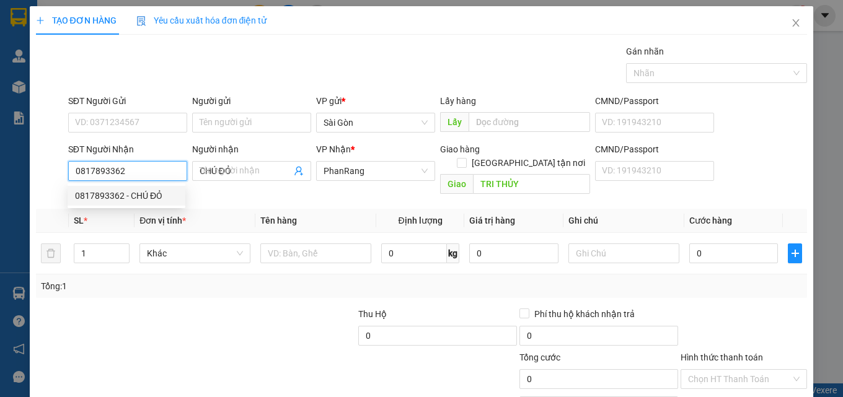
type input "30.000"
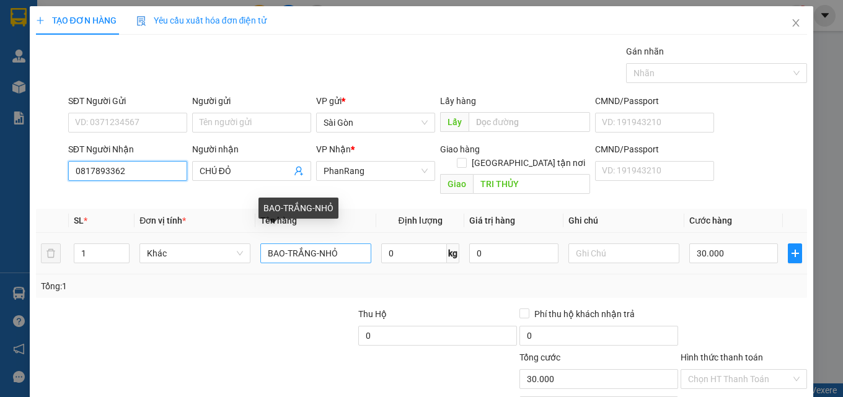
type input "0817893362"
click at [339, 243] on input "BAO-TRẮNG-NHỎ" at bounding box center [315, 253] width 111 height 20
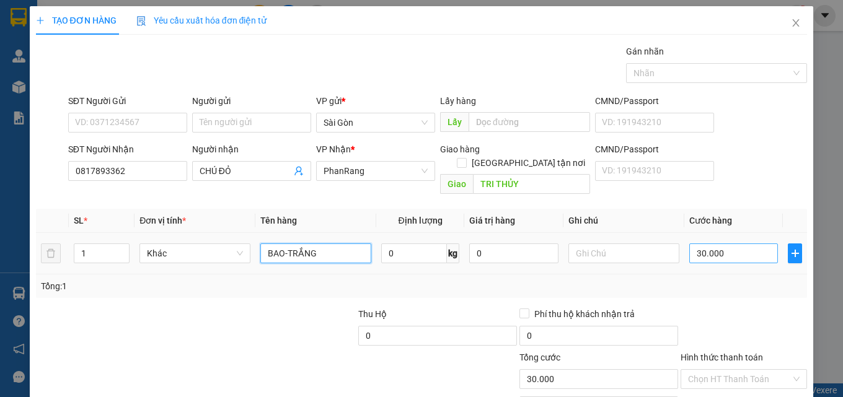
type input "BAO-TRẮNG"
click at [729, 243] on input "30.000" at bounding box center [733, 253] width 89 height 20
type input "4"
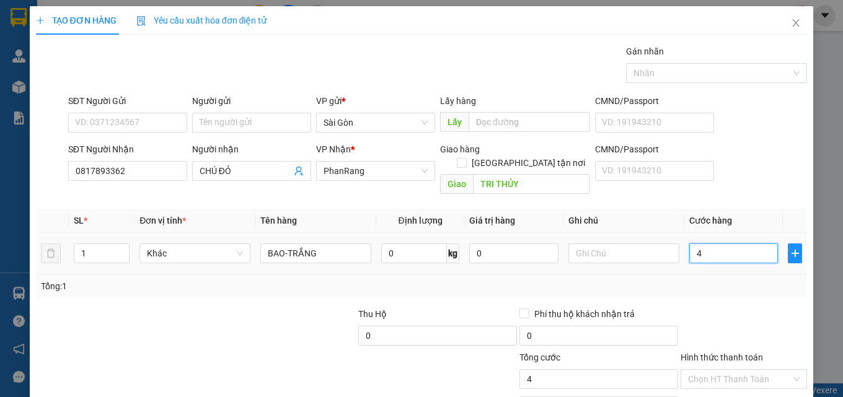
type input "40"
type input "40.000"
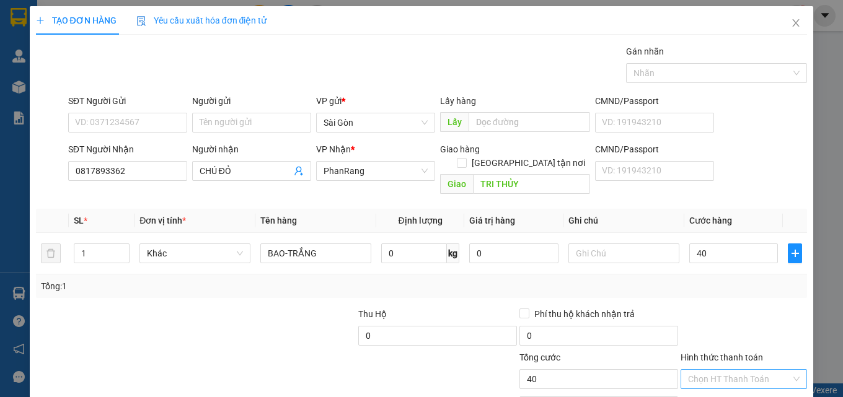
type input "40.000"
click at [730, 370] on input "Hình thức thanh toán" at bounding box center [739, 379] width 103 height 19
click at [709, 383] on div "Tại văn phòng" at bounding box center [736, 390] width 110 height 14
type input "0"
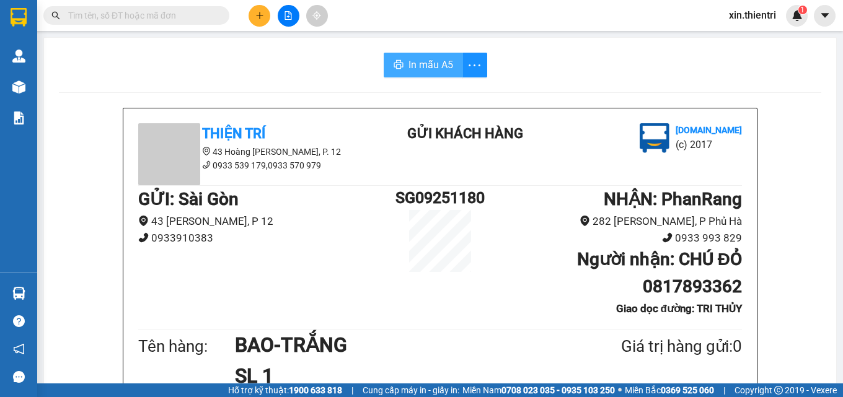
click at [440, 69] on span "In mẫu A5" at bounding box center [430, 64] width 45 height 15
drag, startPoint x: 644, startPoint y: 359, endPoint x: 697, endPoint y: 375, distance: 55.1
drag, startPoint x: 697, startPoint y: 375, endPoint x: 235, endPoint y: 63, distance: 558.1
click at [232, 63] on div "In mẫu A5" at bounding box center [440, 65] width 762 height 25
click at [255, 20] on button at bounding box center [259, 16] width 22 height 22
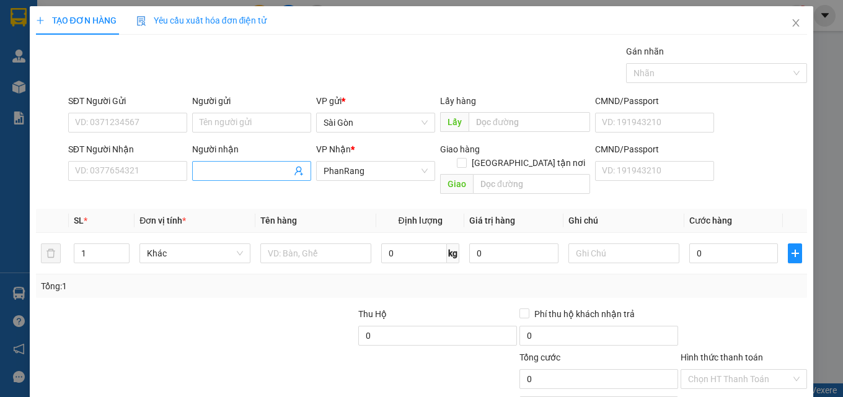
click at [245, 171] on input "Người nhận" at bounding box center [245, 171] width 92 height 14
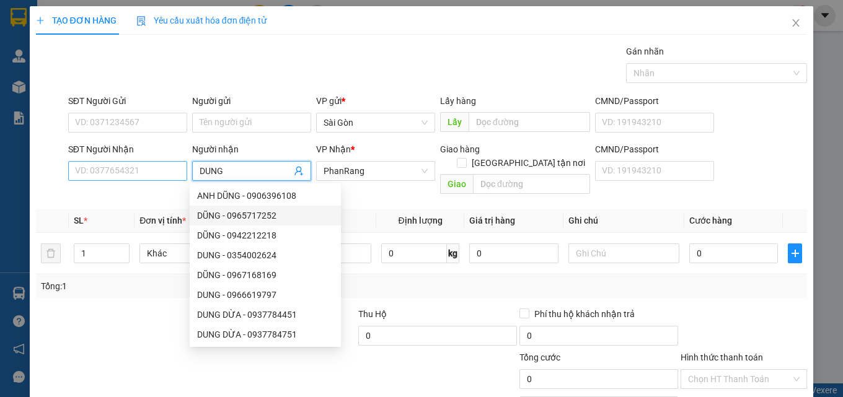
type input "DUNG"
click at [98, 177] on input "SĐT Người Nhận" at bounding box center [127, 171] width 119 height 20
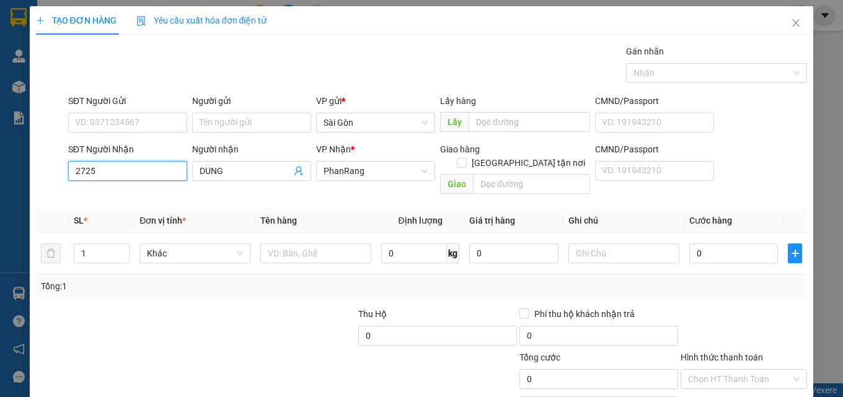
type input "27251"
click at [152, 199] on div "0972927251 - DUNG" at bounding box center [126, 196] width 103 height 14
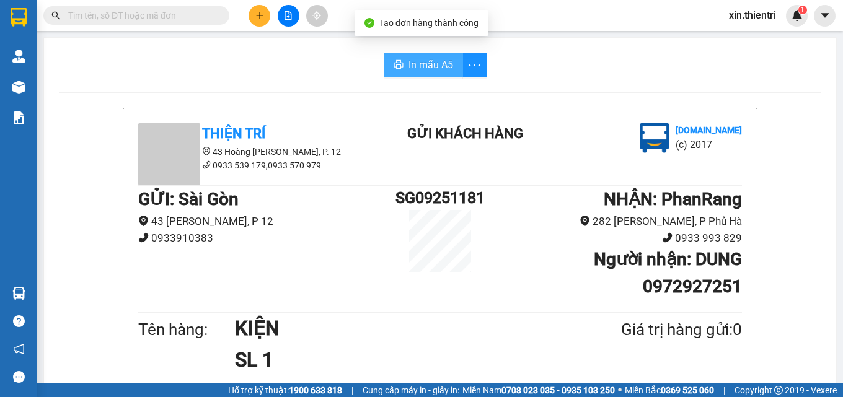
click at [431, 66] on span "In mẫu A5" at bounding box center [430, 64] width 45 height 15
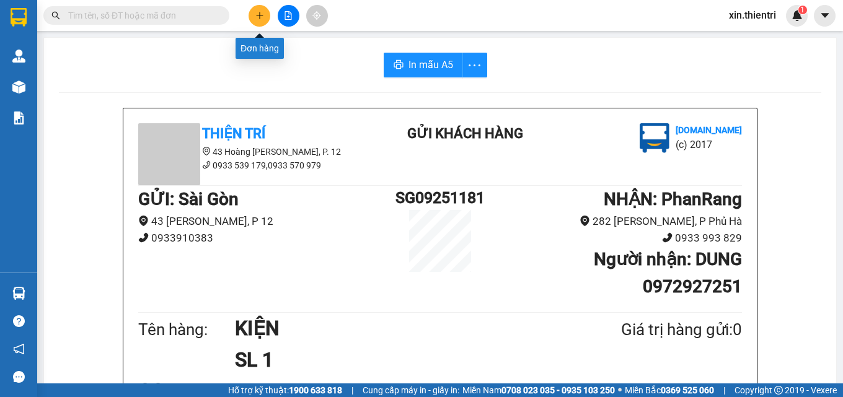
click at [263, 15] on icon "plus" at bounding box center [259, 15] width 9 height 9
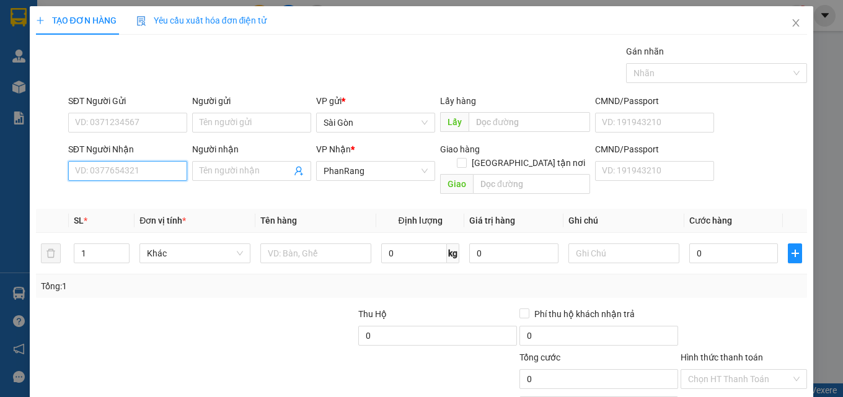
click at [167, 175] on input "SĐT Người Nhận" at bounding box center [127, 171] width 119 height 20
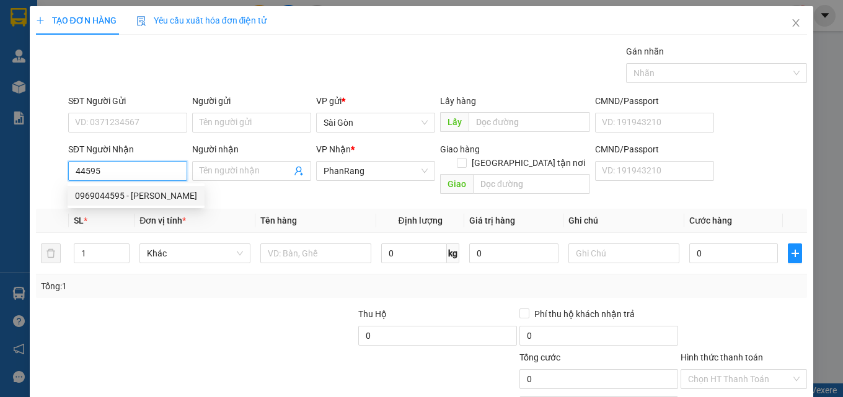
click at [154, 193] on div "0969044595 - [PERSON_NAME]" at bounding box center [136, 196] width 122 height 14
type input "0969044595"
type input "[PERSON_NAME]"
type input "HỘ DIÊM"
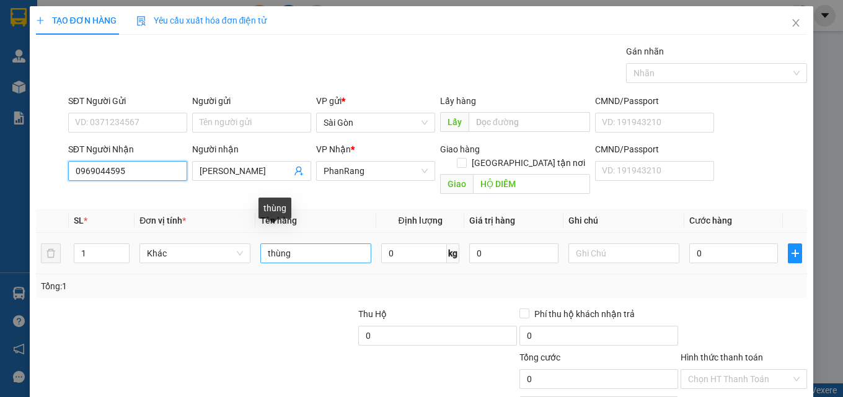
type input "0969044595"
click at [313, 243] on input "thùng" at bounding box center [315, 253] width 111 height 20
click at [315, 243] on input "thùng" at bounding box center [315, 253] width 111 height 20
click at [298, 243] on input "thùng" at bounding box center [315, 253] width 111 height 20
type input "t"
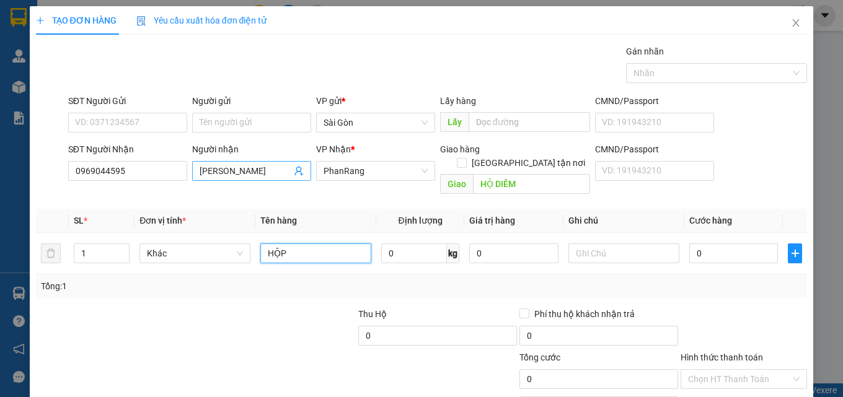
type input "HỘP"
click at [267, 164] on input "[PERSON_NAME]" at bounding box center [245, 171] width 92 height 14
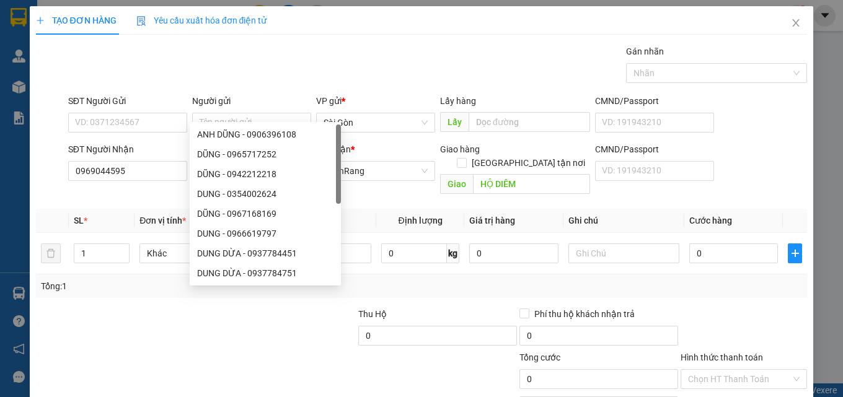
drag, startPoint x: 267, startPoint y: 110, endPoint x: 244, endPoint y: 110, distance: 22.9
click at [244, 164] on input "[PERSON_NAME]" at bounding box center [245, 171] width 92 height 14
type input "TRỌNG"
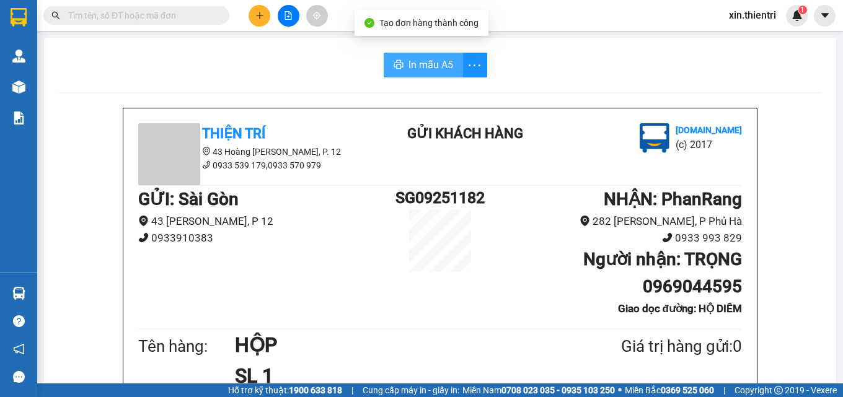
click at [440, 64] on span "In mẫu A5" at bounding box center [430, 64] width 45 height 15
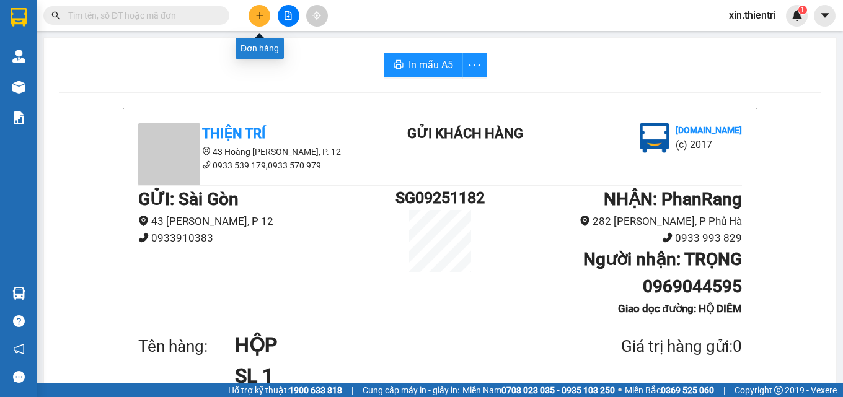
click at [261, 16] on icon "plus" at bounding box center [259, 15] width 9 height 9
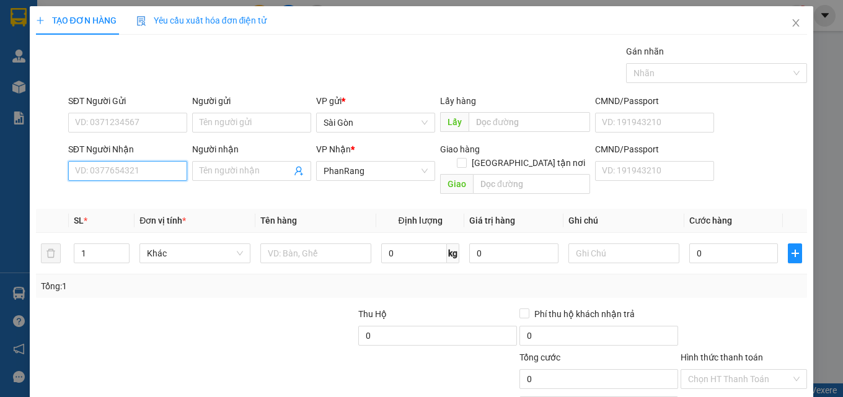
click at [160, 170] on input "SĐT Người Nhận" at bounding box center [127, 171] width 119 height 20
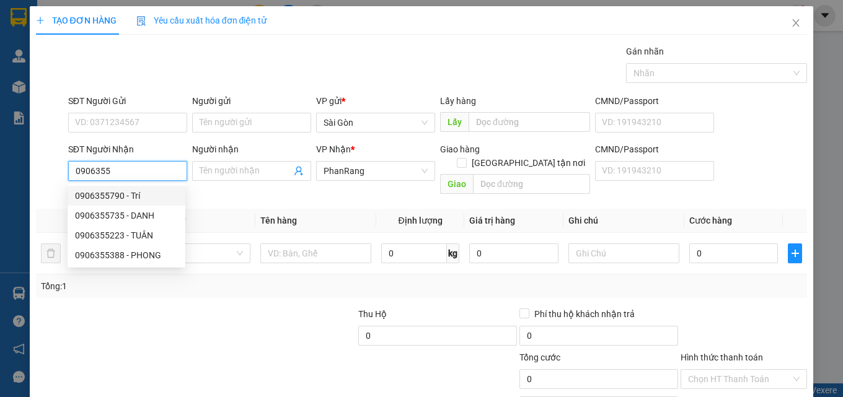
click at [128, 192] on div "0906355790 - Trí" at bounding box center [126, 196] width 103 height 14
type input "0906355790"
type input "Trí"
type input "30.000"
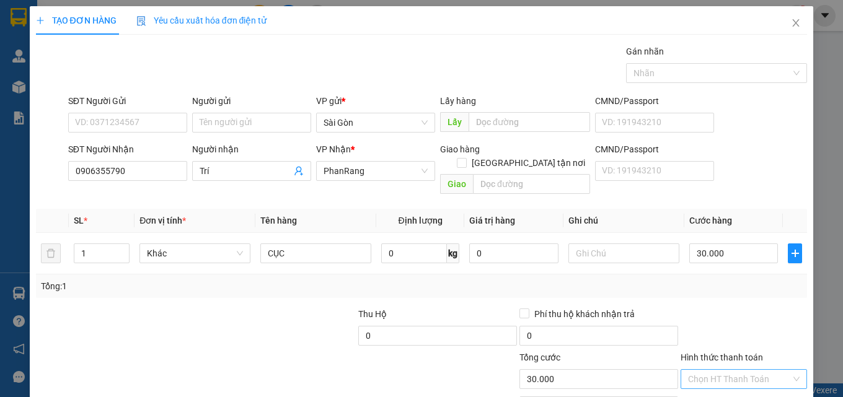
click at [733, 370] on input "Hình thức thanh toán" at bounding box center [739, 379] width 103 height 19
click at [720, 383] on div "Tại văn phòng" at bounding box center [736, 390] width 110 height 14
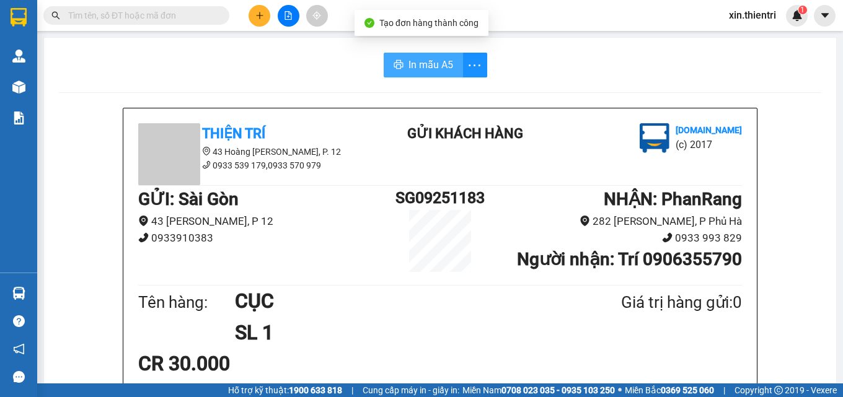
click at [413, 69] on span "In mẫu A5" at bounding box center [430, 64] width 45 height 15
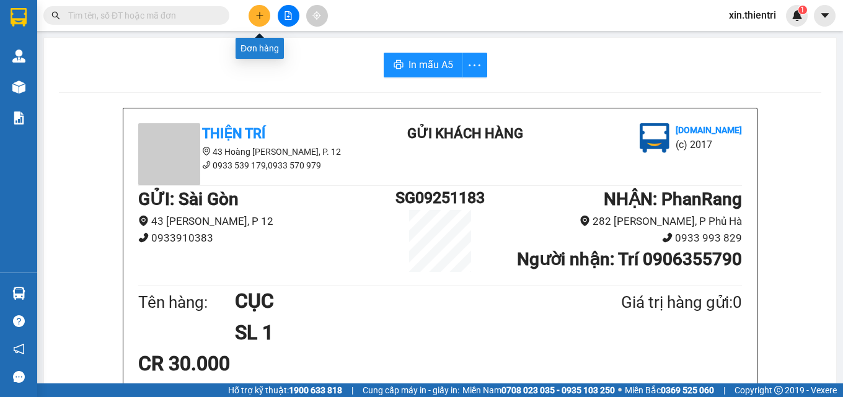
click at [255, 15] on icon "plus" at bounding box center [259, 15] width 9 height 9
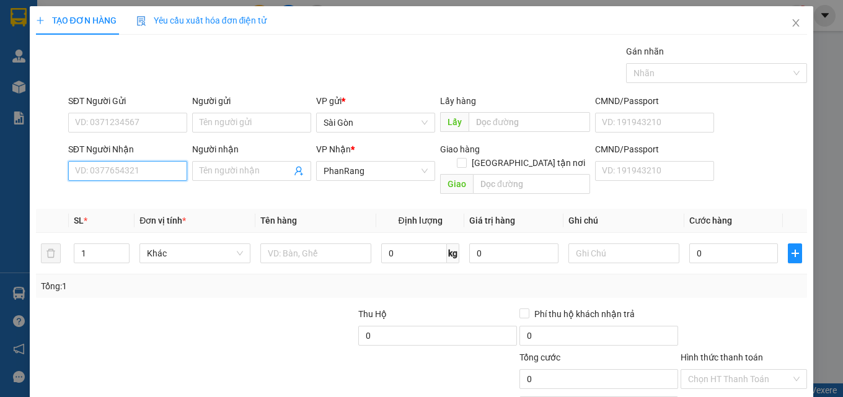
click at [136, 173] on input "SĐT Người Nhận" at bounding box center [127, 171] width 119 height 20
click at [106, 203] on div "0783270290 - NGÂN" at bounding box center [127, 196] width 118 height 20
type input "0783270290"
type input "NGÂN"
type input "50.000"
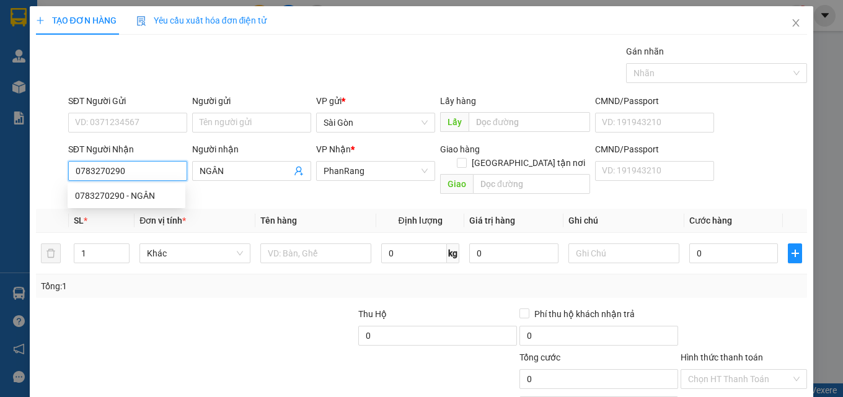
type input "50.000"
type input "0783270290"
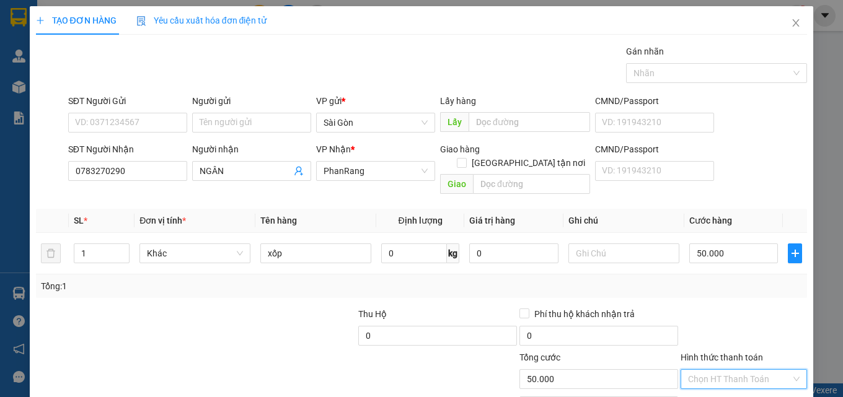
click at [732, 370] on input "Hình thức thanh toán" at bounding box center [739, 379] width 103 height 19
click at [701, 383] on div "Tại văn phòng" at bounding box center [736, 390] width 110 height 14
type input "0"
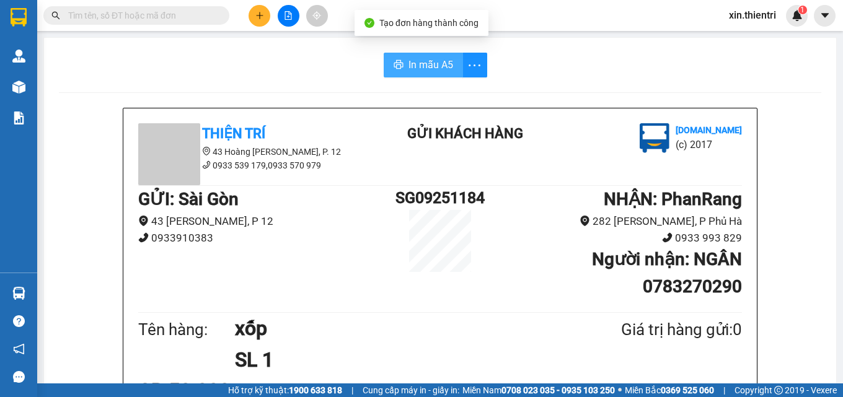
click at [418, 69] on span "In mẫu A5" at bounding box center [430, 64] width 45 height 15
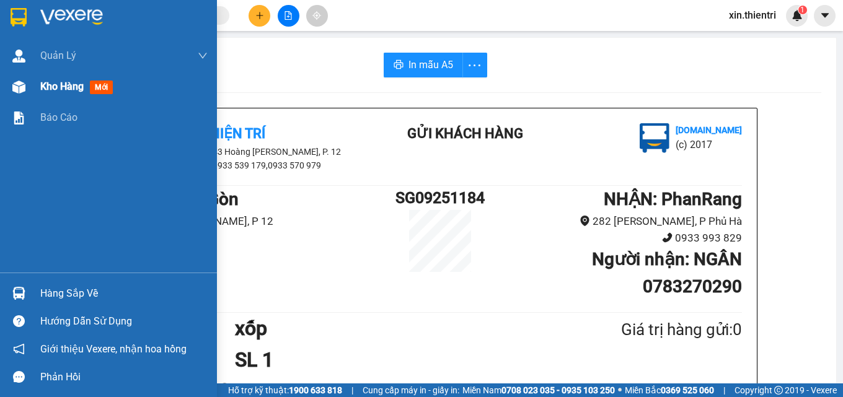
click at [68, 90] on span "Kho hàng" at bounding box center [61, 87] width 43 height 12
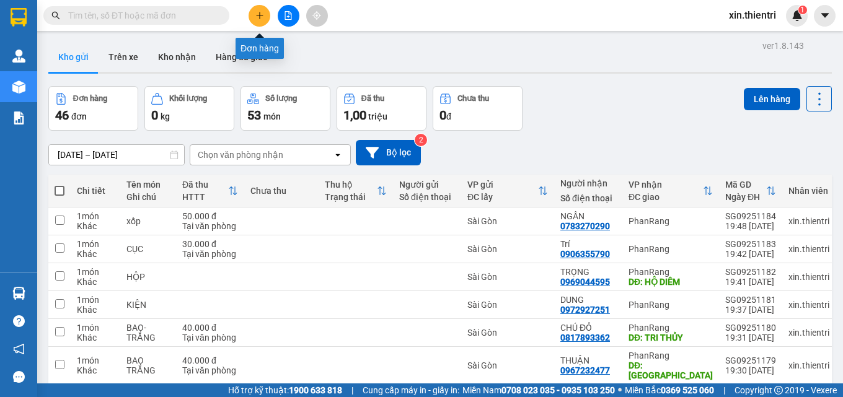
click at [266, 20] on button at bounding box center [259, 16] width 22 height 22
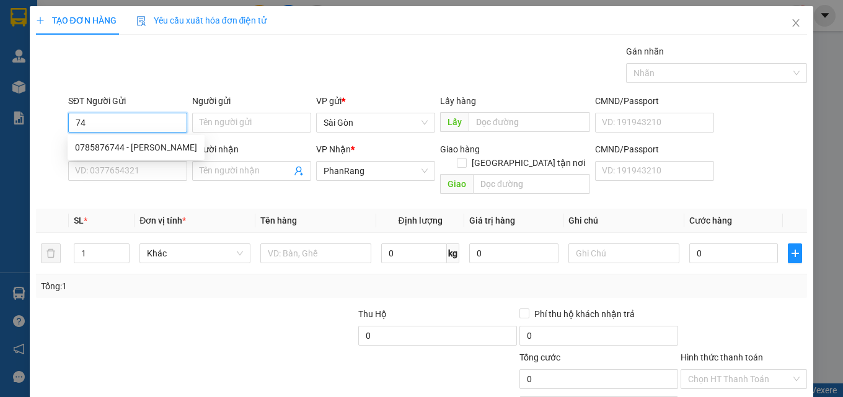
type input "7"
click at [138, 176] on input "SĐT Người Nhận" at bounding box center [127, 171] width 119 height 20
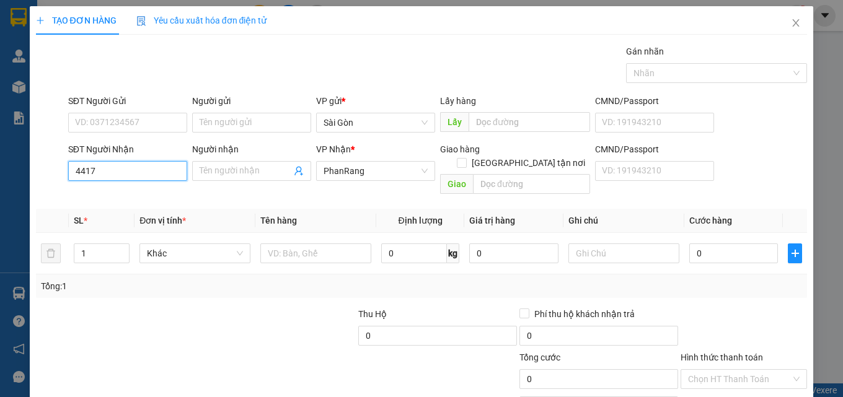
click at [138, 176] on input "4417" at bounding box center [127, 171] width 119 height 20
click at [133, 175] on input "4417" at bounding box center [127, 171] width 119 height 20
click at [132, 175] on input "4417" at bounding box center [127, 171] width 119 height 20
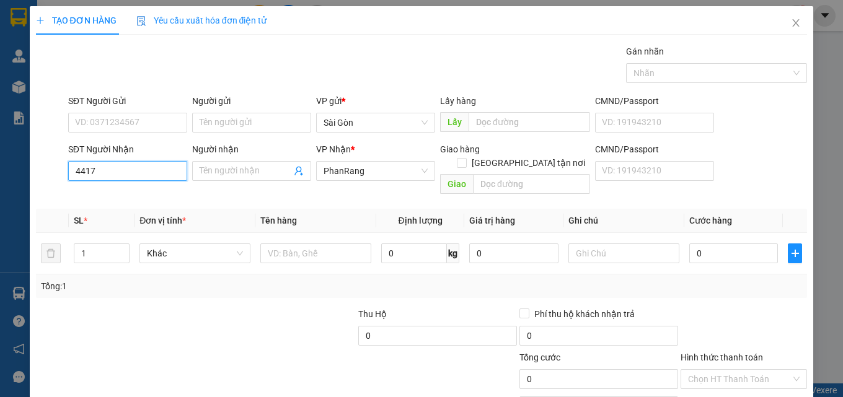
click at [132, 175] on input "4417" at bounding box center [127, 171] width 119 height 20
type input "44174"
click at [124, 200] on div "0378144174 - CƯƠNG" at bounding box center [126, 196] width 103 height 14
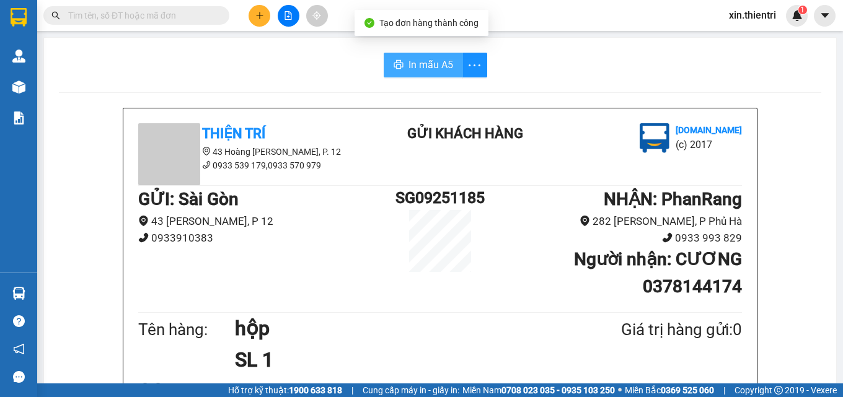
click at [419, 69] on span "In mẫu A5" at bounding box center [430, 64] width 45 height 15
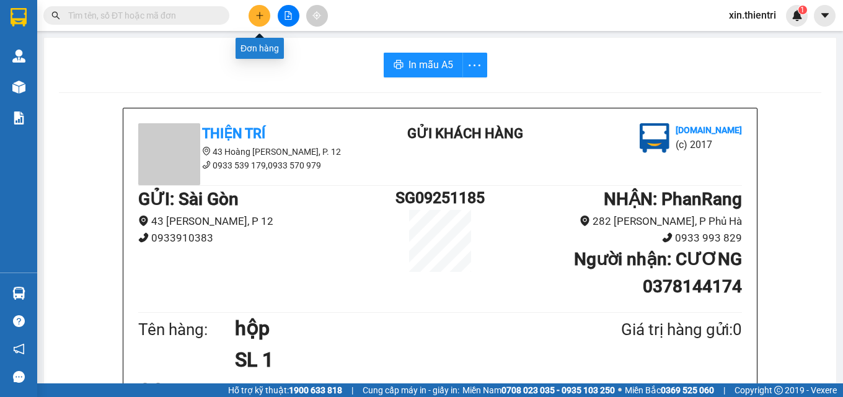
click at [251, 14] on button at bounding box center [259, 16] width 22 height 22
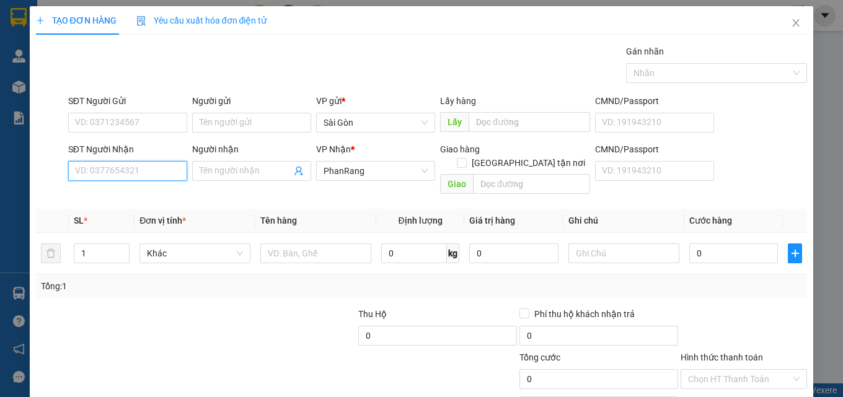
click at [148, 165] on input "SĐT Người Nhận" at bounding box center [127, 171] width 119 height 20
click at [160, 170] on input "SĐT Người Nhận" at bounding box center [127, 171] width 119 height 20
click at [235, 177] on input "Người nhận" at bounding box center [245, 171] width 92 height 14
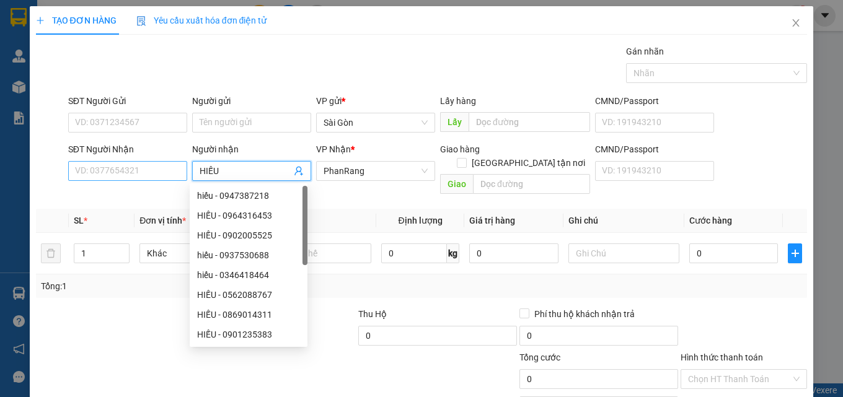
type input "HIẾU"
click at [121, 161] on input "SĐT Người Nhận" at bounding box center [127, 171] width 119 height 20
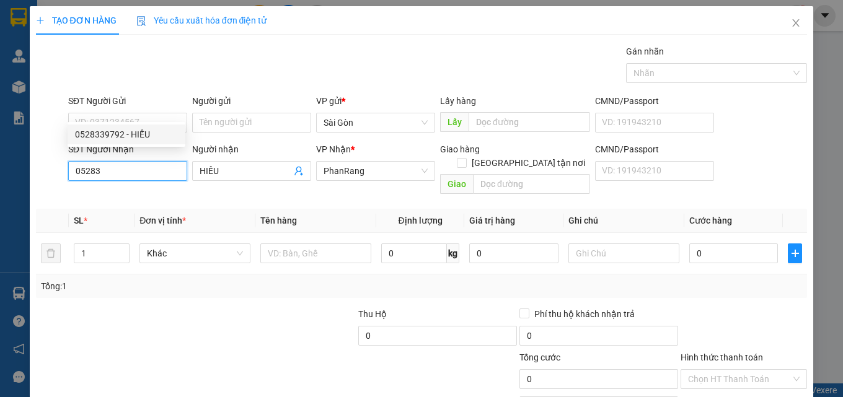
click at [126, 134] on div "0528339792 - HIẾU" at bounding box center [126, 135] width 103 height 14
type input "0528339792"
type input "HIẾU"
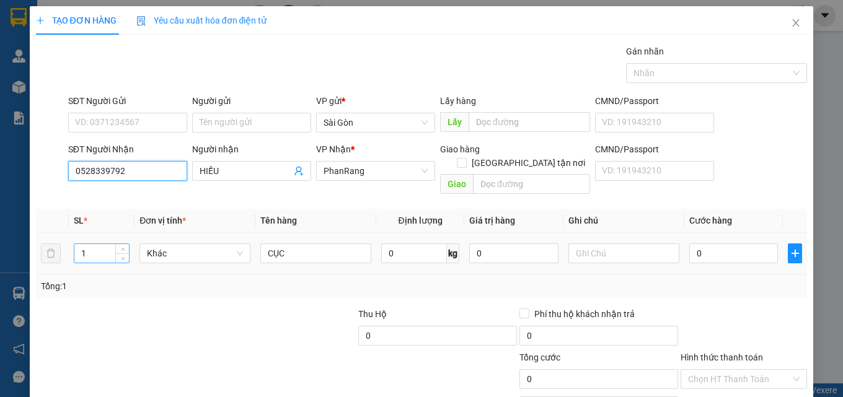
type input "0528339792"
click at [109, 244] on input "1" at bounding box center [101, 253] width 55 height 19
type input "7"
click at [303, 243] on input "CỤC" at bounding box center [315, 253] width 111 height 20
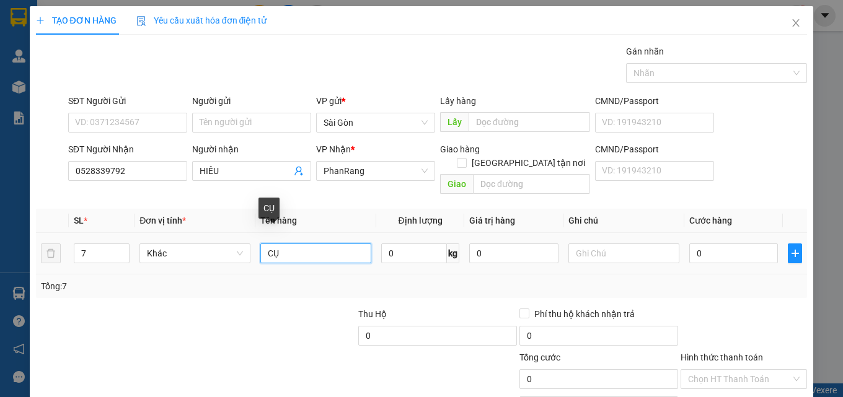
type input "C"
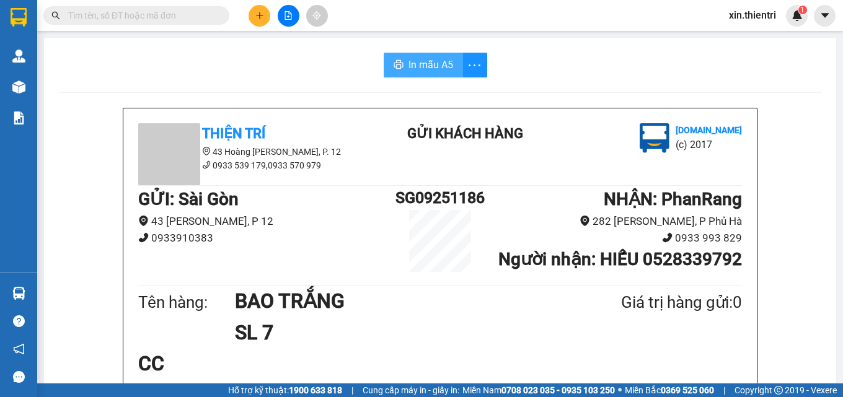
click at [439, 60] on span "In mẫu A5" at bounding box center [430, 64] width 45 height 15
click at [258, 21] on button at bounding box center [259, 16] width 22 height 22
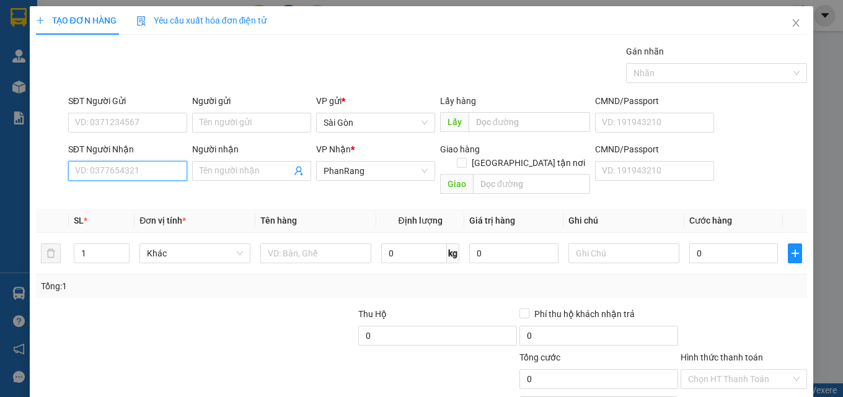
click at [155, 172] on input "SĐT Người Nhận" at bounding box center [127, 171] width 119 height 20
click at [138, 173] on input "SĐT Người Nhận" at bounding box center [127, 171] width 119 height 20
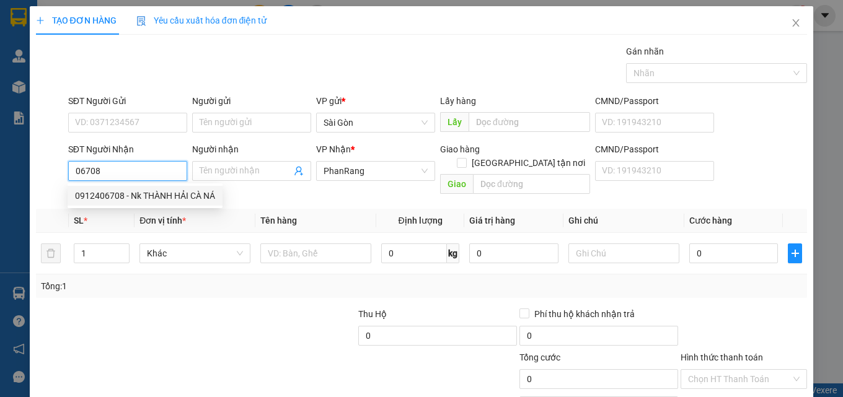
click at [155, 196] on div "0912406708 - Nk THÀNH HẢI CÀ NÁ" at bounding box center [145, 196] width 140 height 14
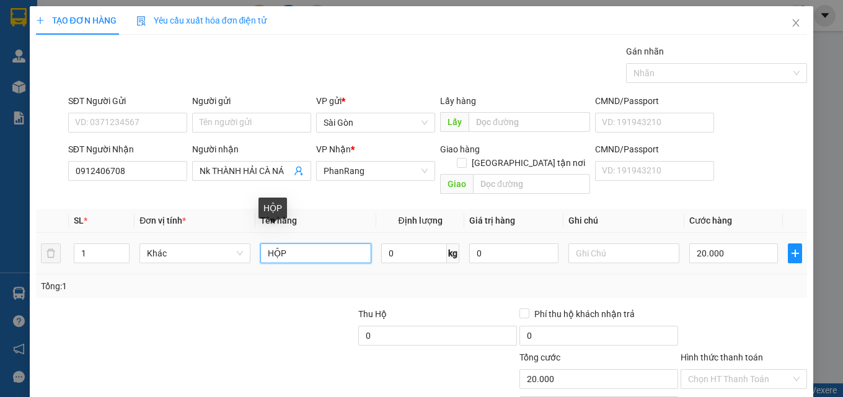
click at [299, 243] on input "HỘP" at bounding box center [315, 253] width 111 height 20
click at [730, 370] on input "Hình thức thanh toán" at bounding box center [739, 379] width 103 height 19
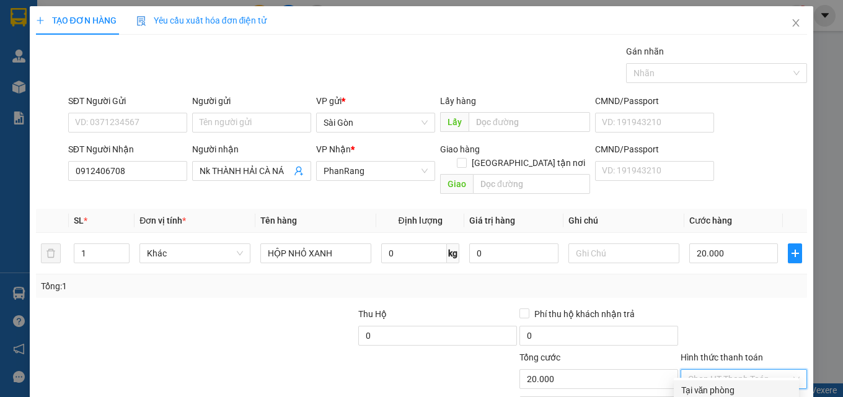
click at [728, 383] on div "Tại văn phòng" at bounding box center [736, 390] width 110 height 14
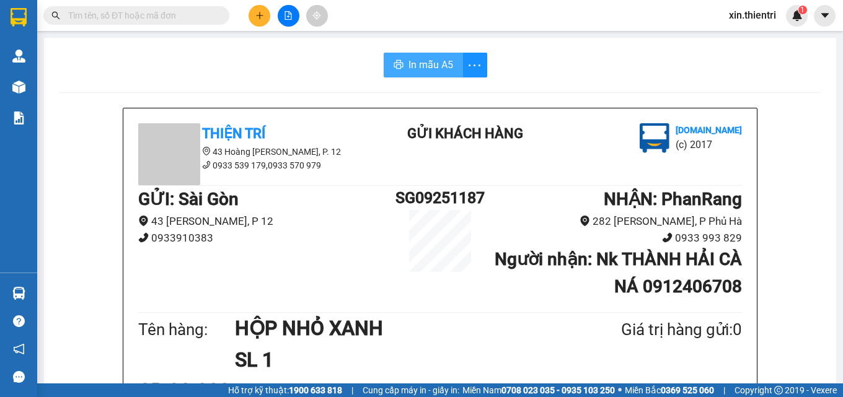
click at [432, 68] on span "In mẫu A5" at bounding box center [430, 64] width 45 height 15
click at [255, 16] on icon "plus" at bounding box center [259, 15] width 9 height 9
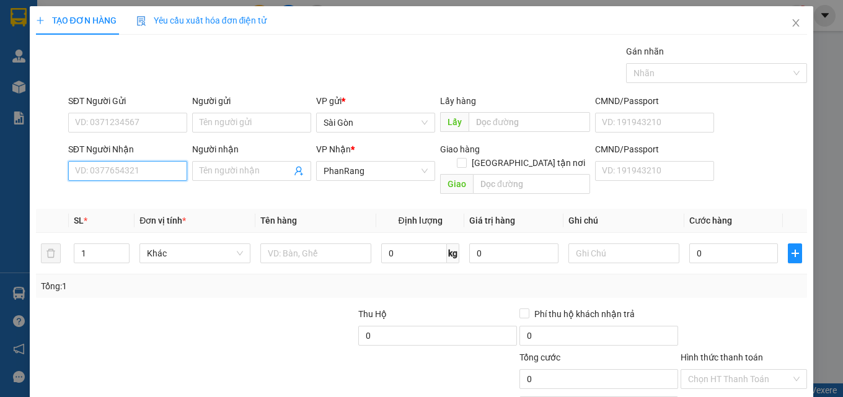
click at [122, 169] on input "SĐT Người Nhận" at bounding box center [127, 171] width 119 height 20
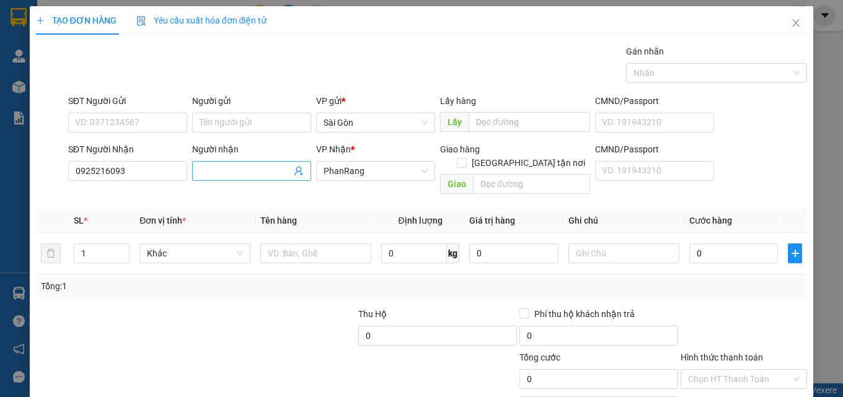
click at [256, 172] on input "Người nhận" at bounding box center [245, 171] width 92 height 14
click at [225, 175] on input "Người nhận" at bounding box center [245, 171] width 92 height 14
click at [292, 243] on input "text" at bounding box center [315, 253] width 111 height 20
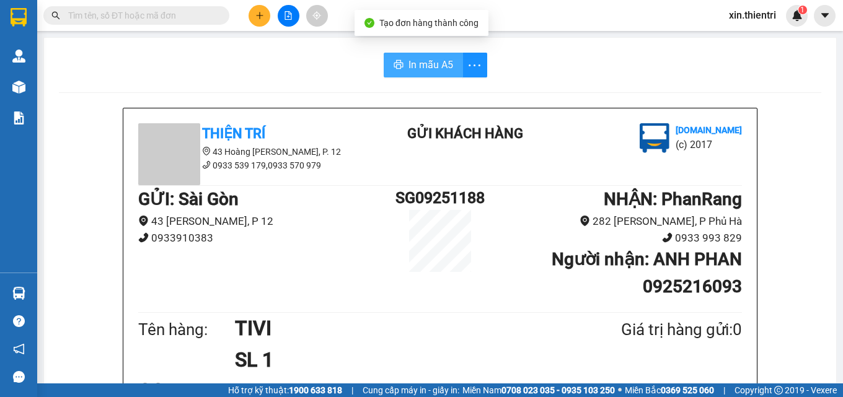
click at [446, 69] on span "In mẫu A5" at bounding box center [430, 64] width 45 height 15
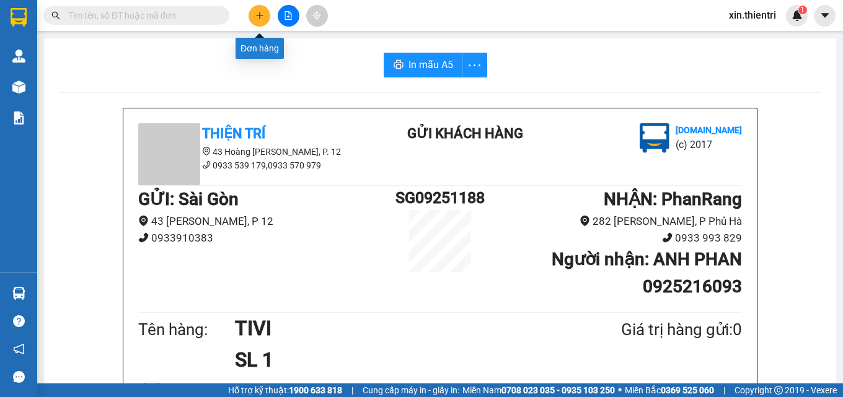
click at [263, 19] on icon "plus" at bounding box center [259, 15] width 9 height 9
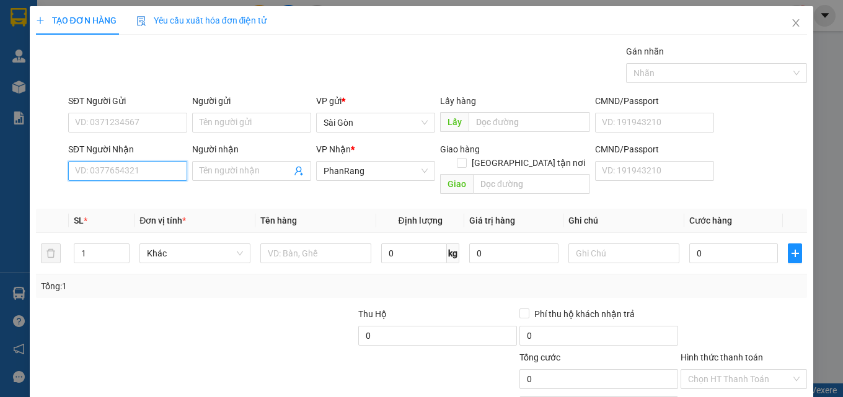
click at [128, 170] on input "SĐT Người Nhận" at bounding box center [127, 171] width 119 height 20
click at [125, 170] on input "SĐT Người Nhận" at bounding box center [127, 171] width 119 height 20
click at [146, 193] on div "0362771908 - THÀNH" at bounding box center [126, 196] width 103 height 14
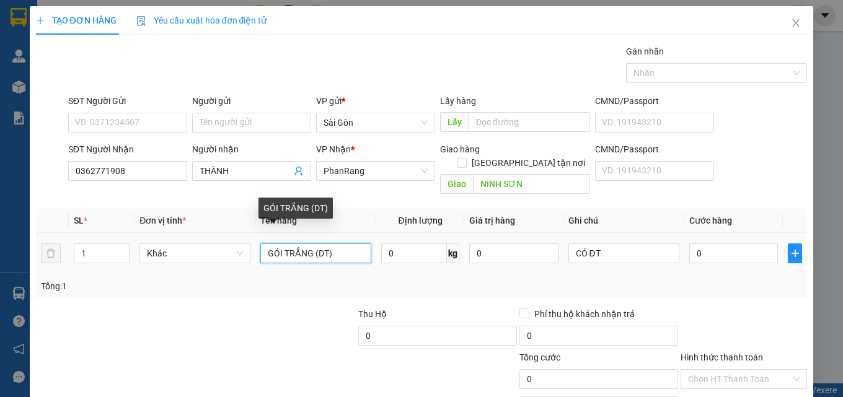
click at [334, 243] on input "GÓI TRẮNG (DT)" at bounding box center [315, 253] width 111 height 20
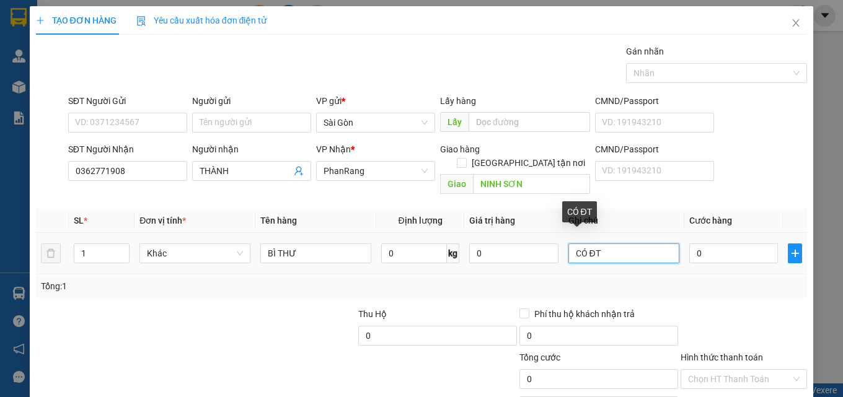
click at [598, 243] on input "CÓ ĐT" at bounding box center [623, 253] width 111 height 20
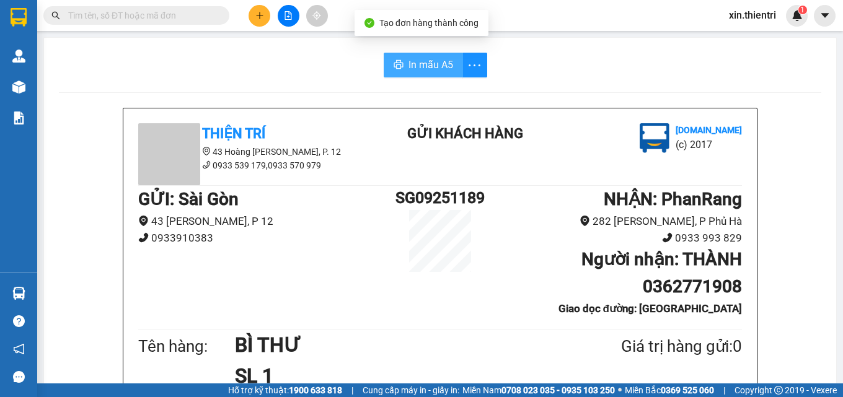
click at [438, 68] on span "In mẫu A5" at bounding box center [430, 64] width 45 height 15
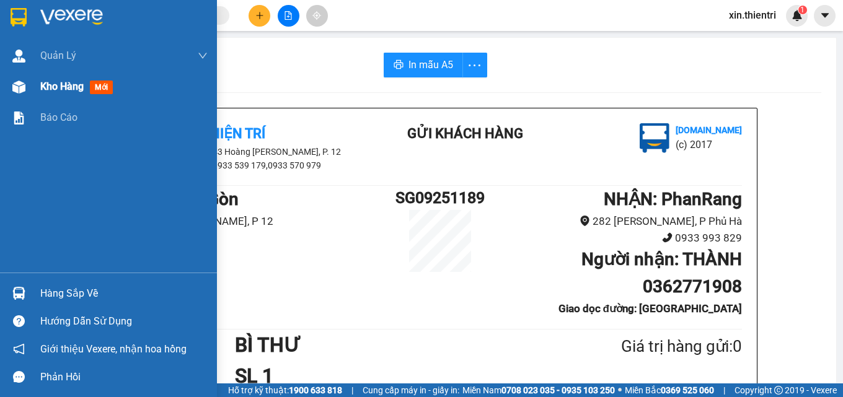
click at [54, 93] on div "Kho hàng mới" at bounding box center [78, 86] width 77 height 15
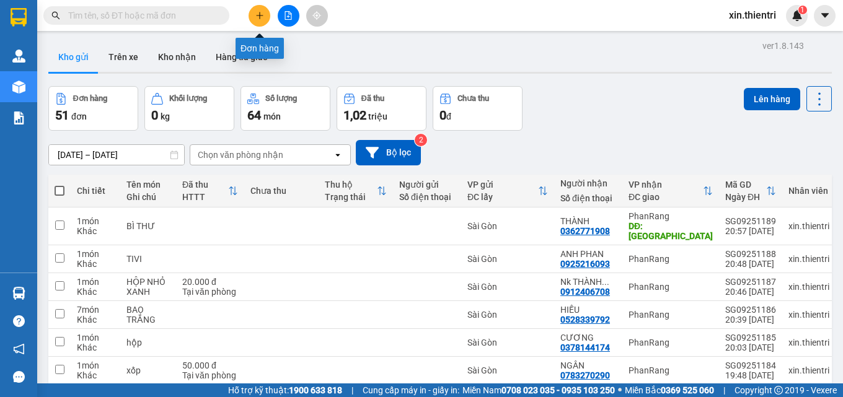
click at [261, 19] on icon "plus" at bounding box center [259, 15] width 9 height 9
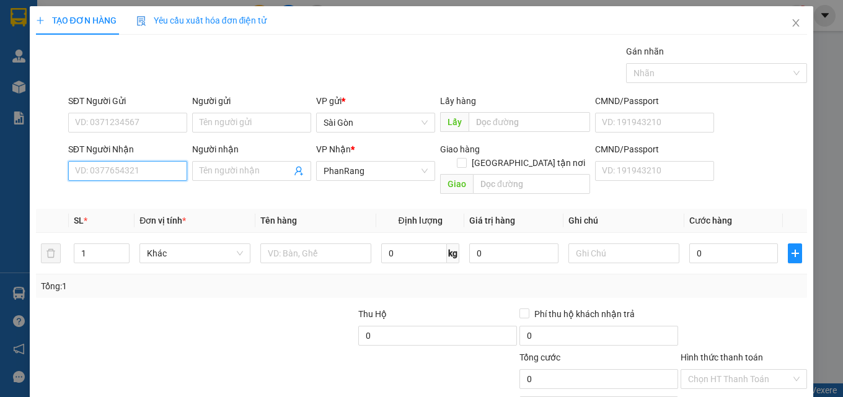
click at [142, 168] on input "SĐT Người Nhận" at bounding box center [127, 171] width 119 height 20
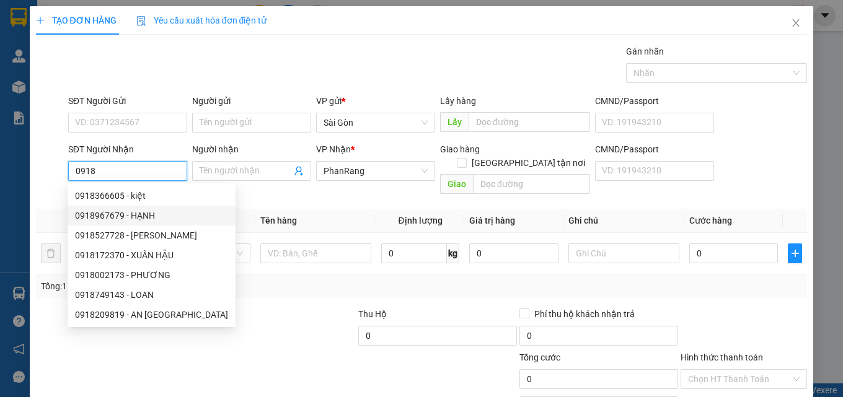
click at [126, 216] on div "0918967679 - HẠNH" at bounding box center [151, 216] width 153 height 14
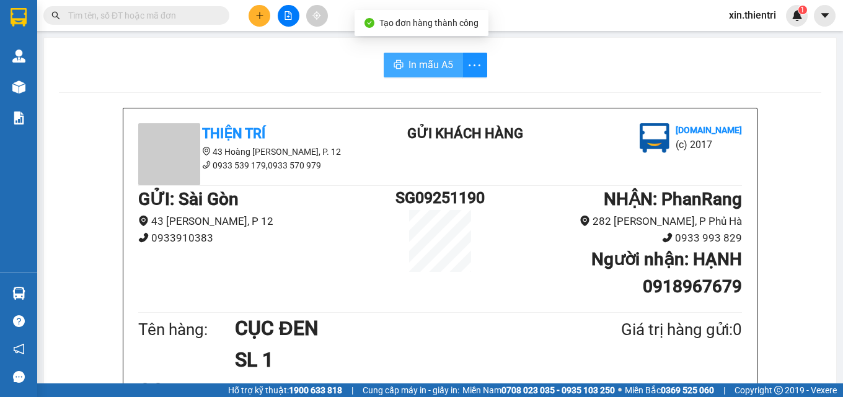
click at [414, 67] on span "In mẫu A5" at bounding box center [430, 64] width 45 height 15
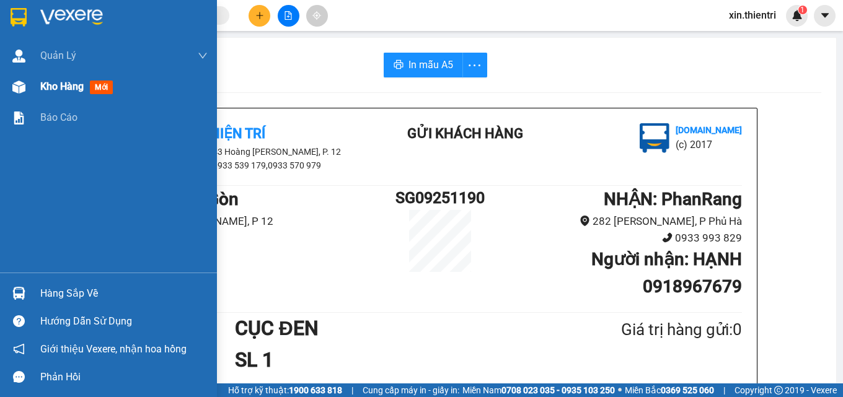
click at [41, 94] on div "Kho hàng mới" at bounding box center [78, 86] width 77 height 15
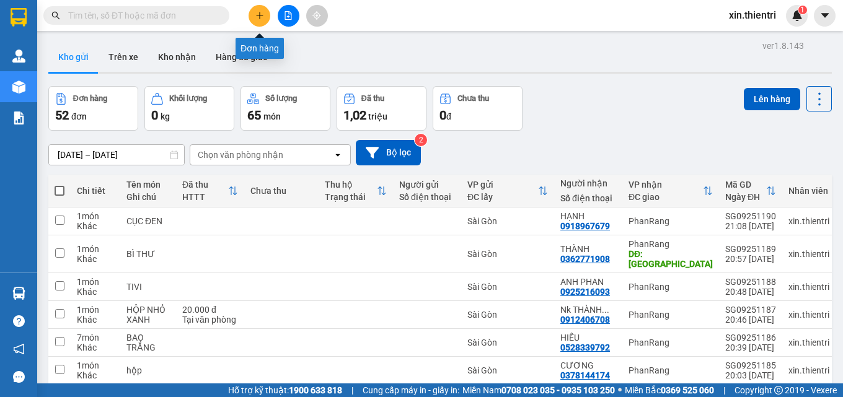
click at [259, 20] on button at bounding box center [259, 16] width 22 height 22
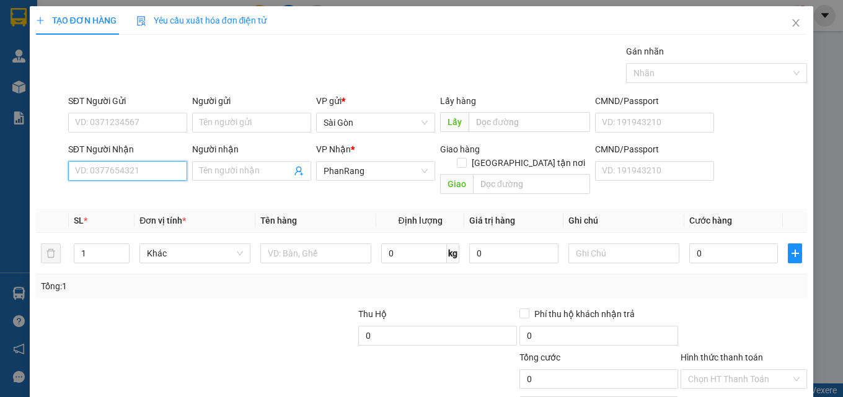
click at [148, 172] on input "SĐT Người Nhận" at bounding box center [127, 171] width 119 height 20
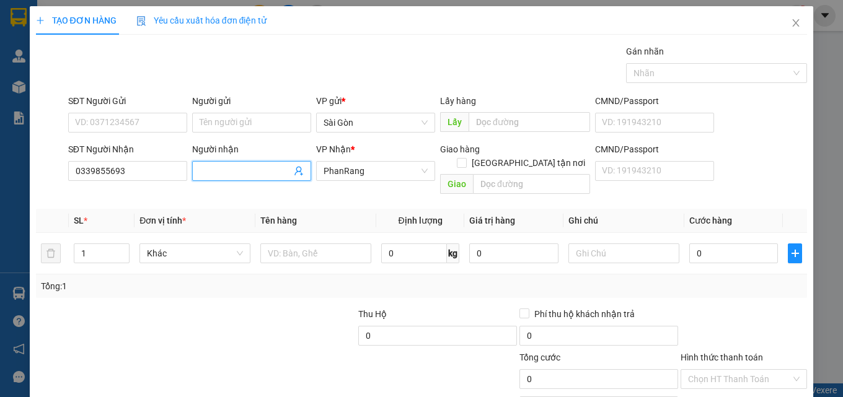
click at [222, 170] on input "Người nhận" at bounding box center [245, 171] width 92 height 14
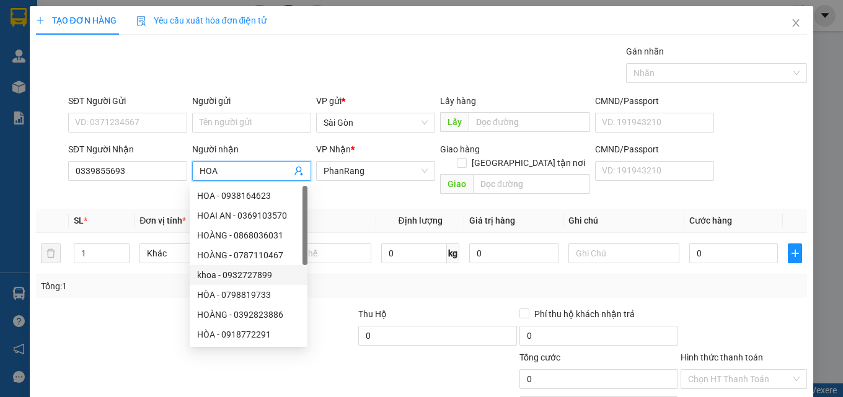
click at [114, 307] on div at bounding box center [115, 328] width 161 height 43
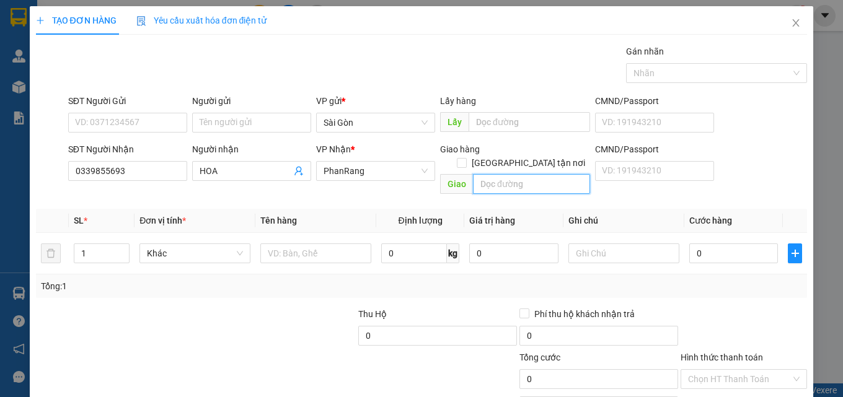
click at [525, 174] on input "text" at bounding box center [531, 184] width 117 height 20
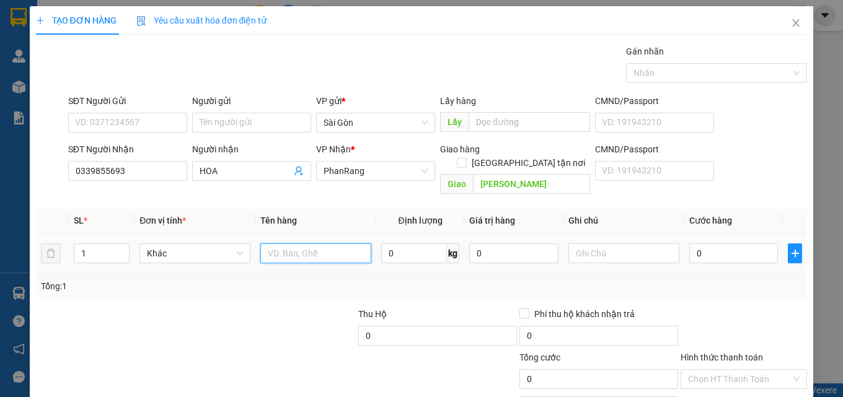
click at [293, 245] on input "text" at bounding box center [315, 253] width 111 height 20
click at [708, 243] on input "0" at bounding box center [733, 253] width 89 height 20
click at [769, 126] on div "SĐT Người Gửi VD: 0371234567 Người gửi Tên người gửi VP gửi * [PERSON_NAME] Lấy…" at bounding box center [438, 115] width 744 height 43
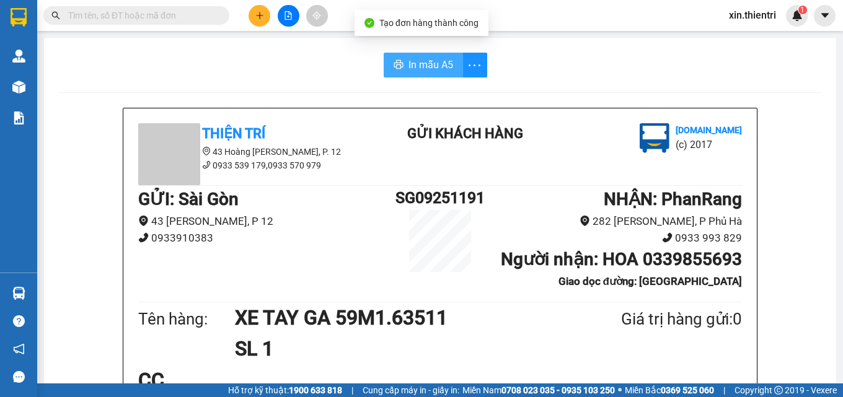
click at [432, 64] on span "In mẫu A5" at bounding box center [430, 64] width 45 height 15
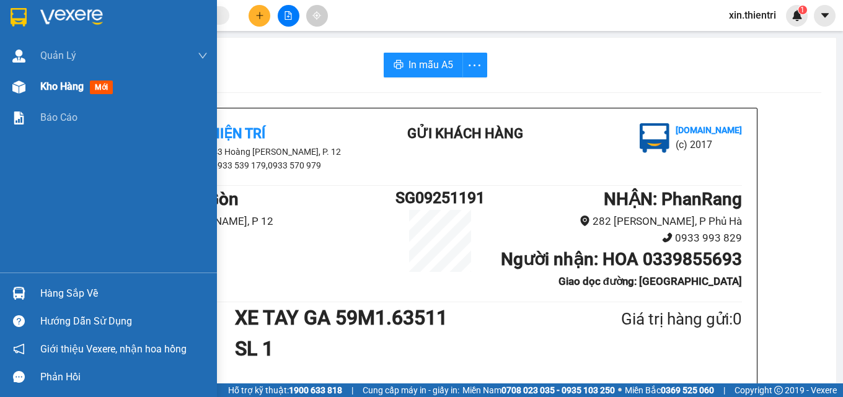
click at [58, 87] on span "Kho hàng" at bounding box center [61, 87] width 43 height 12
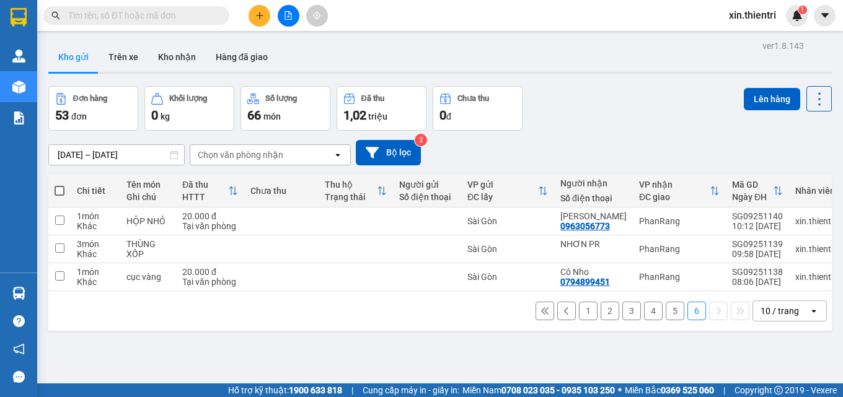
click at [64, 186] on span at bounding box center [60, 191] width 10 height 10
click at [59, 185] on input "checkbox" at bounding box center [59, 185] width 0 height 0
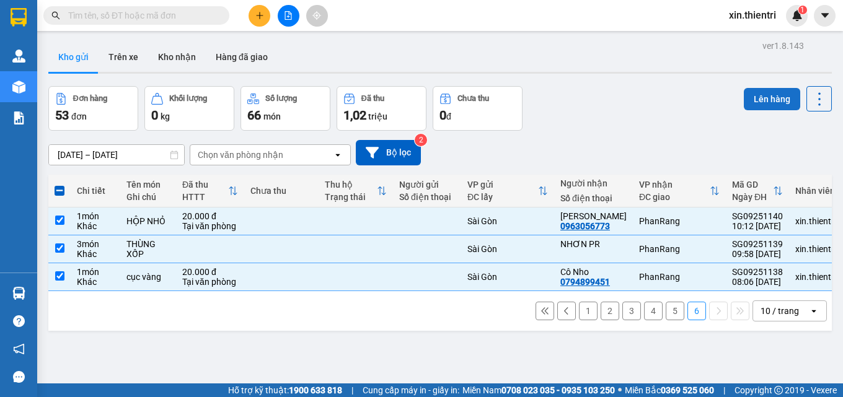
click at [781, 88] on button "Lên hàng" at bounding box center [771, 99] width 56 height 22
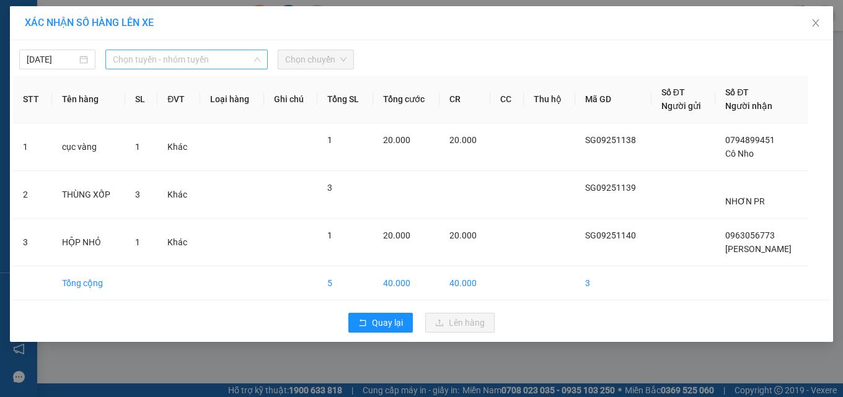
click at [230, 55] on span "Chọn tuyến - nhóm tuyến" at bounding box center [186, 59] width 147 height 19
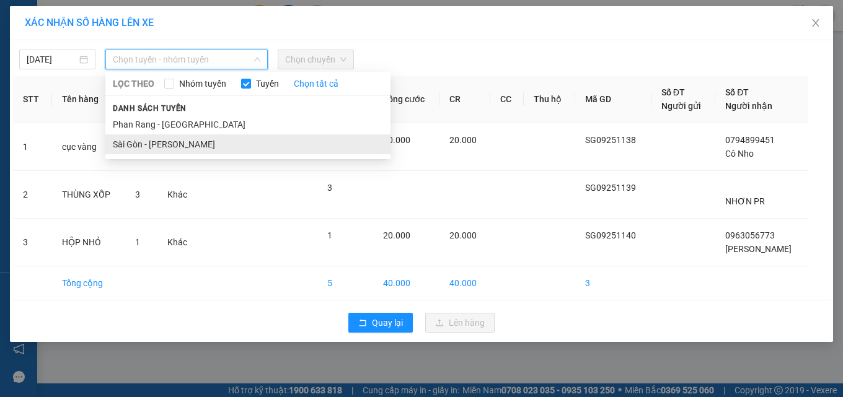
click at [225, 144] on li "Sài Gòn - [PERSON_NAME]" at bounding box center [247, 144] width 285 height 20
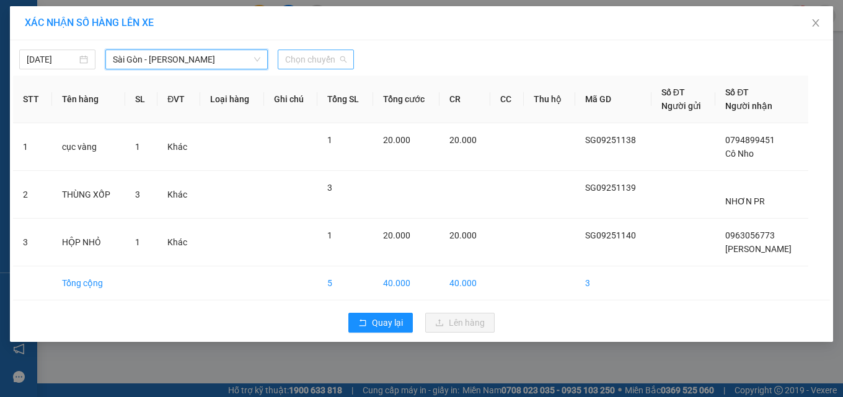
drag, startPoint x: 333, startPoint y: 56, endPoint x: 330, endPoint y: 61, distance: 6.4
click at [332, 57] on span "Chọn chuyến" at bounding box center [315, 59] width 61 height 19
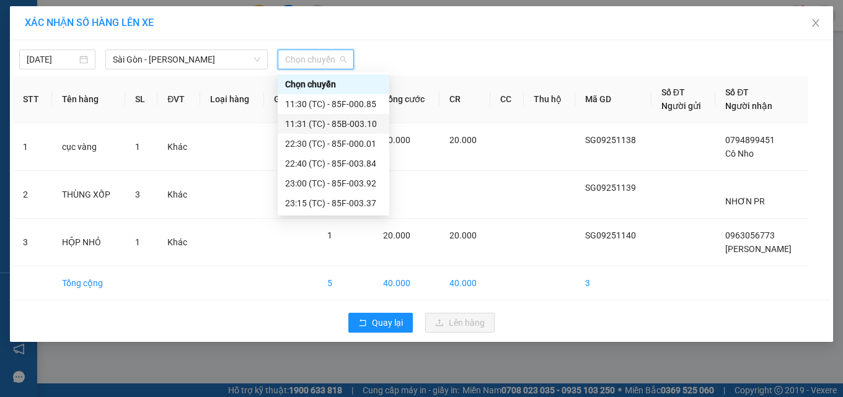
click at [370, 124] on div "11:31 (TC) - 85B-003.10" at bounding box center [333, 124] width 97 height 14
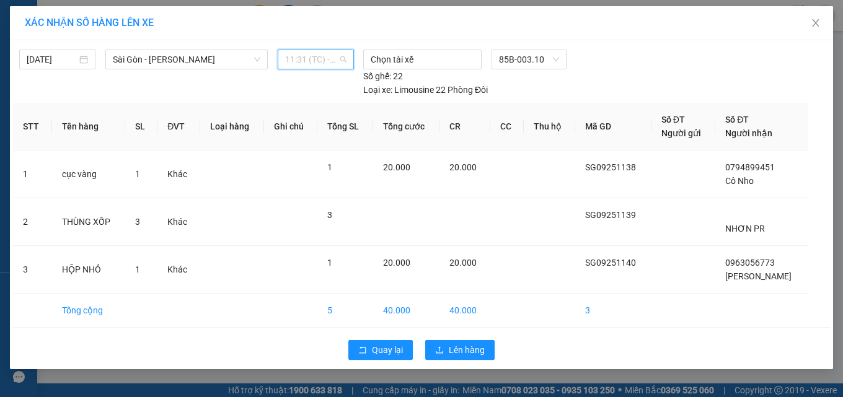
click at [331, 59] on span "11:31 (TC) - 85B-003.10" at bounding box center [315, 59] width 61 height 19
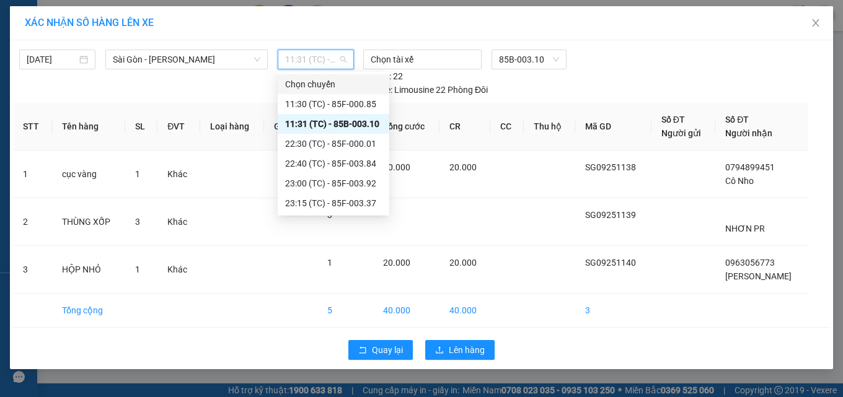
click at [719, 71] on div "[DATE] [GEOGRAPHIC_DATA] - Phan Rang LỌC THEO Nhóm tuyến Tuyến Chọn tất cả Danh…" at bounding box center [421, 69] width 817 height 53
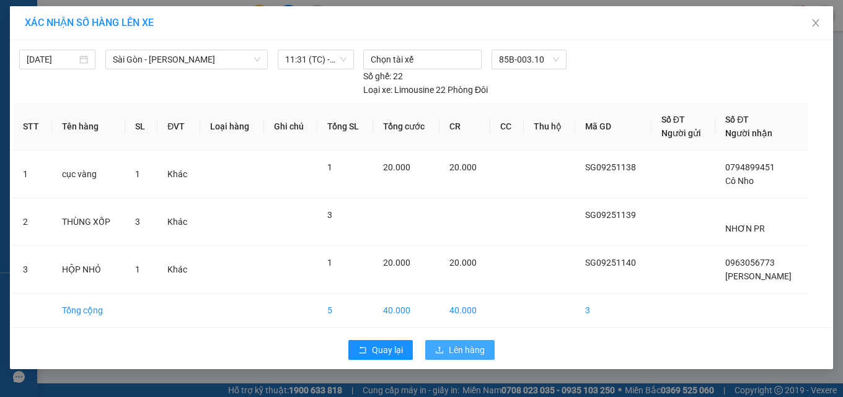
click at [476, 351] on span "Lên hàng" at bounding box center [467, 350] width 36 height 14
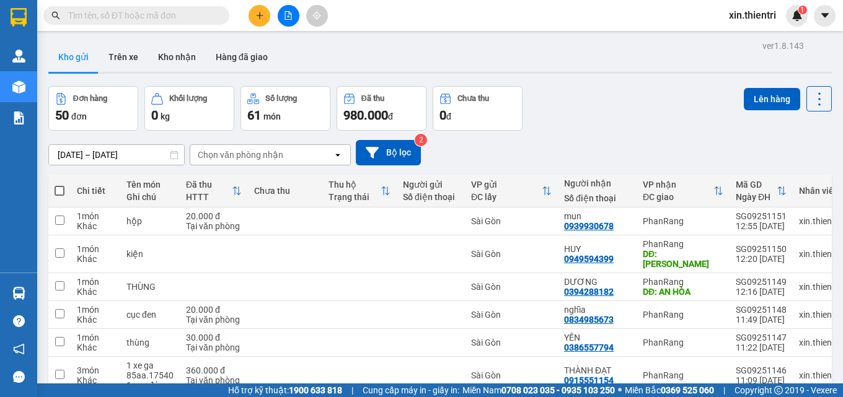
click at [63, 186] on span at bounding box center [60, 191] width 10 height 10
click at [59, 185] on input "checkbox" at bounding box center [59, 185] width 0 height 0
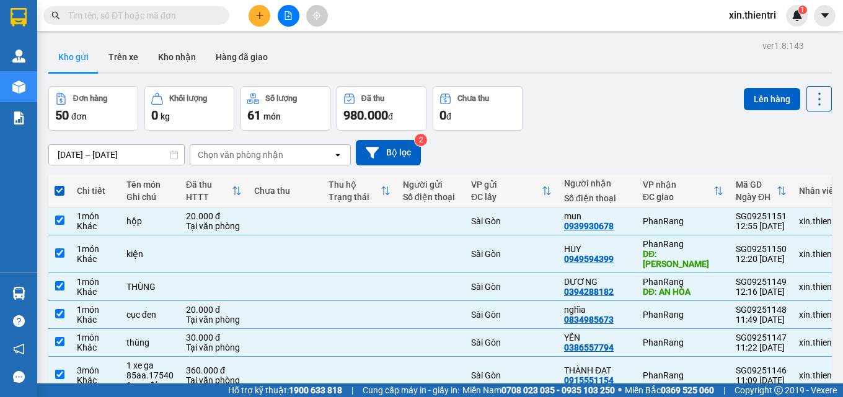
click at [770, 86] on div "Lên hàng" at bounding box center [787, 108] width 88 height 45
click at [770, 88] on button "Lên hàng" at bounding box center [771, 99] width 56 height 22
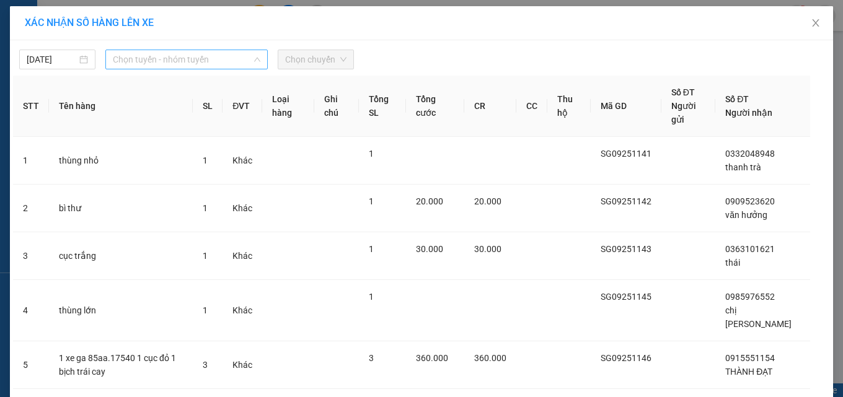
drag, startPoint x: 196, startPoint y: 69, endPoint x: 172, endPoint y: 102, distance: 40.8
click at [188, 69] on div "Chọn tuyến - nhóm tuyến LỌC THEO Nhóm tuyến Tuyến Chọn tất cả Danh sách tuyến P…" at bounding box center [186, 60] width 162 height 20
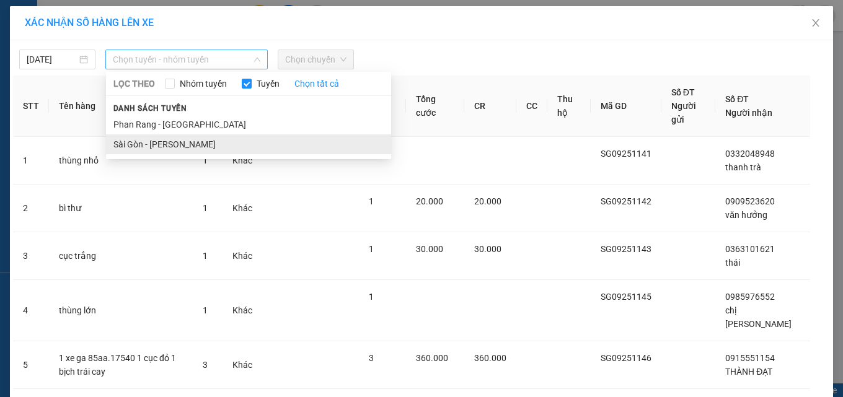
click at [170, 146] on li "Sài Gòn - [PERSON_NAME]" at bounding box center [248, 144] width 285 height 20
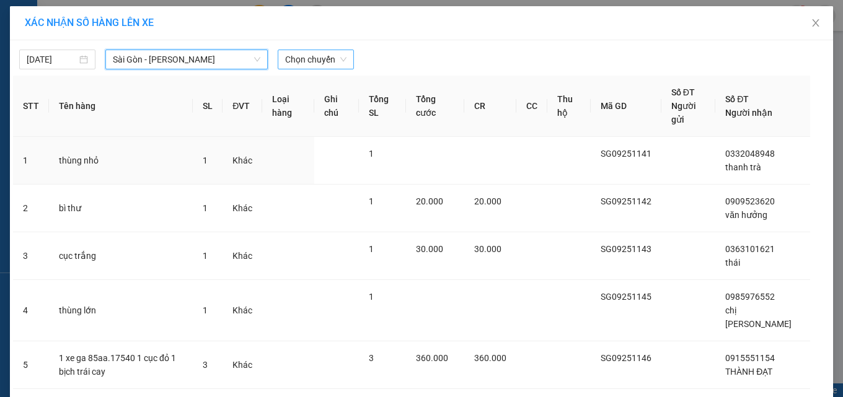
click at [315, 61] on span "Chọn chuyến" at bounding box center [315, 59] width 61 height 19
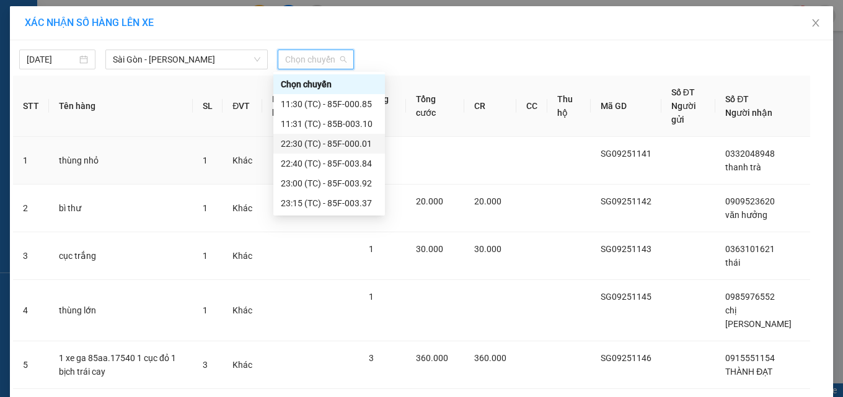
click at [334, 142] on div "22:30 (TC) - 85F-000.01" at bounding box center [329, 144] width 97 height 14
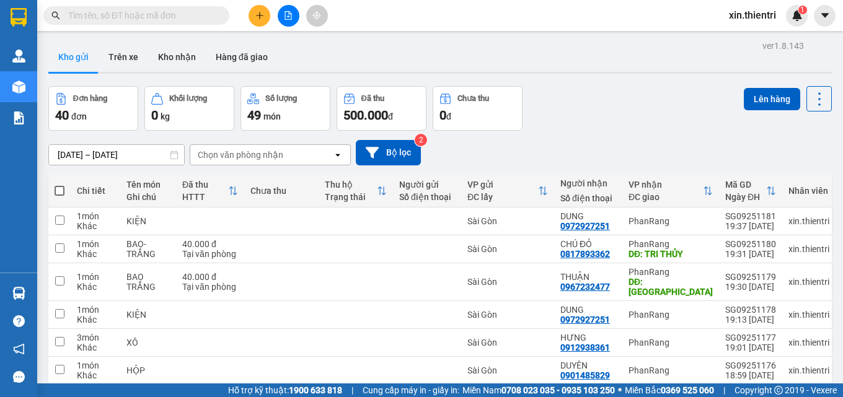
click at [58, 185] on label at bounding box center [60, 191] width 10 height 12
click at [59, 185] on input "checkbox" at bounding box center [59, 185] width 0 height 0
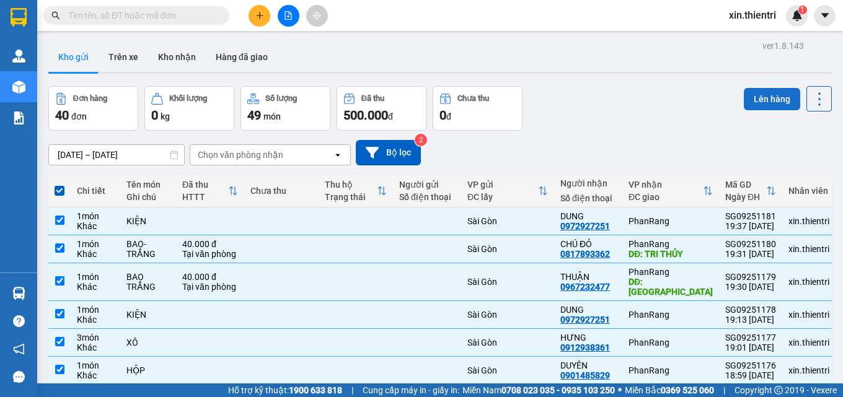
click at [762, 88] on button "Lên hàng" at bounding box center [771, 99] width 56 height 22
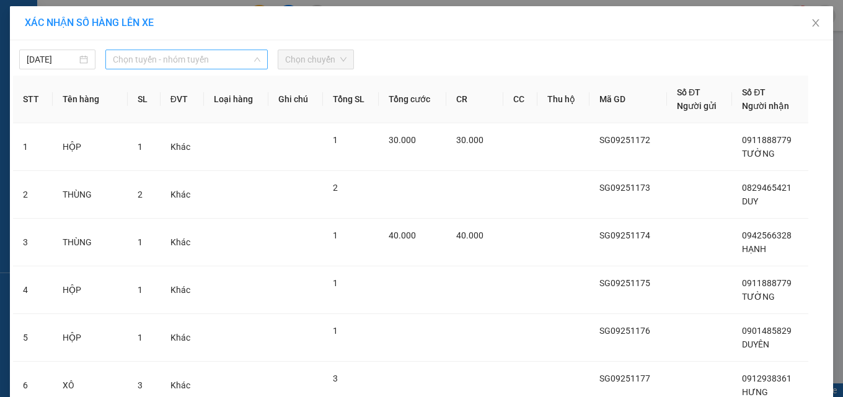
click at [216, 62] on span "Chọn tuyến - nhóm tuyến" at bounding box center [186, 59] width 147 height 19
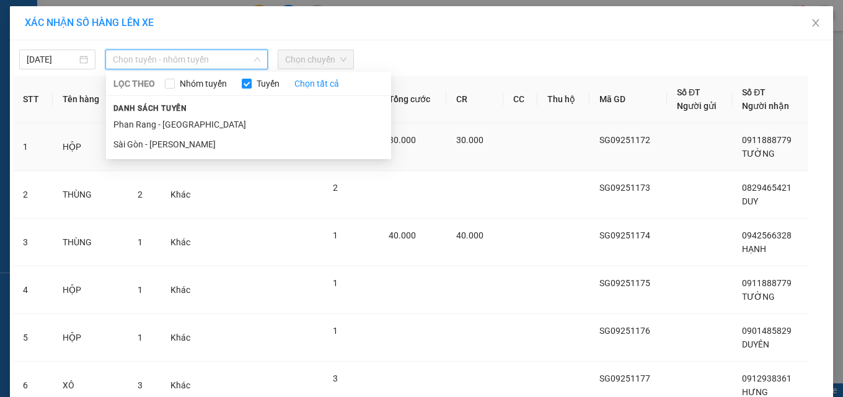
click at [210, 141] on li "Sài Gòn - [PERSON_NAME]" at bounding box center [248, 144] width 285 height 20
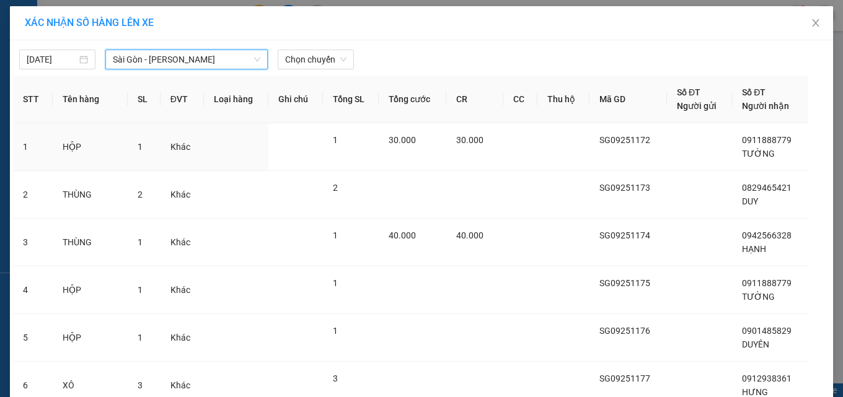
click at [321, 65] on span "Chọn chuyến" at bounding box center [315, 59] width 61 height 19
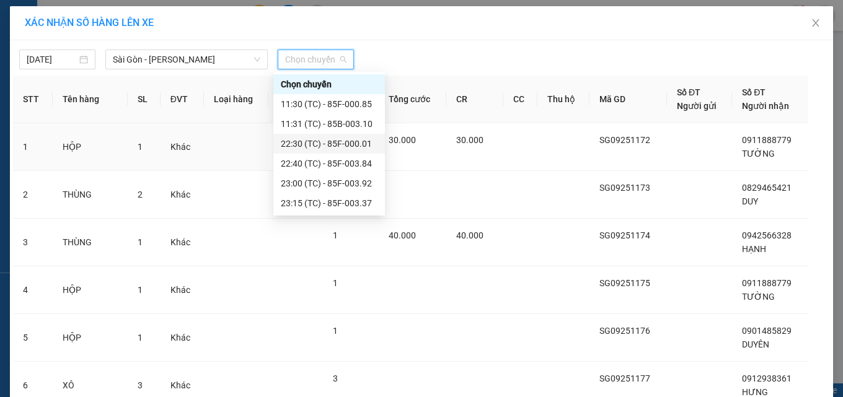
click at [358, 139] on div "22:30 (TC) - 85F-000.01" at bounding box center [329, 144] width 97 height 14
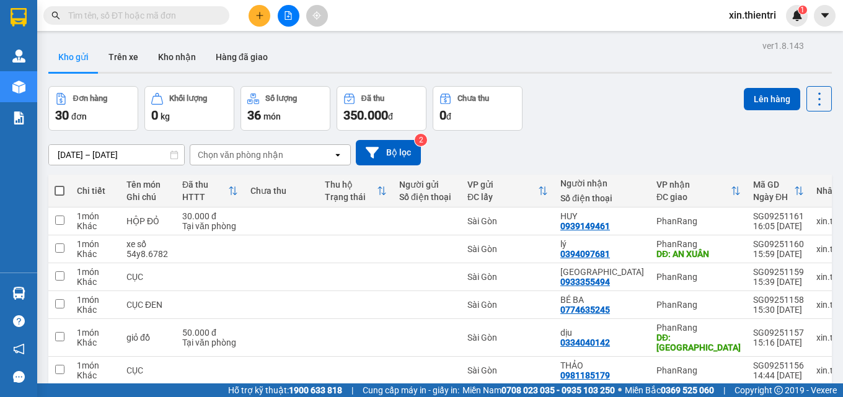
click at [57, 186] on span at bounding box center [60, 191] width 10 height 10
click at [59, 185] on input "checkbox" at bounding box center [59, 185] width 0 height 0
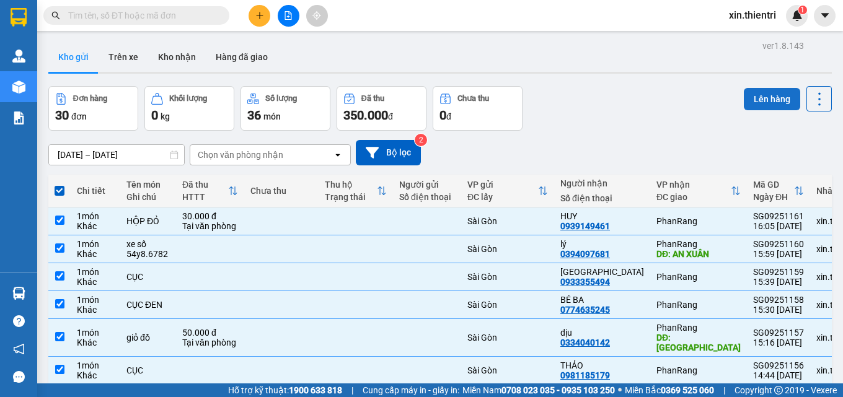
click at [752, 106] on button "Lên hàng" at bounding box center [771, 99] width 56 height 22
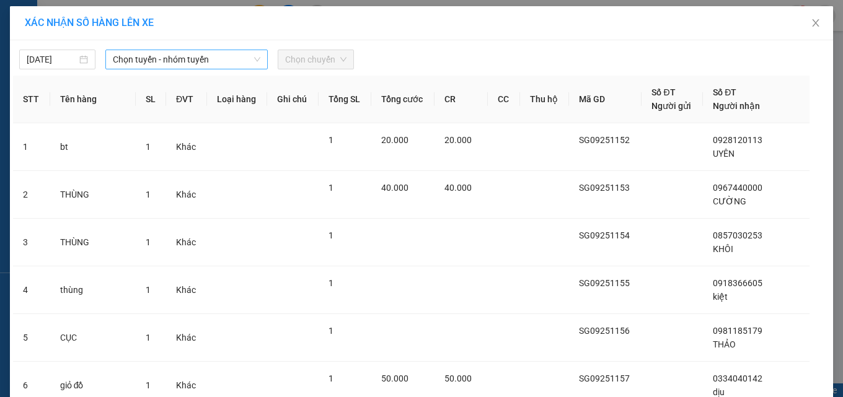
click at [242, 64] on span "Chọn tuyến - nhóm tuyến" at bounding box center [186, 59] width 147 height 19
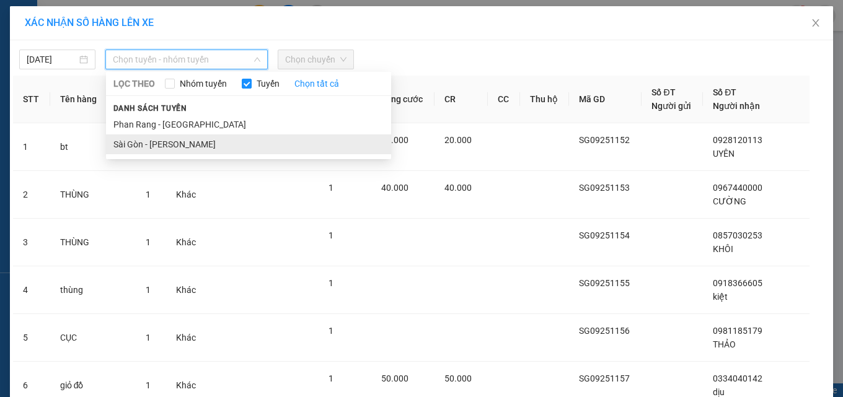
click at [250, 152] on li "Sài Gòn - [PERSON_NAME]" at bounding box center [248, 144] width 285 height 20
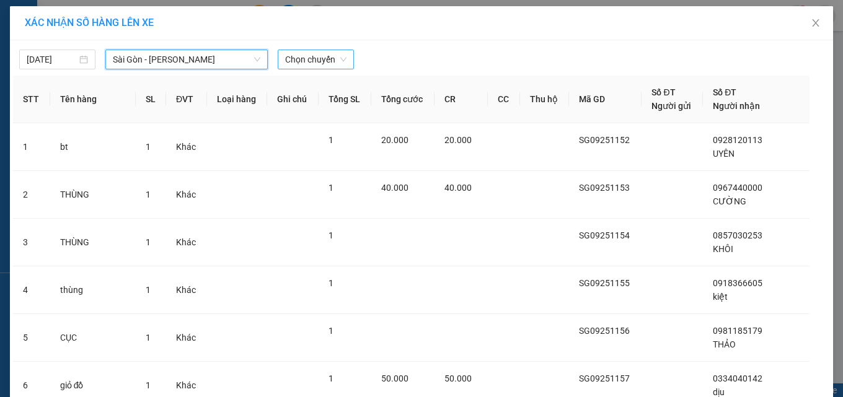
drag, startPoint x: 320, startPoint y: 72, endPoint x: 323, endPoint y: 66, distance: 6.7
click at [320, 71] on div "[DATE] [GEOGRAPHIC_DATA] - [GEOGRAPHIC_DATA] [GEOGRAPHIC_DATA] - [GEOGRAPHIC_DA…" at bounding box center [421, 358] width 823 height 636
click at [324, 66] on span "Chọn chuyến" at bounding box center [315, 59] width 61 height 19
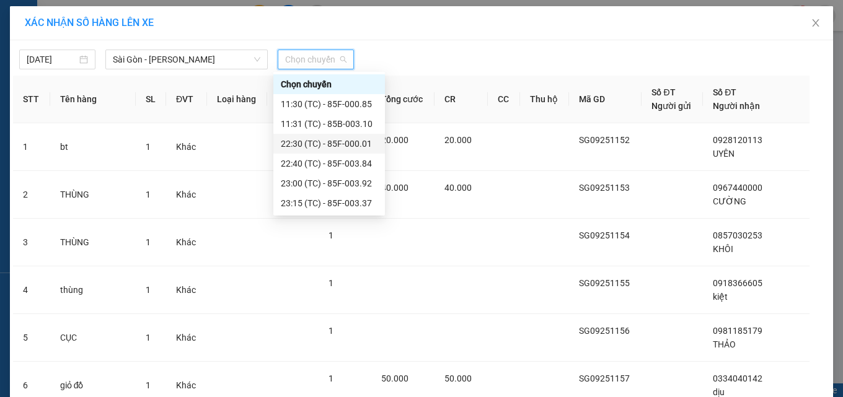
click at [353, 145] on div "22:30 (TC) - 85F-000.01" at bounding box center [329, 144] width 97 height 14
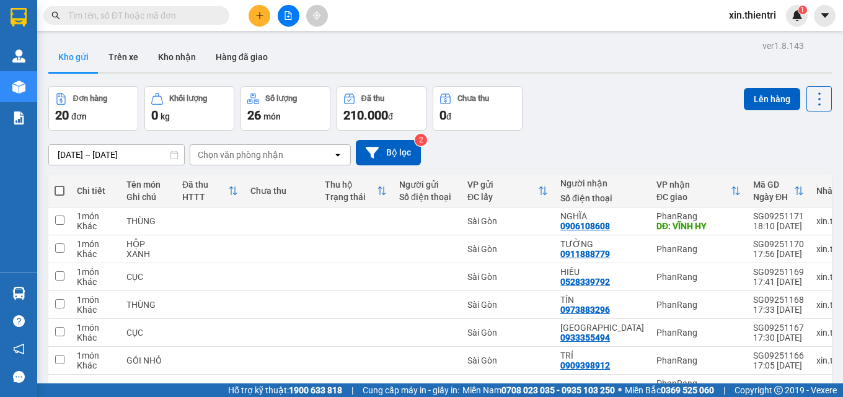
click at [55, 186] on span at bounding box center [60, 191] width 10 height 10
click at [59, 185] on input "checkbox" at bounding box center [59, 185] width 0 height 0
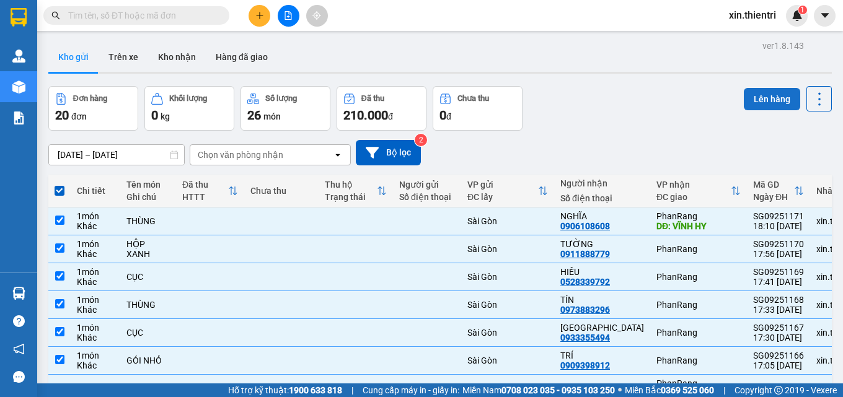
click at [766, 86] on div "Lên hàng" at bounding box center [787, 108] width 88 height 45
click at [769, 88] on button "Lên hàng" at bounding box center [771, 99] width 56 height 22
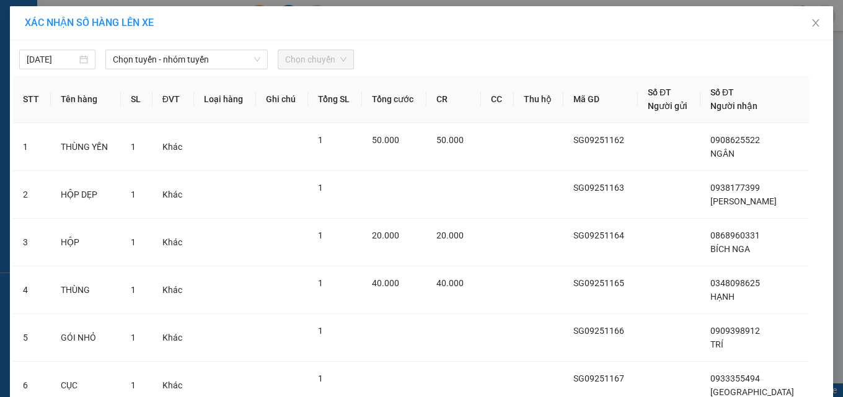
drag, startPoint x: 253, startPoint y: 63, endPoint x: 252, endPoint y: 71, distance: 8.8
click at [253, 68] on div "Chọn tuyến - nhóm tuyến" at bounding box center [186, 60] width 162 height 20
click at [211, 51] on span "Chọn tuyến - nhóm tuyến" at bounding box center [186, 59] width 147 height 19
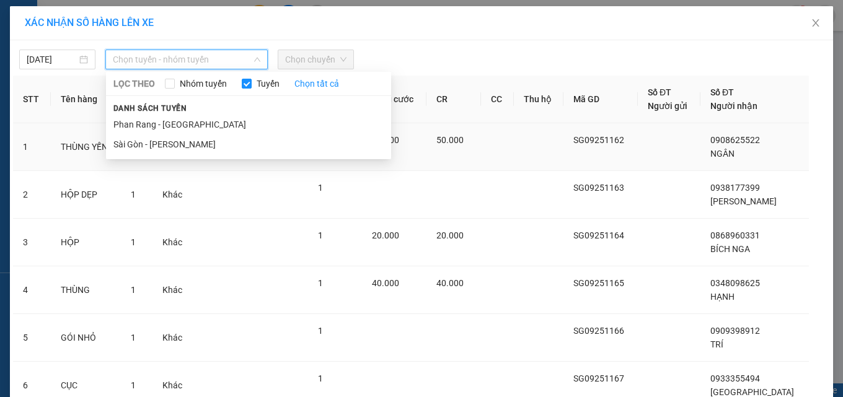
click at [201, 146] on li "Sài Gòn - [PERSON_NAME]" at bounding box center [248, 144] width 285 height 20
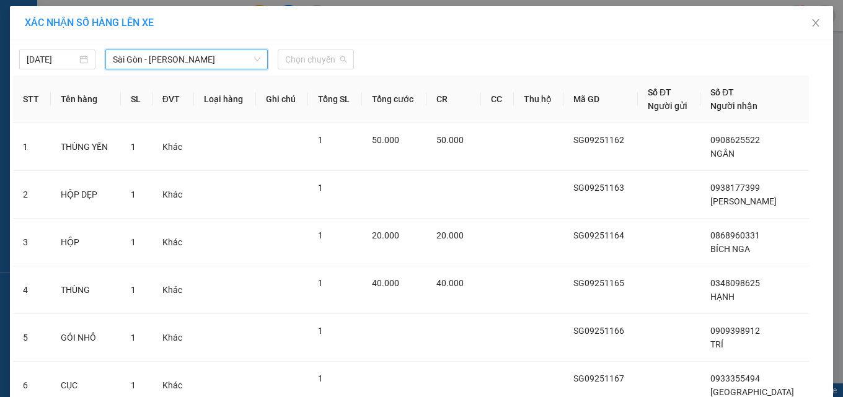
drag, startPoint x: 300, startPoint y: 63, endPoint x: 286, endPoint y: 133, distance: 71.9
click at [299, 76] on body "Kết quả tìm kiếm ( 0 ) Bộ lọc No Data xin.thientri 1 Quản Lý Quản lý khách hàng…" at bounding box center [421, 198] width 843 height 397
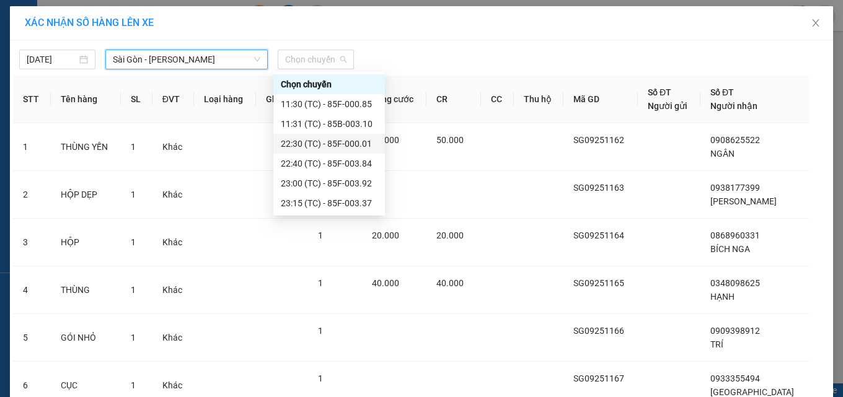
click at [349, 142] on div "22:30 (TC) - 85F-000.01" at bounding box center [329, 144] width 97 height 14
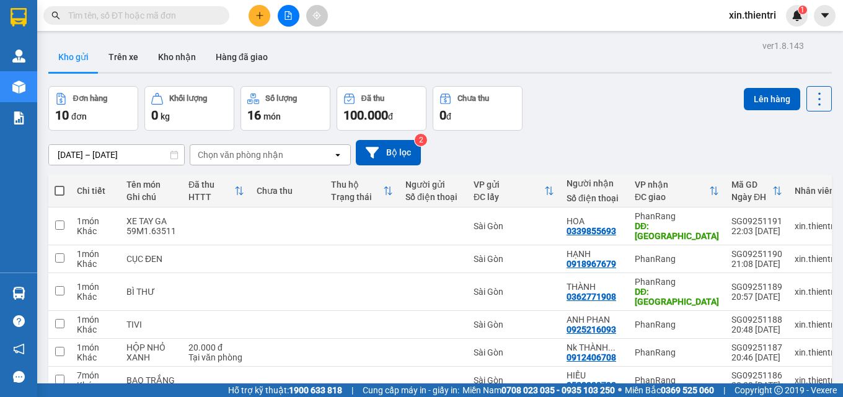
click at [63, 186] on span at bounding box center [60, 191] width 10 height 10
click at [59, 185] on input "checkbox" at bounding box center [59, 185] width 0 height 0
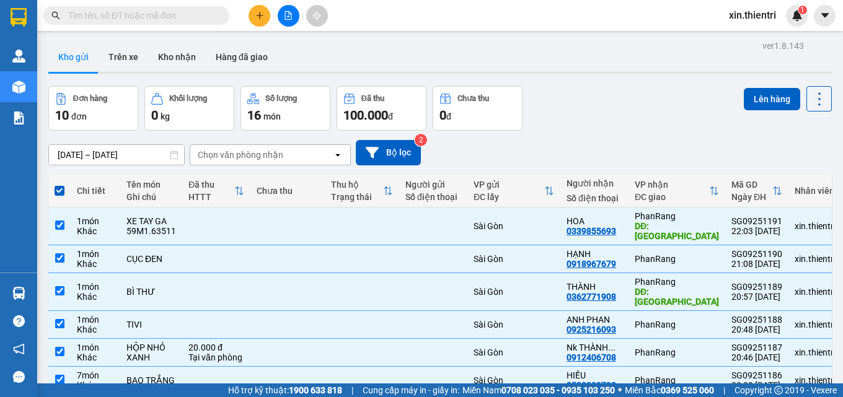
click at [769, 86] on div "Lên hàng" at bounding box center [787, 108] width 88 height 45
click at [770, 88] on button "Lên hàng" at bounding box center [771, 99] width 56 height 22
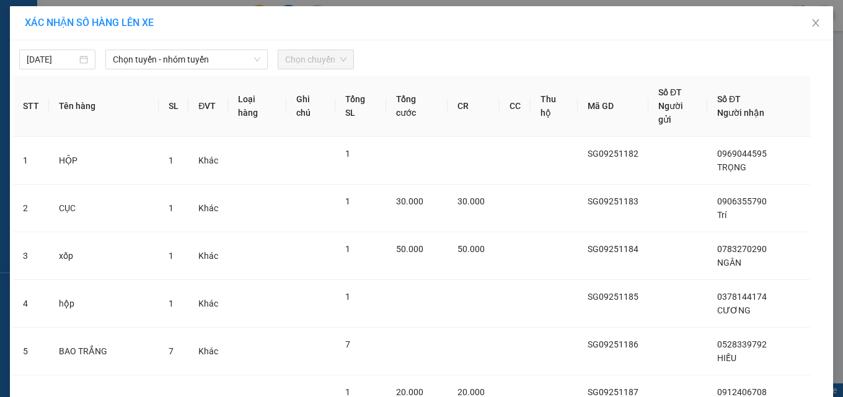
click at [231, 63] on span "Chọn tuyến - nhóm tuyến" at bounding box center [186, 59] width 147 height 19
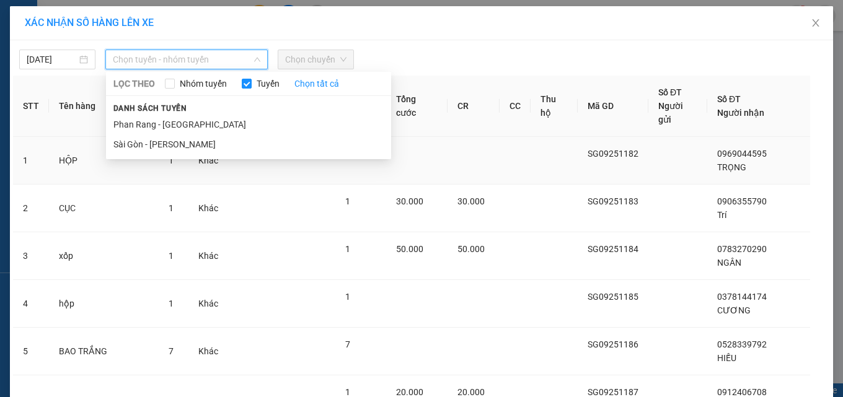
click at [187, 147] on li "Sài Gòn - [PERSON_NAME]" at bounding box center [248, 144] width 285 height 20
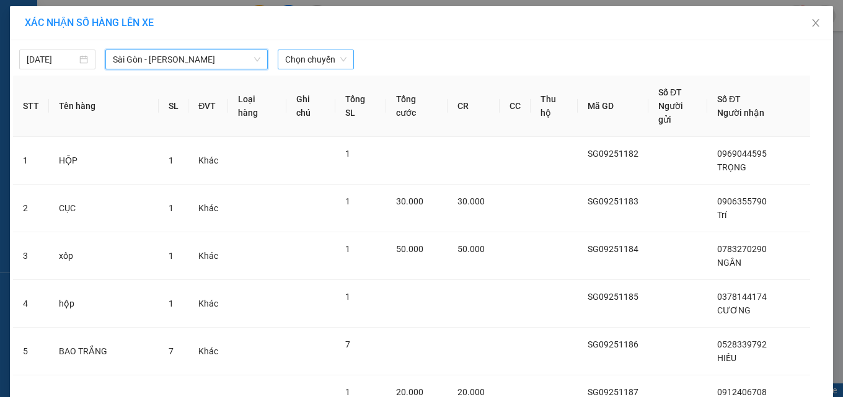
click at [307, 60] on span "Chọn chuyến" at bounding box center [315, 59] width 61 height 19
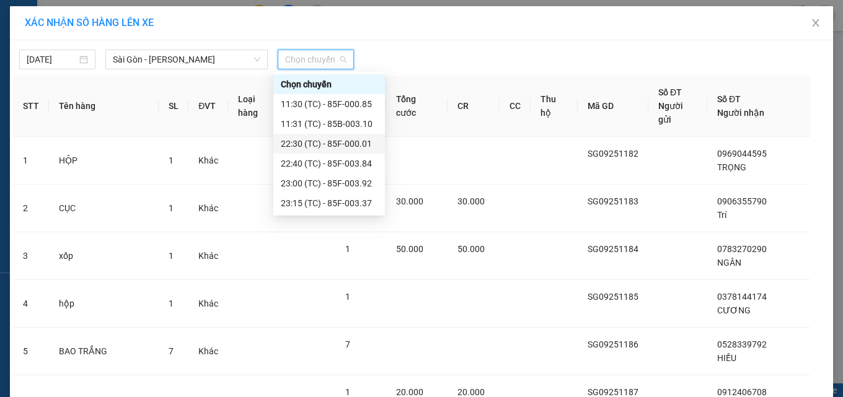
click at [364, 143] on div "22:30 (TC) - 85F-000.01" at bounding box center [329, 144] width 97 height 14
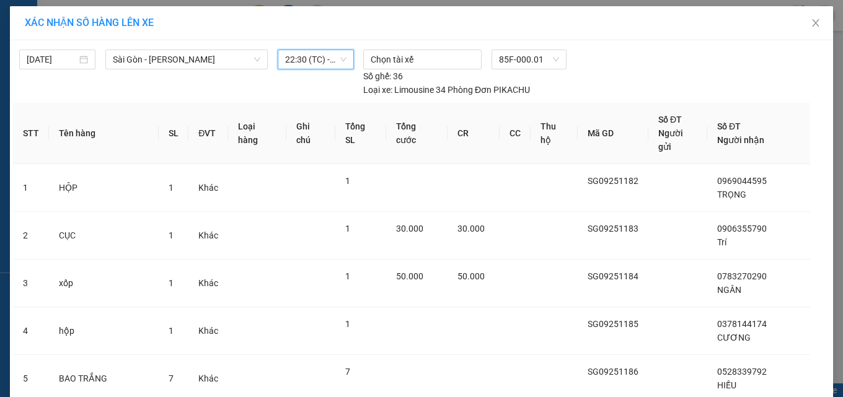
drag, startPoint x: 477, startPoint y: 375, endPoint x: 460, endPoint y: 370, distance: 17.4
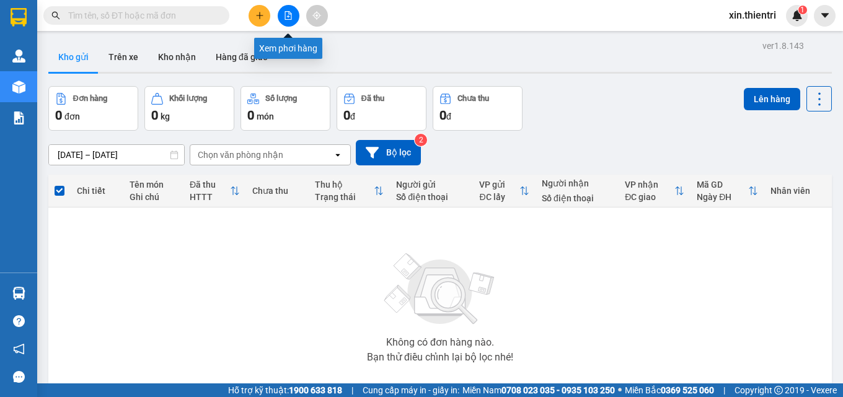
click at [283, 17] on button at bounding box center [289, 16] width 22 height 22
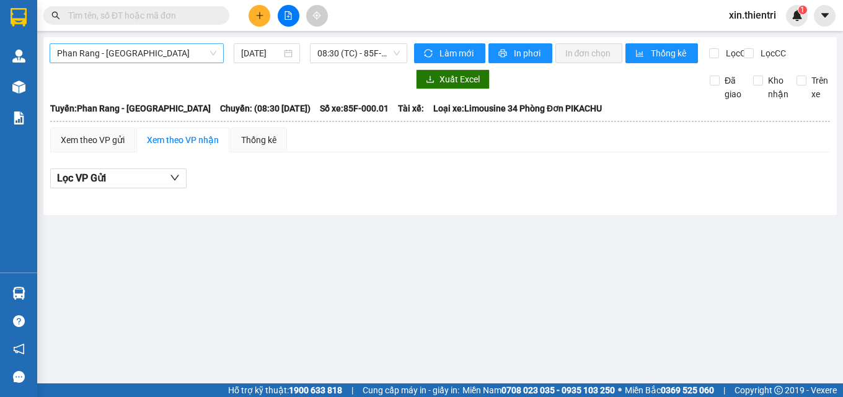
click at [198, 49] on span "Phan Rang - [GEOGRAPHIC_DATA]" at bounding box center [136, 53] width 159 height 19
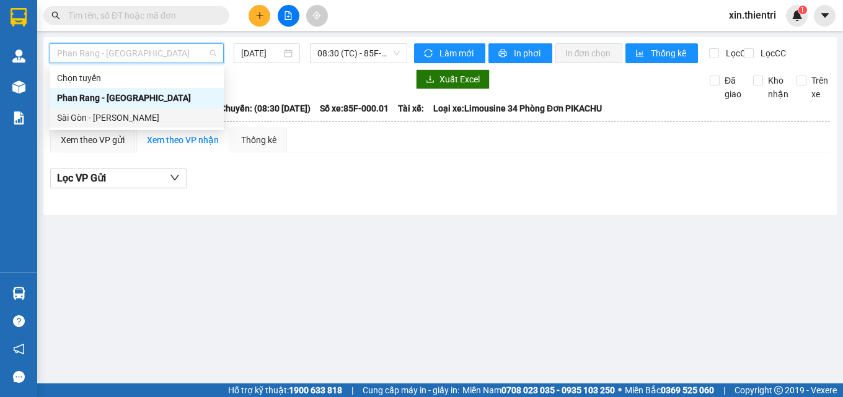
click at [188, 118] on div "Sài Gòn - [PERSON_NAME]" at bounding box center [136, 118] width 159 height 14
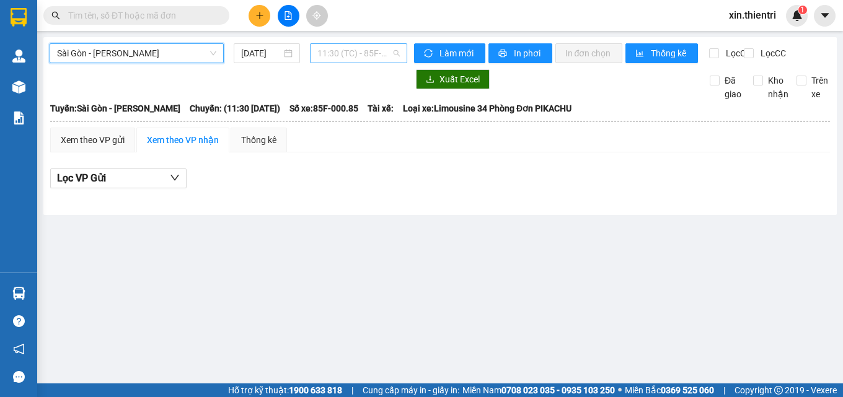
click at [356, 50] on span "11:30 (TC) - 85F-000.85" at bounding box center [358, 53] width 82 height 19
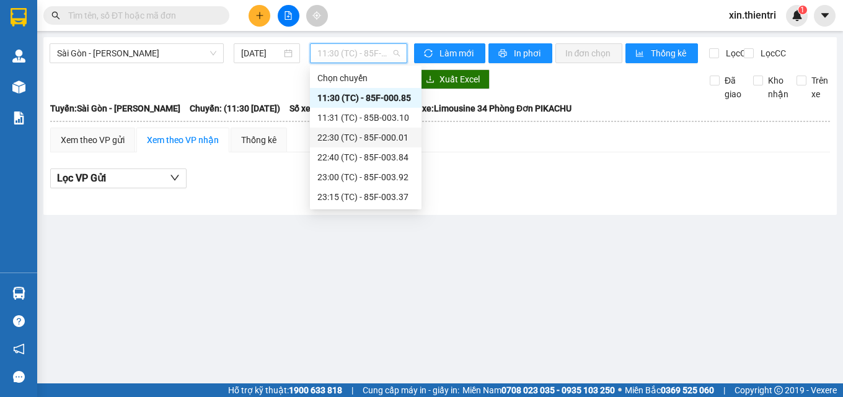
click at [384, 138] on div "22:30 (TC) - 85F-000.01" at bounding box center [365, 138] width 97 height 14
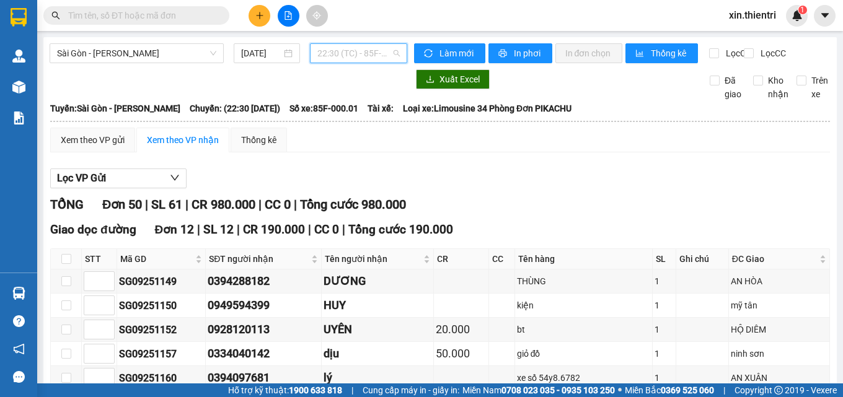
click at [335, 47] on span "22:30 (TC) - 85F-000.01" at bounding box center [358, 53] width 82 height 19
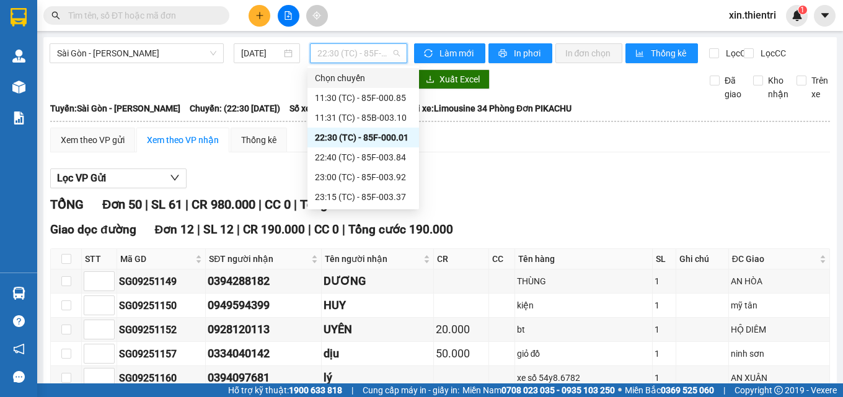
click at [533, 189] on div "Lọc VP Gửi" at bounding box center [439, 179] width 779 height 20
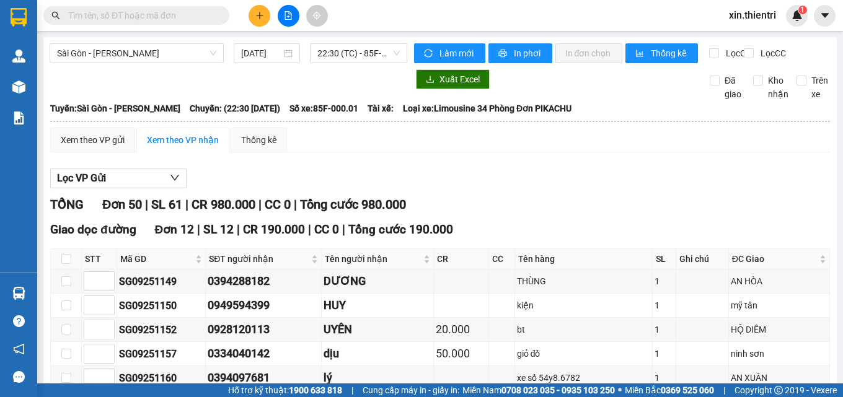
click at [353, 60] on span "22:30 (TC) - 85F-000.01" at bounding box center [358, 53] width 82 height 19
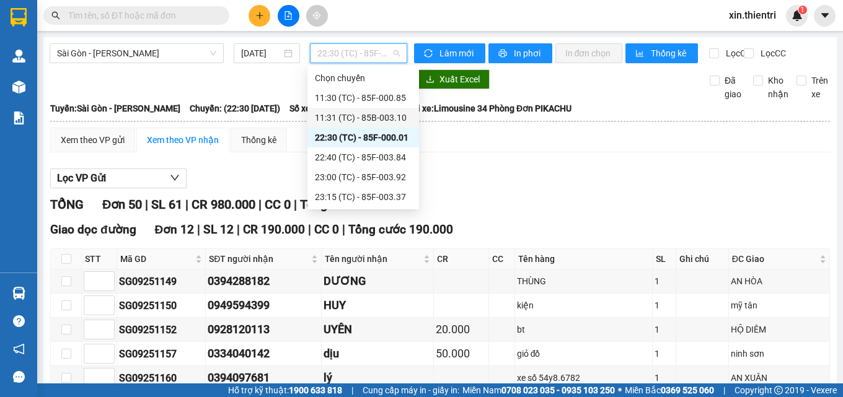
click at [356, 113] on div "11:31 (TC) - 85B-003.10" at bounding box center [363, 118] width 97 height 14
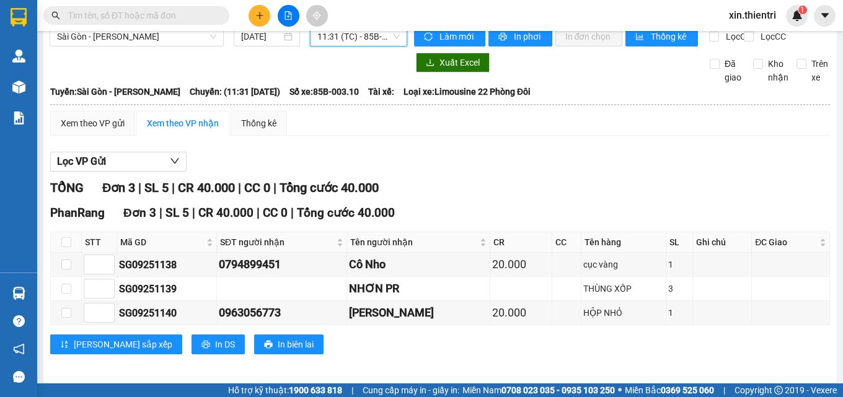
scroll to position [33, 0]
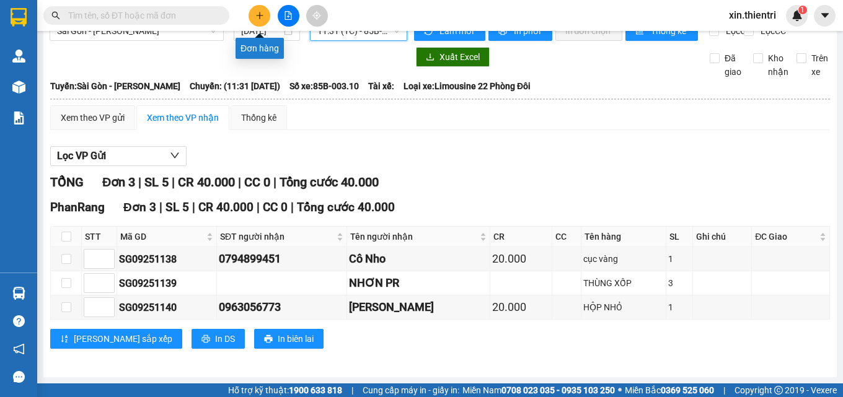
click at [261, 17] on icon "plus" at bounding box center [259, 15] width 9 height 9
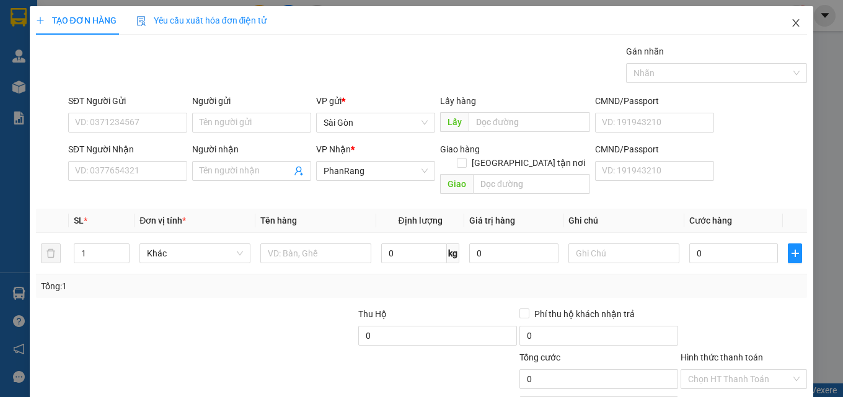
click at [792, 22] on icon "close" at bounding box center [795, 22] width 7 height 7
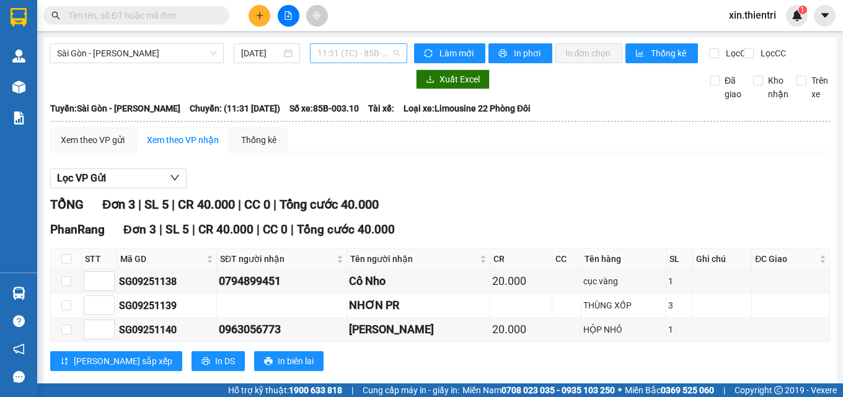
click at [374, 56] on span "11:31 (TC) - 85B-003.10" at bounding box center [358, 53] width 82 height 19
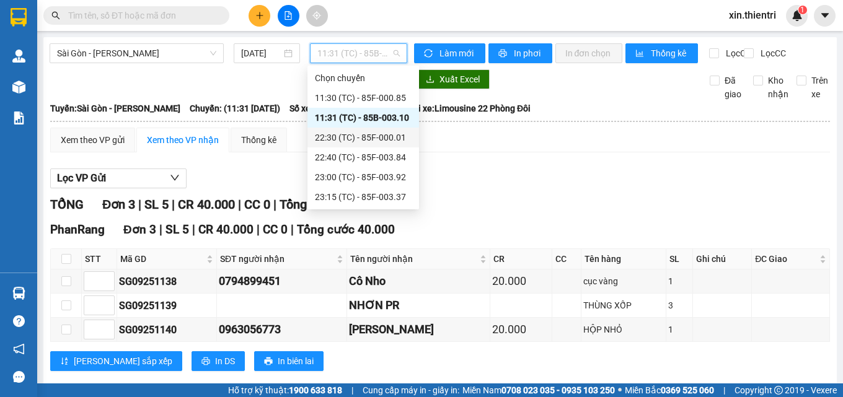
click at [384, 136] on div "22:30 (TC) - 85F-000.01" at bounding box center [363, 138] width 97 height 14
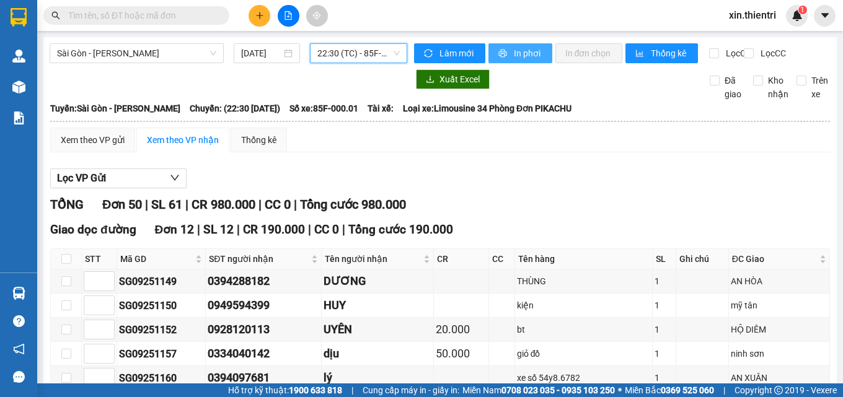
click at [522, 57] on span "In phơi" at bounding box center [528, 53] width 28 height 14
click at [525, 48] on span "In phơi" at bounding box center [528, 53] width 28 height 14
drag, startPoint x: 522, startPoint y: 50, endPoint x: 518, endPoint y: 60, distance: 10.6
click at [520, 52] on span "In phơi" at bounding box center [528, 53] width 28 height 14
click at [501, 56] on icon "printer" at bounding box center [502, 53] width 9 height 9
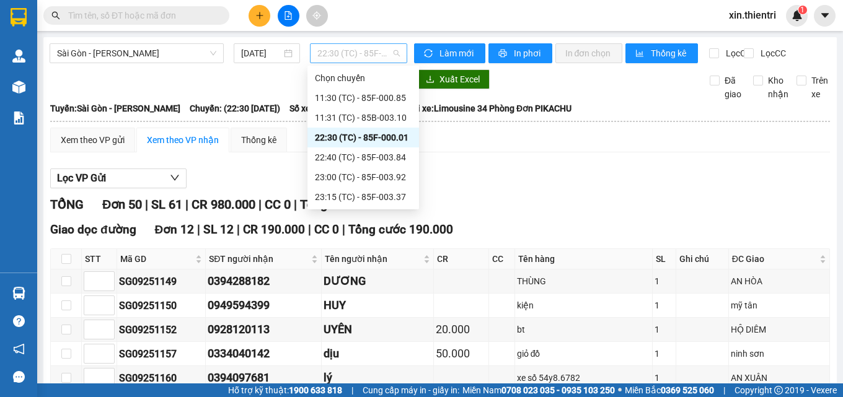
click at [364, 50] on span "22:30 (TC) - 85F-000.01" at bounding box center [358, 53] width 82 height 19
click at [387, 120] on div "11:31 (TC) - 85B-003.10" at bounding box center [363, 118] width 97 height 14
